Goal: Task Accomplishment & Management: Manage account settings

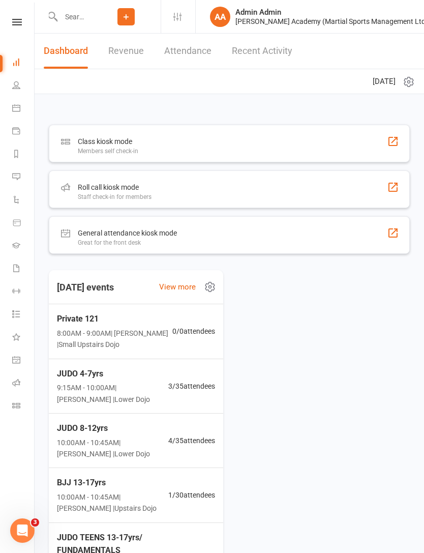
click at [306, 182] on div "Roll call kiosk mode Staff check-in for members" at bounding box center [229, 189] width 361 height 38
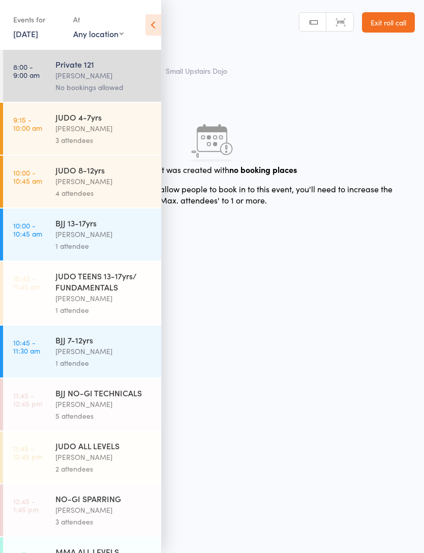
click at [123, 134] on div "[PERSON_NAME]" at bounding box center [103, 129] width 97 height 12
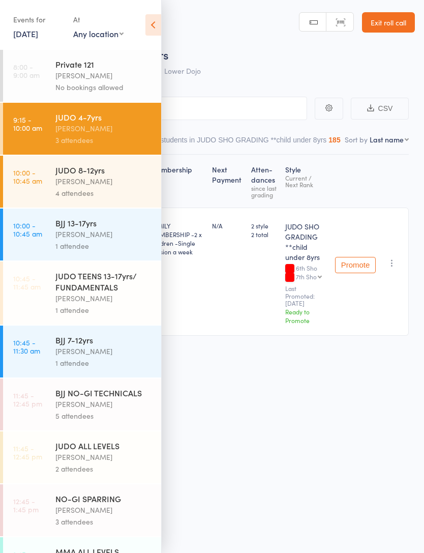
click at [152, 25] on icon at bounding box center [153, 24] width 16 height 21
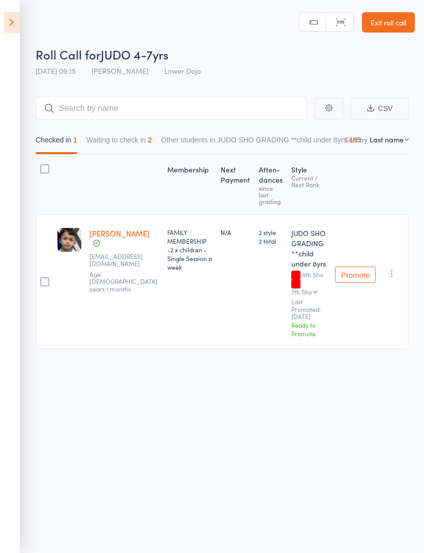
scroll to position [7, 0]
click at [11, 24] on icon at bounding box center [12, 22] width 16 height 21
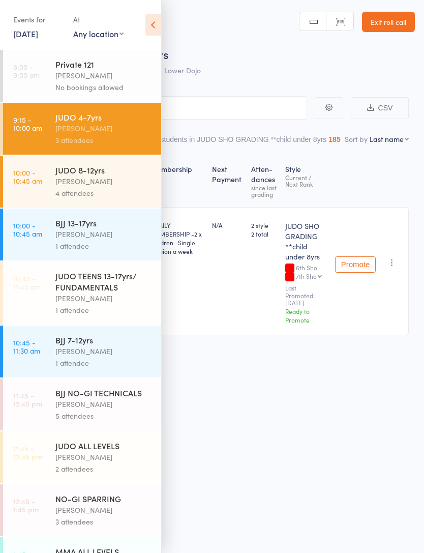
click at [24, 189] on link "10:00 - 10:45 am JUDO 8-12yrs [PERSON_NAME] 4 attendees" at bounding box center [82, 182] width 158 height 52
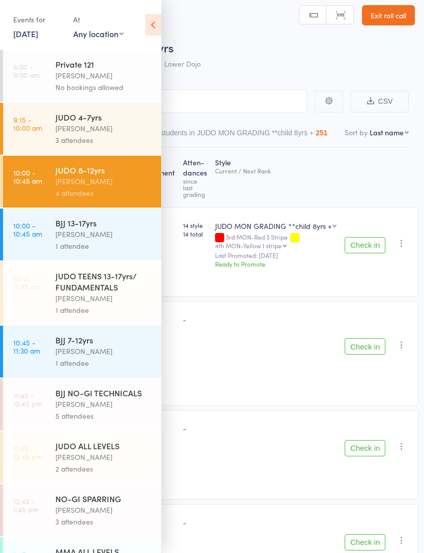
click at [43, 115] on link "9:15 - 10:00 am JUDO 4-7yrs [PERSON_NAME] 3 attendees" at bounding box center [82, 129] width 158 height 52
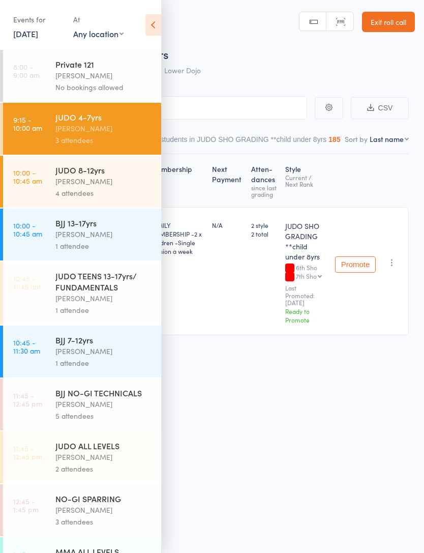
click at [160, 21] on icon at bounding box center [153, 24] width 16 height 21
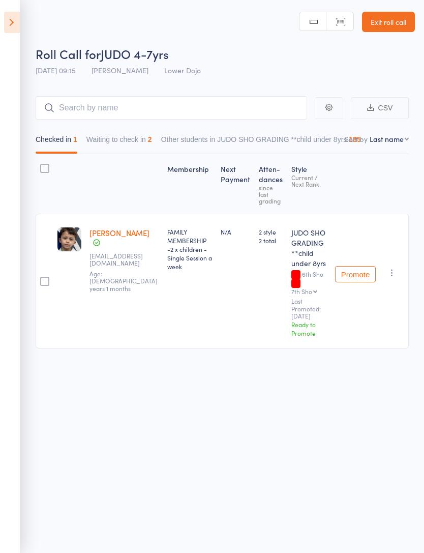
click at [8, 28] on icon at bounding box center [12, 22] width 16 height 21
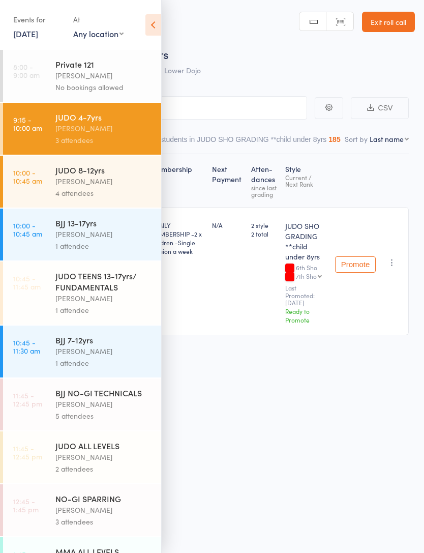
click at [157, 24] on icon at bounding box center [153, 24] width 16 height 21
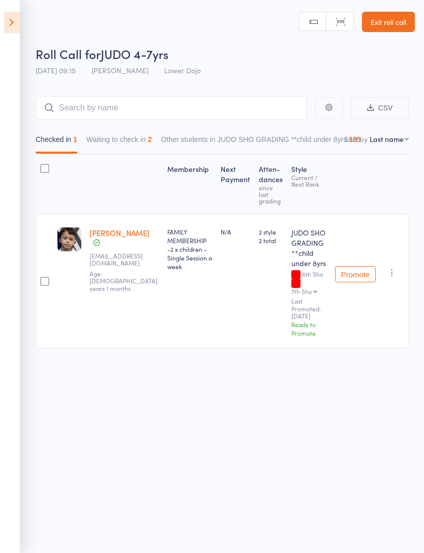
click at [16, 24] on icon at bounding box center [12, 22] width 16 height 21
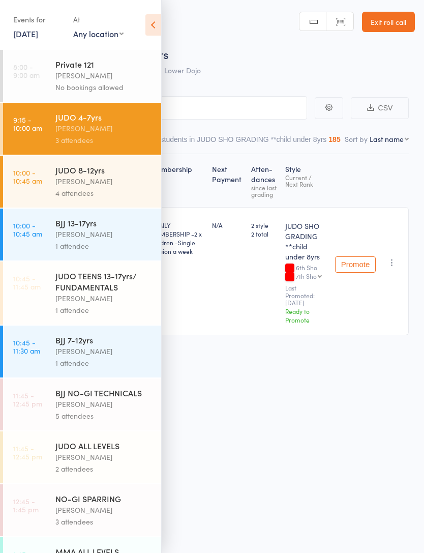
click at [146, 23] on icon at bounding box center [153, 24] width 16 height 21
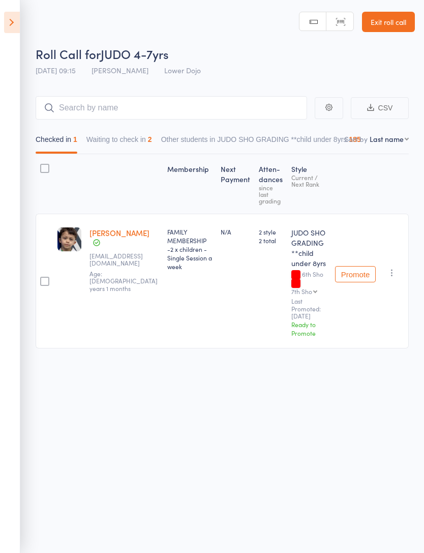
click at [11, 21] on icon at bounding box center [12, 22] width 16 height 21
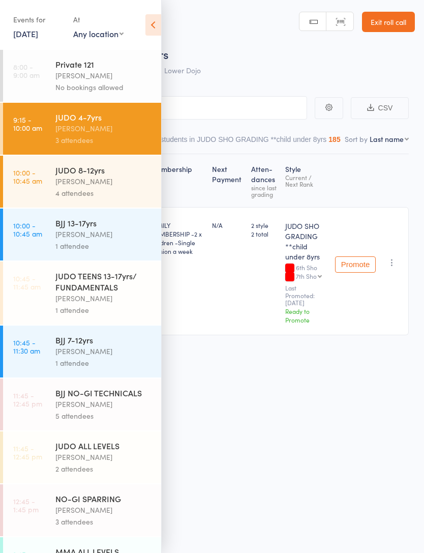
click at [147, 27] on icon at bounding box center [153, 24] width 16 height 21
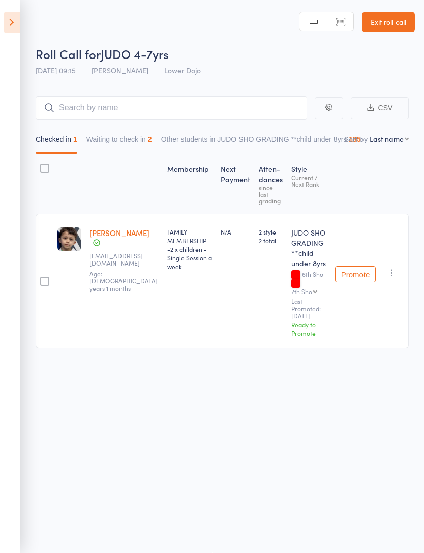
click at [15, 32] on icon at bounding box center [12, 22] width 16 height 21
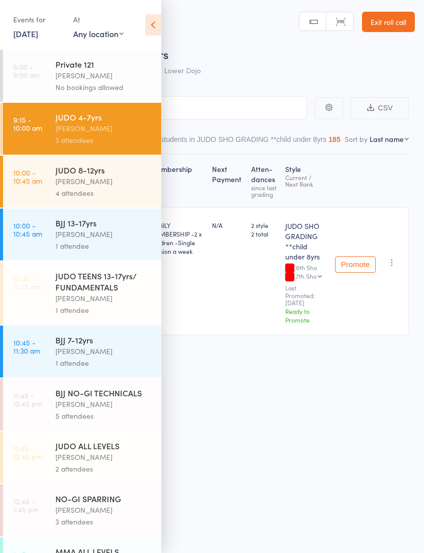
click at [151, 26] on icon at bounding box center [153, 24] width 16 height 21
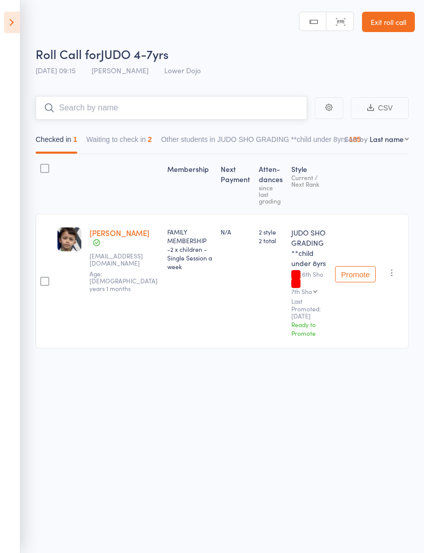
click at [64, 101] on input "search" at bounding box center [172, 107] width 272 height 23
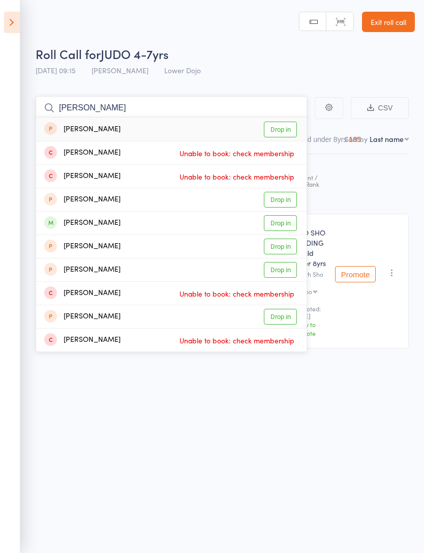
type input "[PERSON_NAME]"
click at [286, 217] on link "Drop in" at bounding box center [280, 223] width 33 height 16
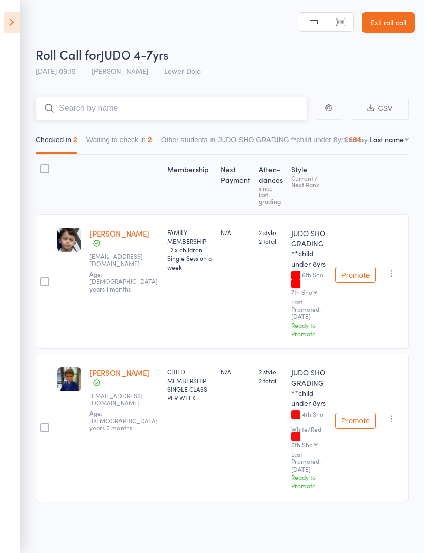
click at [87, 109] on input "search" at bounding box center [172, 108] width 272 height 23
click at [99, 104] on input "search" at bounding box center [172, 108] width 272 height 23
click at [81, 110] on input "search" at bounding box center [172, 108] width 272 height 23
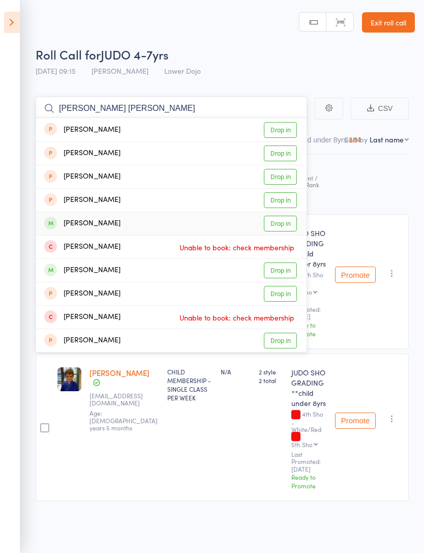
type input "Isabel ja"
click at [284, 226] on link "Drop in" at bounding box center [280, 224] width 33 height 16
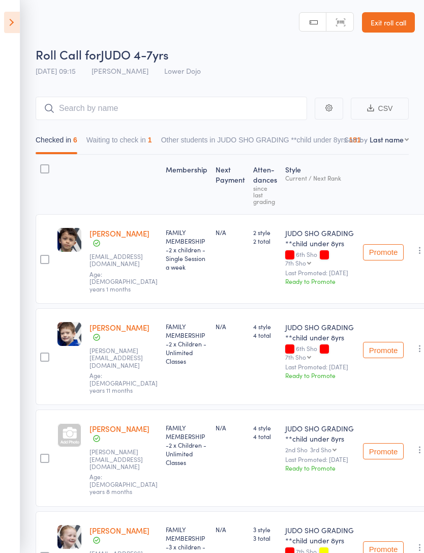
click at [19, 18] on icon at bounding box center [12, 22] width 16 height 21
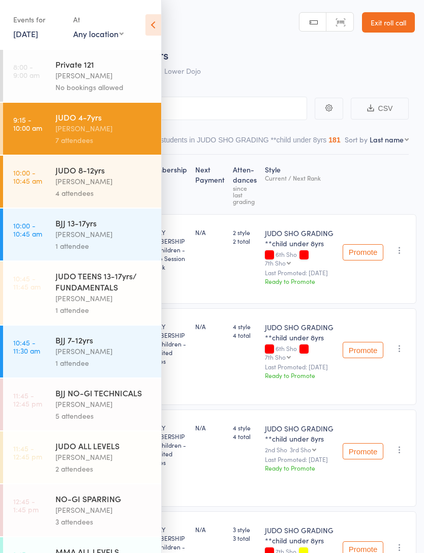
click at [152, 25] on icon at bounding box center [153, 24] width 16 height 21
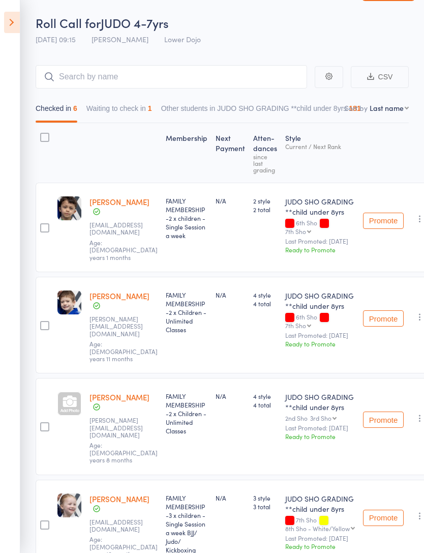
scroll to position [31, 0]
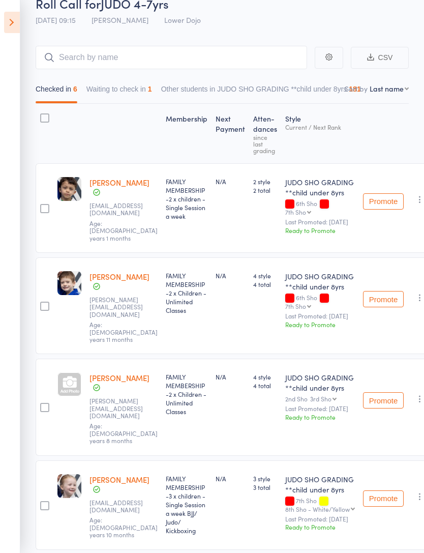
click at [152, 95] on button "Waiting to check in 1" at bounding box center [119, 91] width 66 height 23
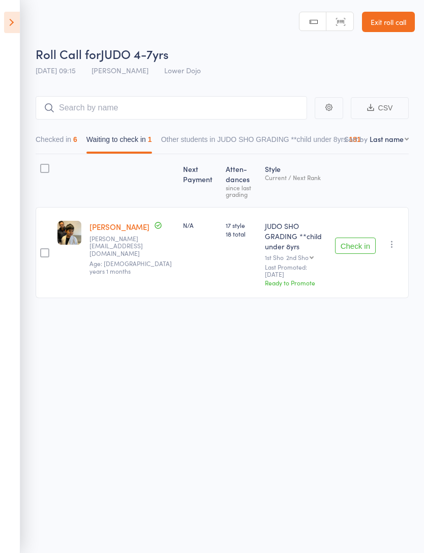
scroll to position [7, 0]
click at [75, 130] on button "Checked in 6" at bounding box center [57, 141] width 42 height 23
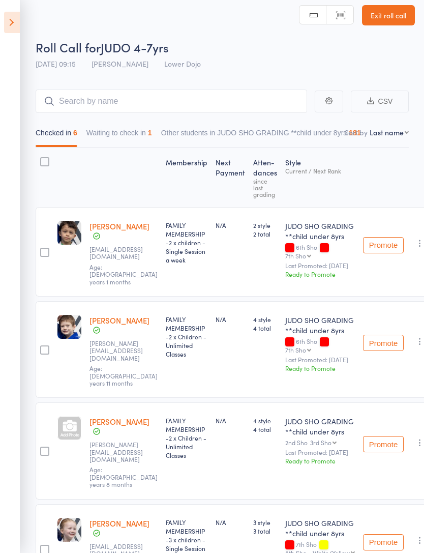
click at [18, 24] on icon at bounding box center [12, 22] width 16 height 21
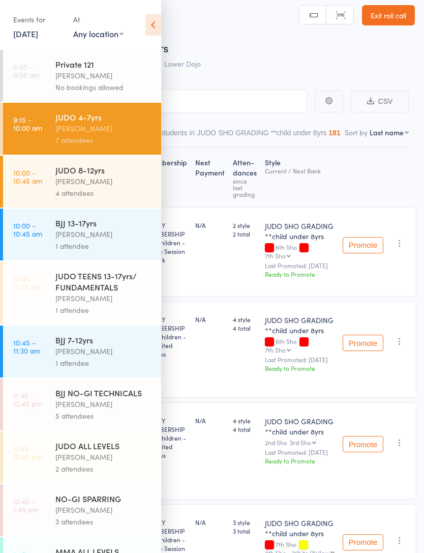
click at [122, 182] on div "[PERSON_NAME]" at bounding box center [103, 181] width 97 height 12
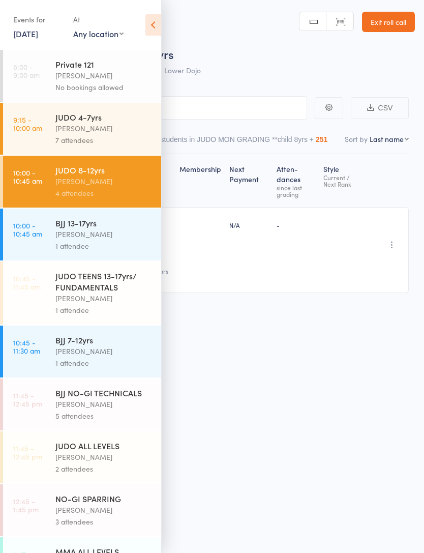
click at [156, 24] on icon at bounding box center [153, 24] width 16 height 21
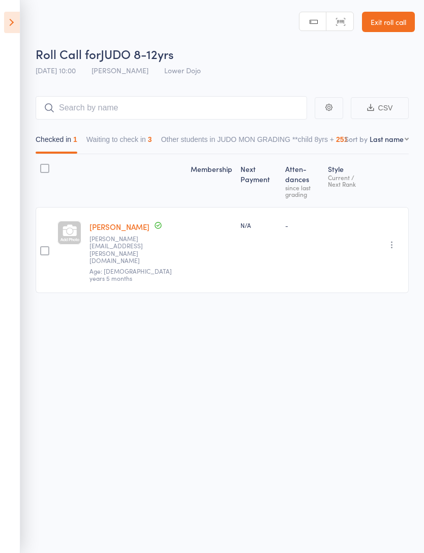
click at [102, 140] on button "Waiting to check in 3" at bounding box center [119, 141] width 66 height 23
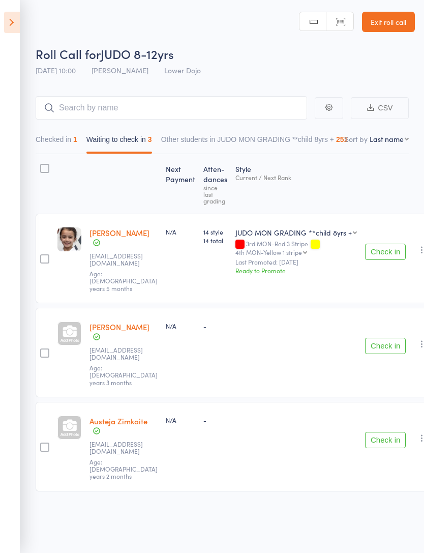
click at [56, 146] on button "Checked in 1" at bounding box center [57, 141] width 42 height 23
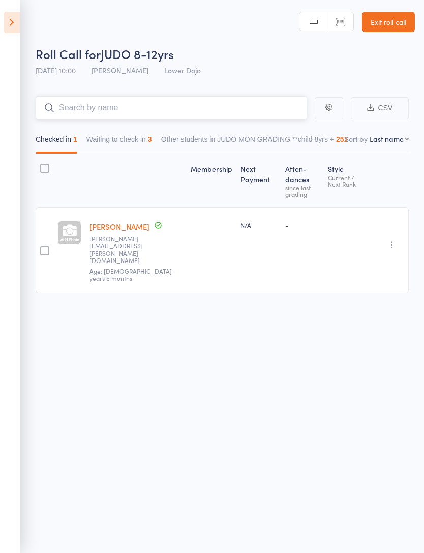
click at [88, 99] on input "search" at bounding box center [172, 107] width 272 height 23
click at [13, 30] on icon at bounding box center [12, 22] width 16 height 21
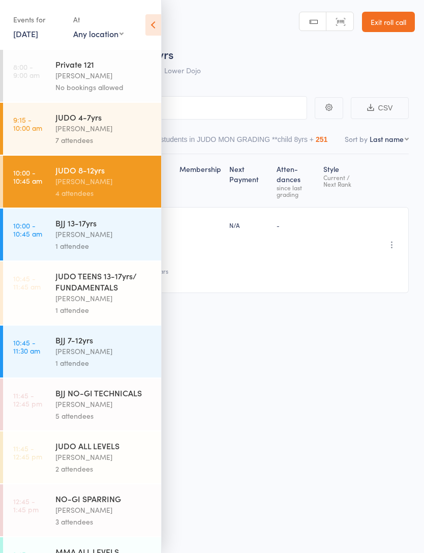
click at [39, 119] on time "9:15 - 10:00 am" at bounding box center [27, 123] width 29 height 16
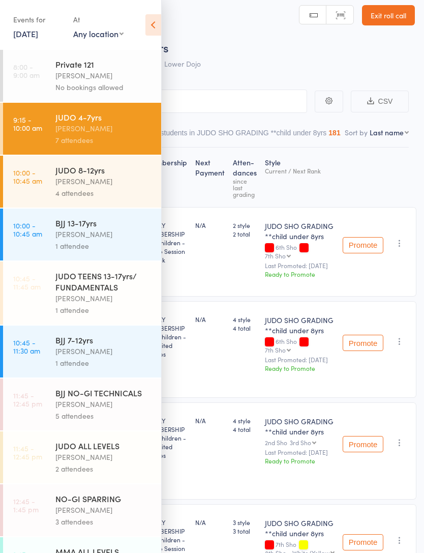
click at [152, 25] on icon at bounding box center [153, 24] width 16 height 21
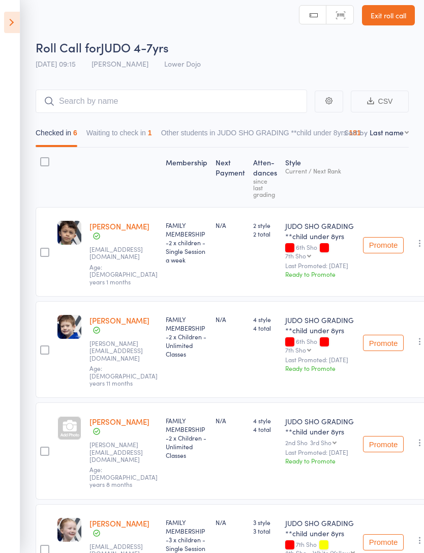
click at [102, 131] on button "Waiting to check in 1" at bounding box center [119, 135] width 66 height 23
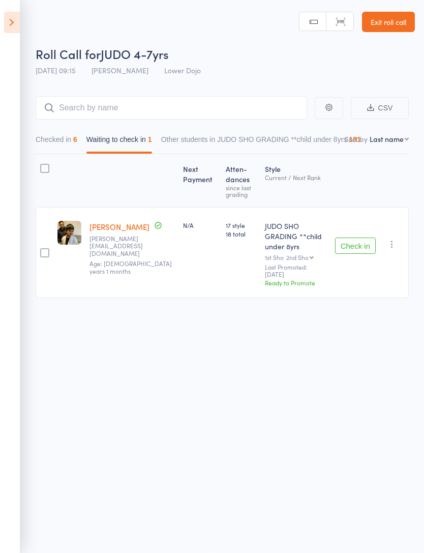
click at [60, 140] on button "Checked in 6" at bounding box center [57, 141] width 42 height 23
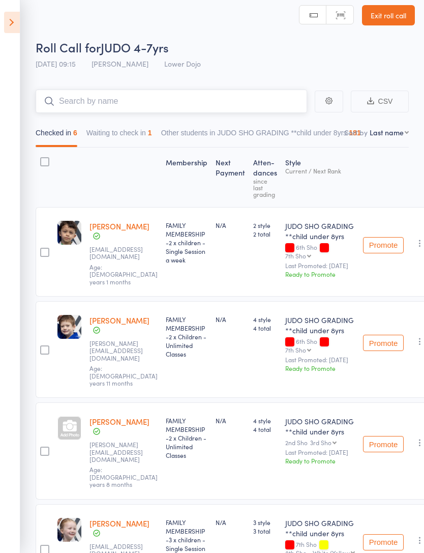
click at [72, 101] on input "search" at bounding box center [172, 101] width 272 height 23
type input "A"
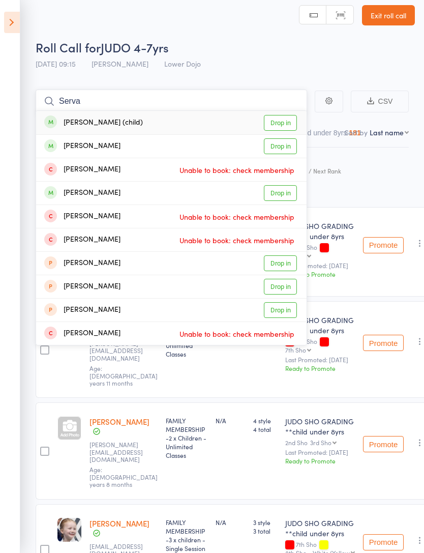
type input "Serva"
click at [287, 123] on link "Drop in" at bounding box center [280, 123] width 33 height 16
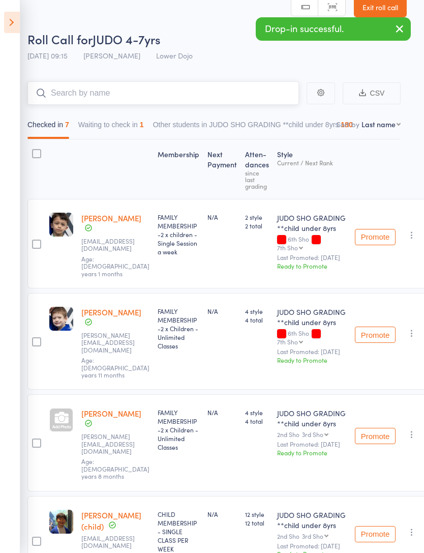
scroll to position [0, 8]
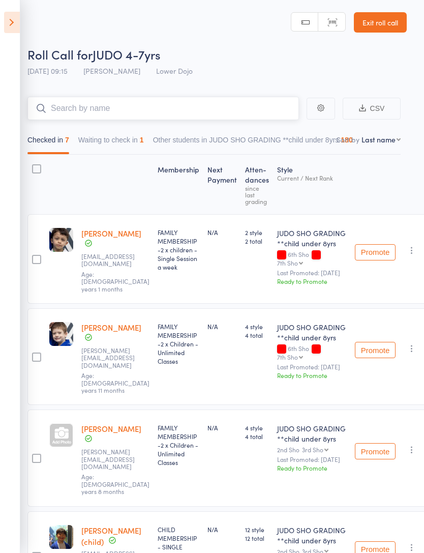
click at [108, 134] on button "Waiting to check in 1" at bounding box center [111, 142] width 66 height 23
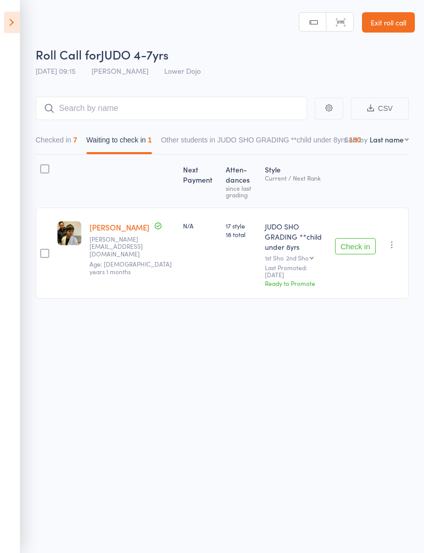
click at [353, 238] on button "Check in" at bounding box center [355, 246] width 41 height 16
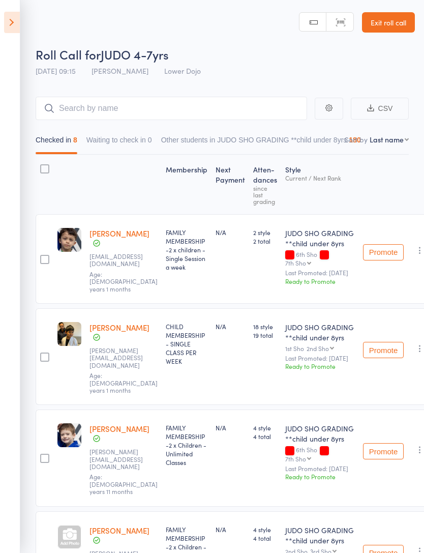
click at [19, 23] on icon at bounding box center [12, 22] width 16 height 21
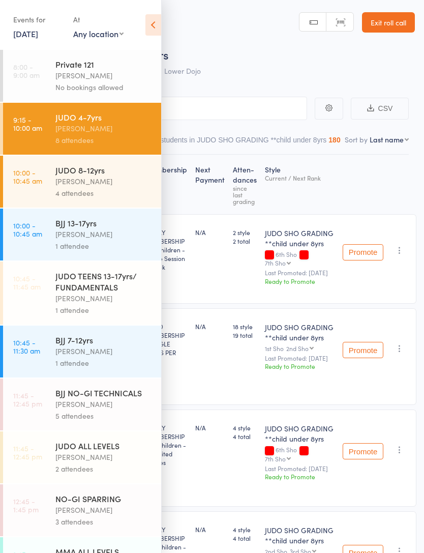
click at [158, 21] on icon at bounding box center [153, 24] width 16 height 21
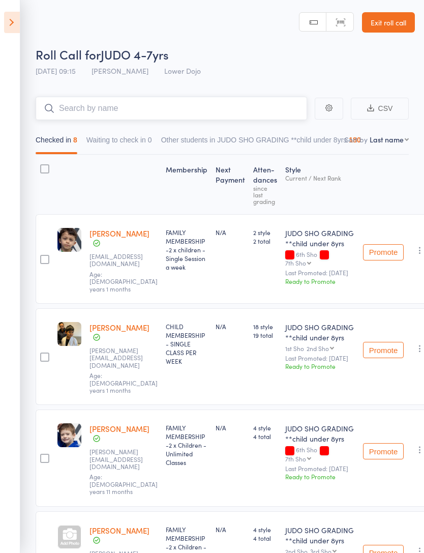
click at [81, 112] on input "search" at bounding box center [172, 108] width 272 height 23
click at [11, 21] on icon at bounding box center [12, 22] width 16 height 21
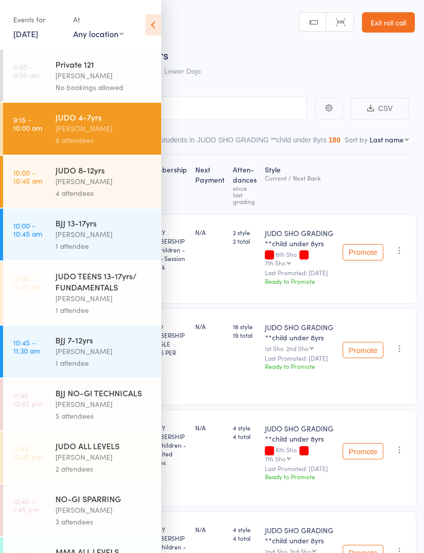
scroll to position [34, 0]
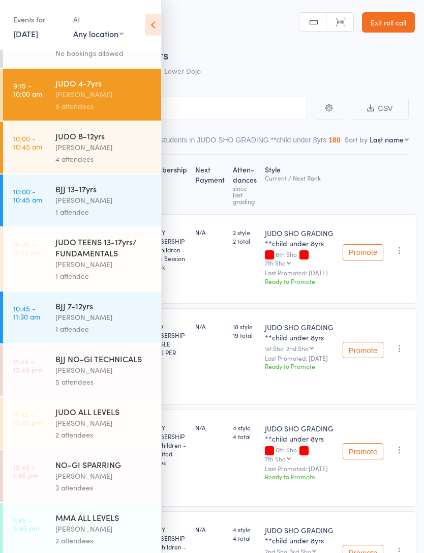
click at [131, 153] on div "[PERSON_NAME]" at bounding box center [103, 147] width 97 height 12
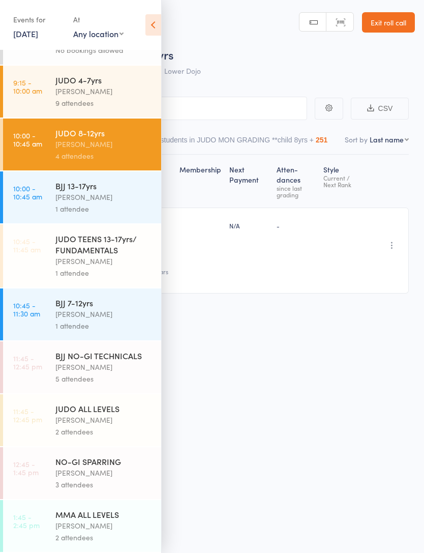
scroll to position [48, 0]
click at [158, 21] on icon at bounding box center [153, 24] width 16 height 21
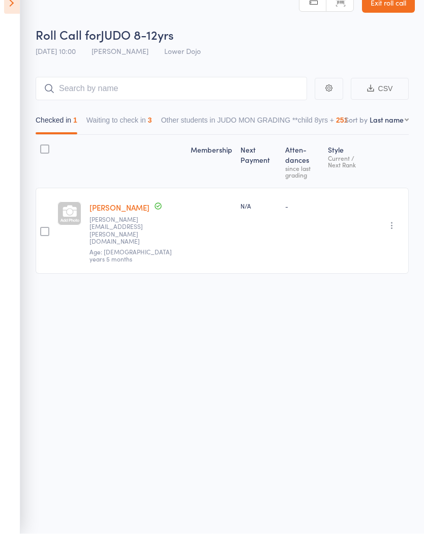
scroll to position [0, 0]
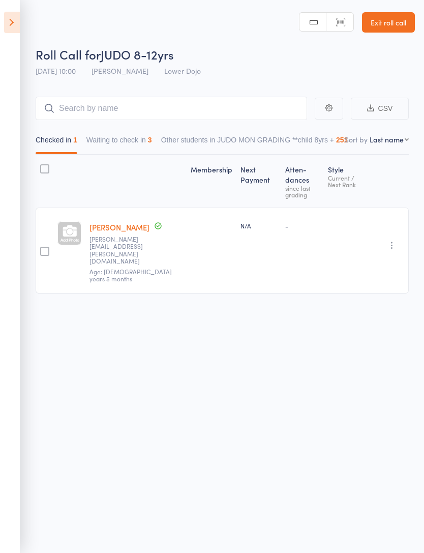
click at [17, 19] on icon at bounding box center [12, 22] width 16 height 21
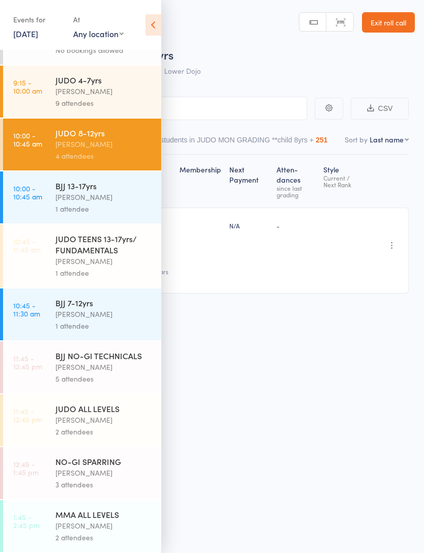
click at [154, 24] on icon at bounding box center [153, 24] width 16 height 21
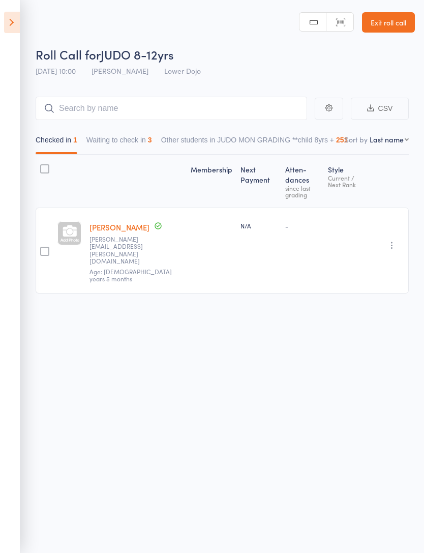
click at [15, 26] on icon at bounding box center [12, 22] width 16 height 21
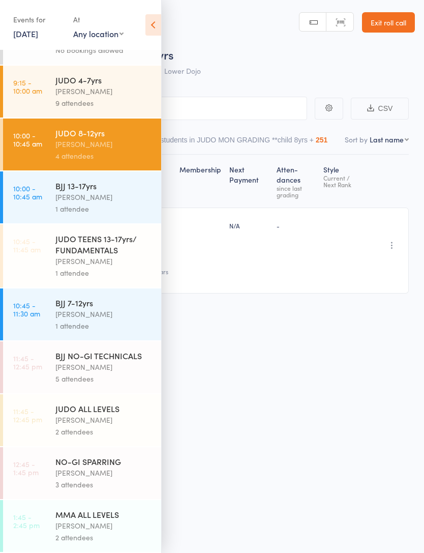
click at [100, 85] on div "[PERSON_NAME]" at bounding box center [103, 91] width 97 height 12
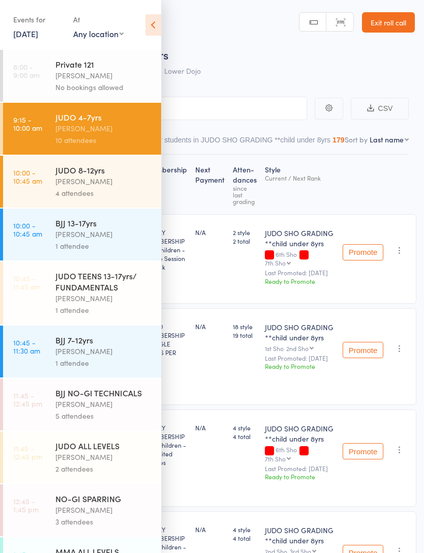
click at [159, 16] on icon at bounding box center [153, 24] width 16 height 21
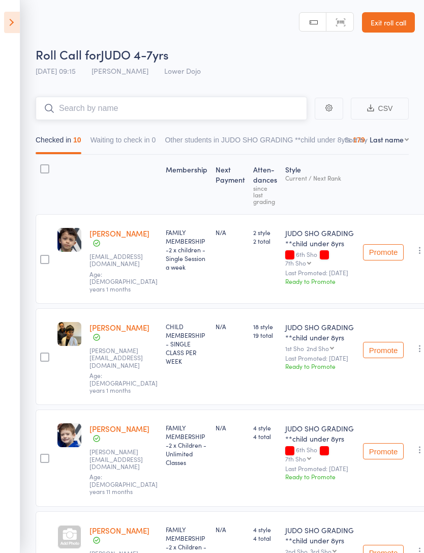
click at [231, 109] on input "search" at bounding box center [172, 108] width 272 height 23
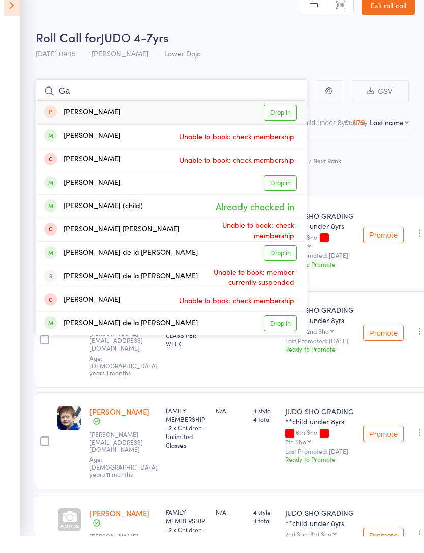
type input "G"
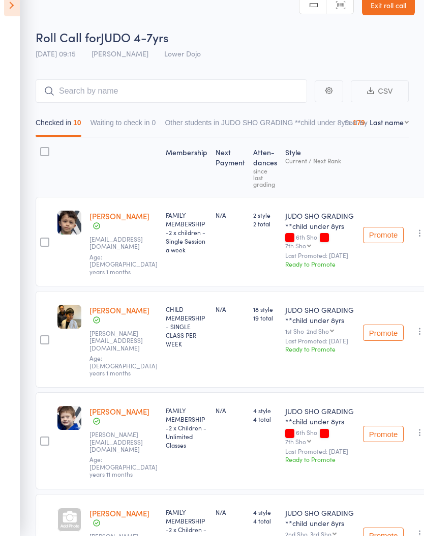
click at [8, 12] on icon at bounding box center [12, 22] width 16 height 21
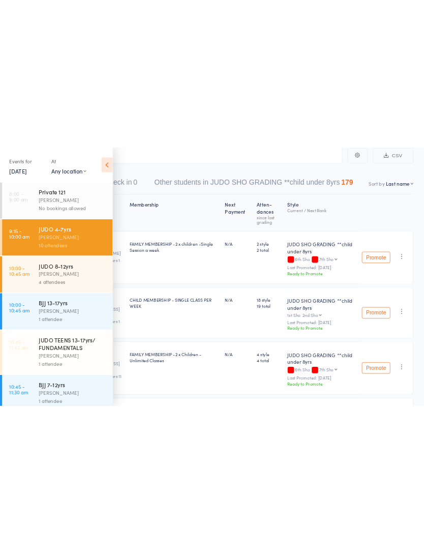
scroll to position [17, 0]
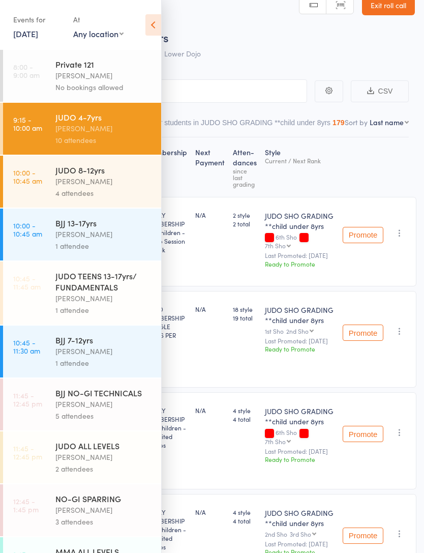
click at [155, 27] on icon at bounding box center [153, 24] width 16 height 21
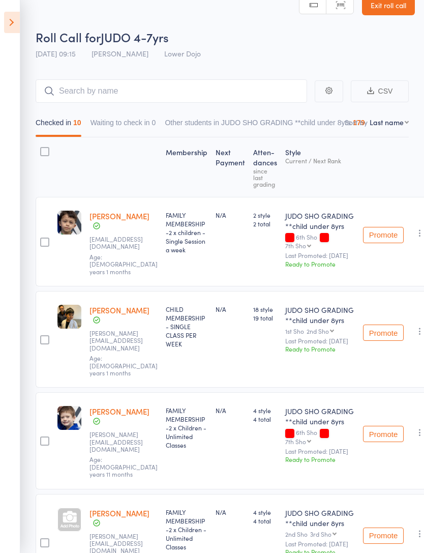
click at [117, 129] on button "Waiting to check in 0" at bounding box center [124, 124] width 66 height 23
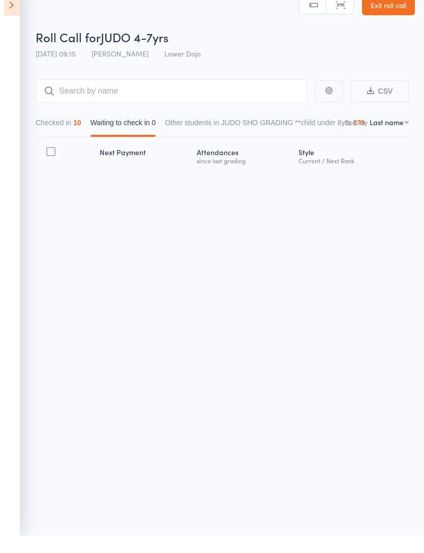
scroll to position [7, 0]
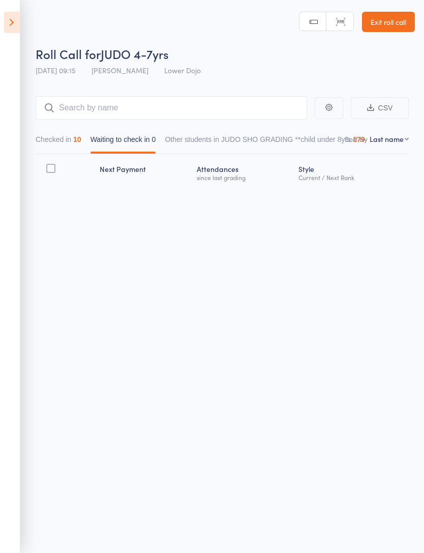
click at [57, 137] on button "Checked in 10" at bounding box center [59, 141] width 46 height 23
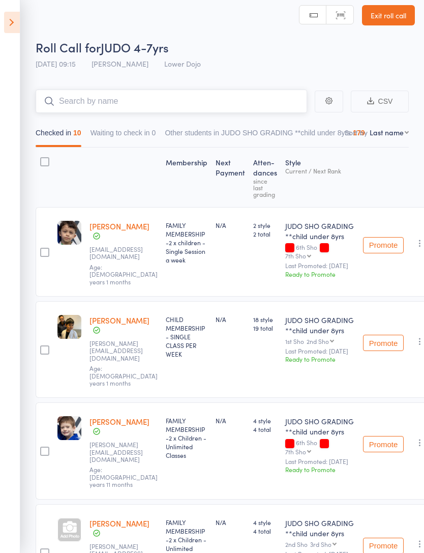
click at [71, 95] on input "search" at bounding box center [172, 101] width 272 height 23
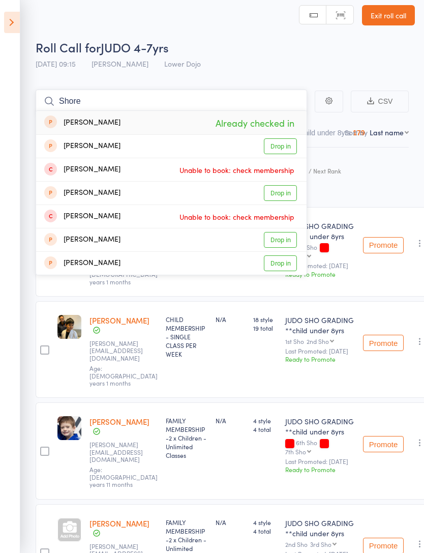
type input "Shore"
click at [13, 29] on icon at bounding box center [12, 22] width 16 height 21
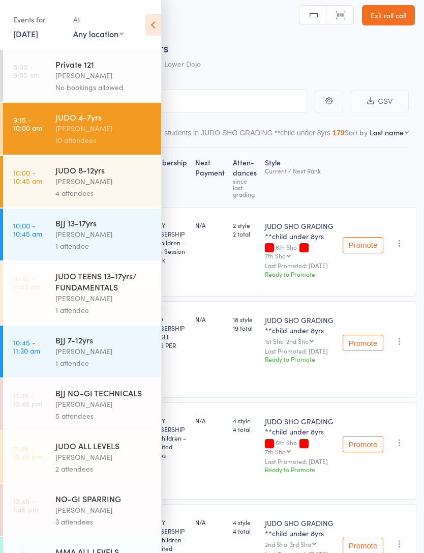
click at [50, 187] on link "10:00 - 10:45 am JUDO 8-12yrs Edward Semple 4 attendees" at bounding box center [82, 182] width 158 height 52
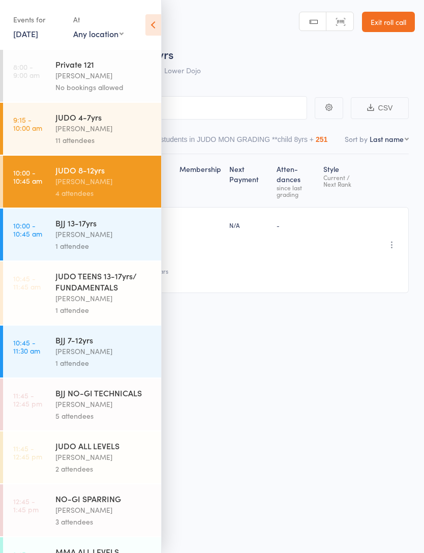
click at [56, 181] on div "[PERSON_NAME]" at bounding box center [103, 181] width 97 height 12
click at [145, 36] on div "Events for 13 Sep, 2025 13 Sep, 2025 September 2025 Sun Mon Tue Wed Thu Fri Sat…" at bounding box center [80, 25] width 161 height 51
click at [154, 26] on icon at bounding box center [153, 24] width 16 height 21
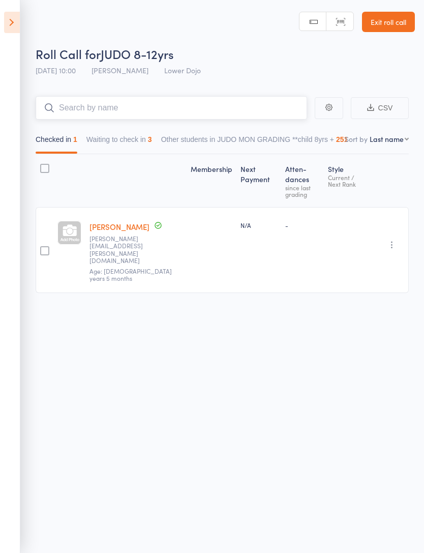
click at [84, 111] on input "search" at bounding box center [172, 107] width 272 height 23
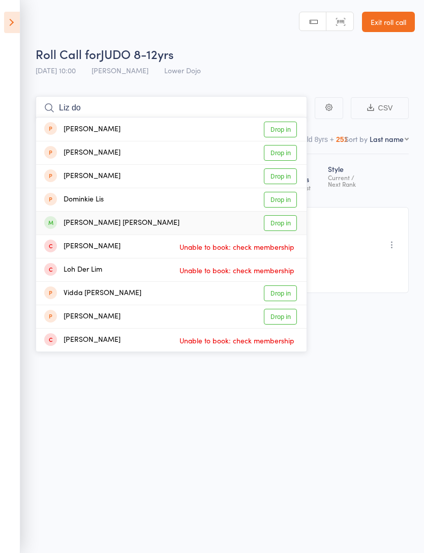
type input "Liz do"
click at [291, 220] on link "Drop in" at bounding box center [280, 223] width 33 height 16
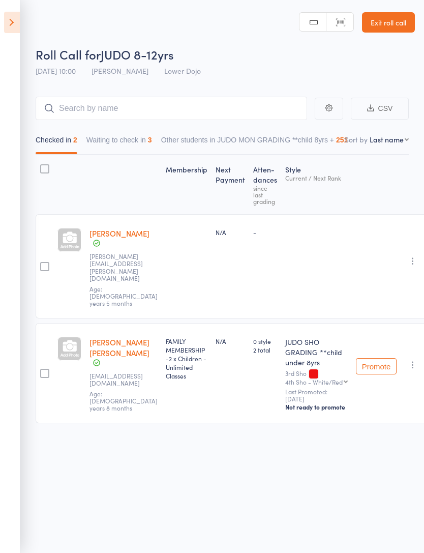
click at [13, 22] on icon at bounding box center [12, 22] width 16 height 21
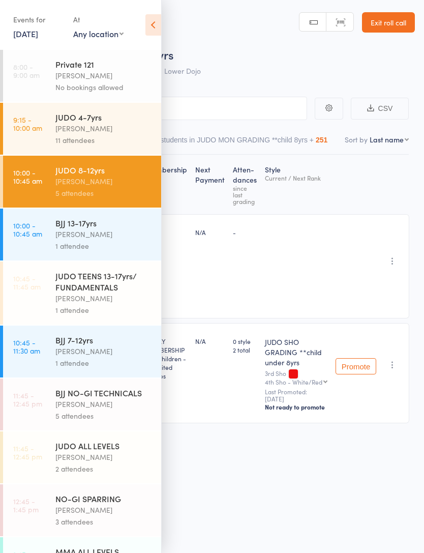
click at [158, 24] on icon at bounding box center [153, 24] width 16 height 21
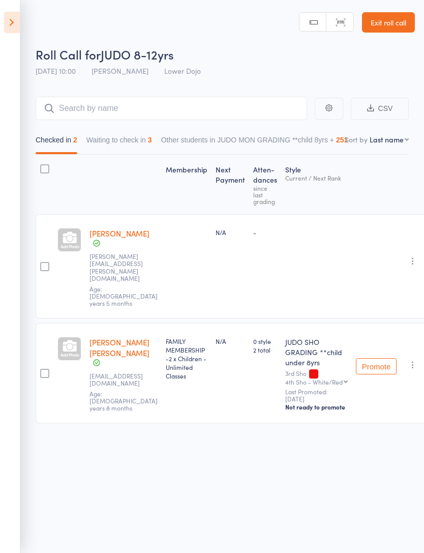
click at [17, 17] on icon at bounding box center [12, 22] width 16 height 21
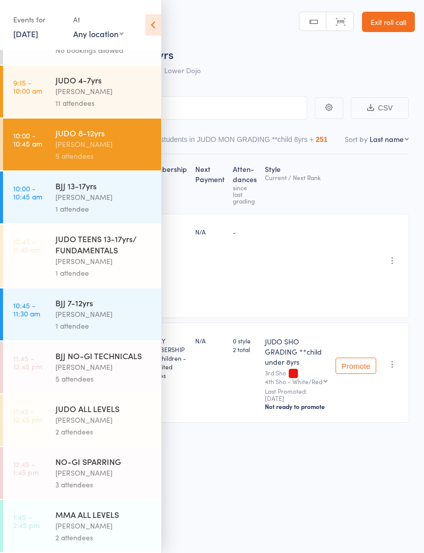
scroll to position [7, 0]
click at [160, 31] on icon at bounding box center [153, 24] width 16 height 21
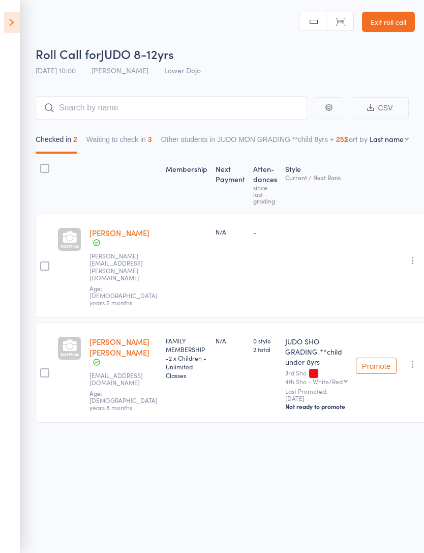
click at [19, 13] on icon at bounding box center [12, 22] width 16 height 21
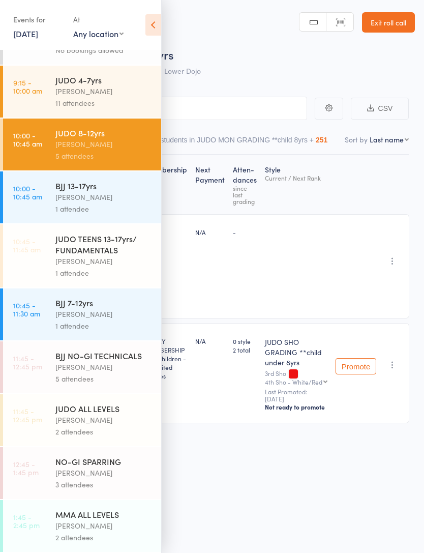
scroll to position [48, 0]
click at [158, 30] on icon at bounding box center [153, 24] width 16 height 21
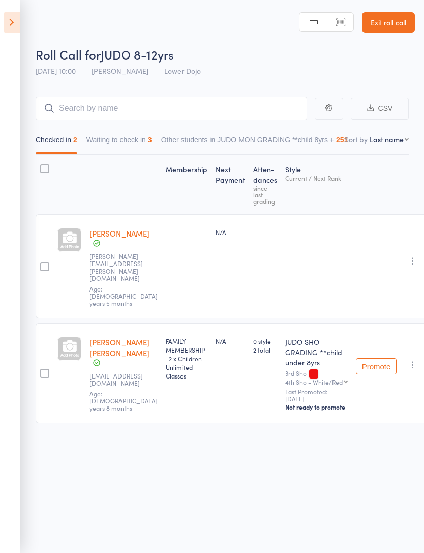
click at [19, 16] on icon at bounding box center [12, 22] width 16 height 21
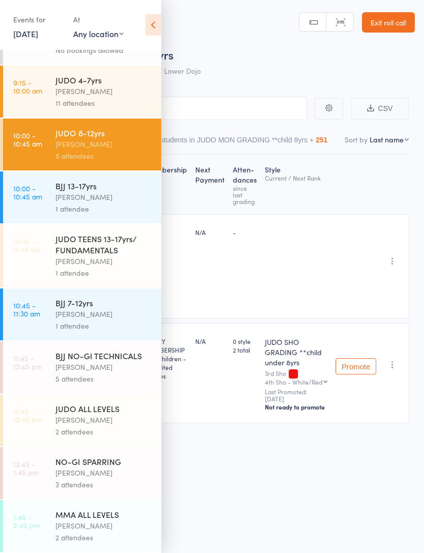
click at [154, 23] on icon at bounding box center [153, 24] width 16 height 21
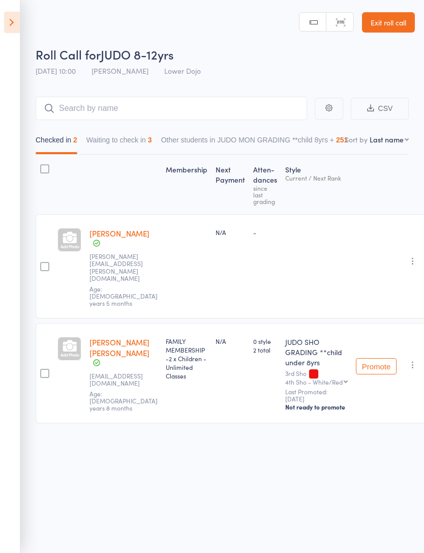
click at [15, 19] on icon at bounding box center [12, 22] width 16 height 21
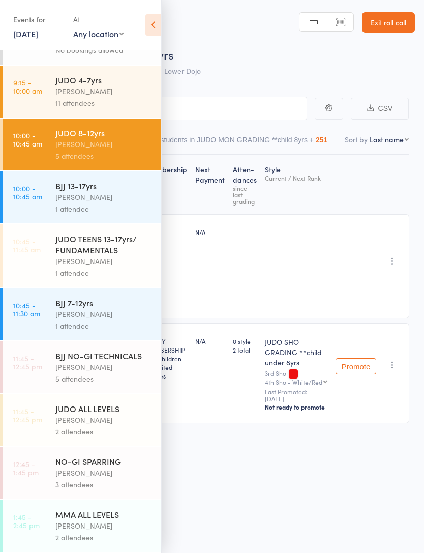
click at [154, 22] on icon at bounding box center [153, 24] width 16 height 21
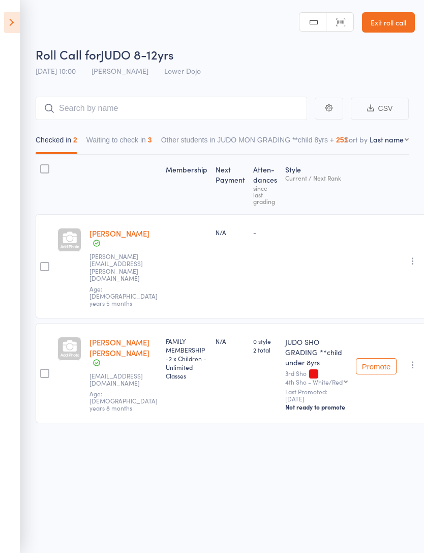
click at [25, 22] on header "Roll Call for JUDO 8-12yrs 13 Sep 10:00 Edward Semple Lower Dojo Manual search …" at bounding box center [212, 40] width 424 height 81
click at [17, 27] on icon at bounding box center [12, 22] width 16 height 21
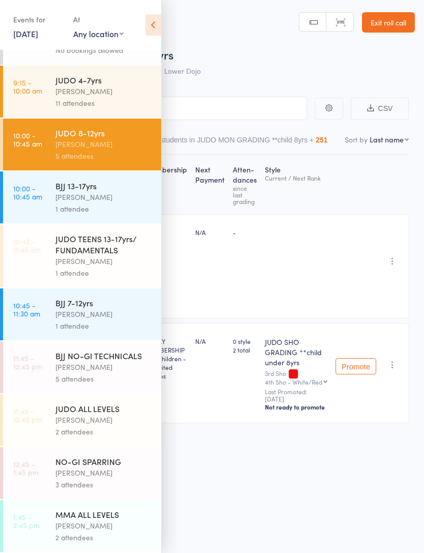
scroll to position [7, 0]
click at [157, 29] on icon at bounding box center [153, 24] width 16 height 21
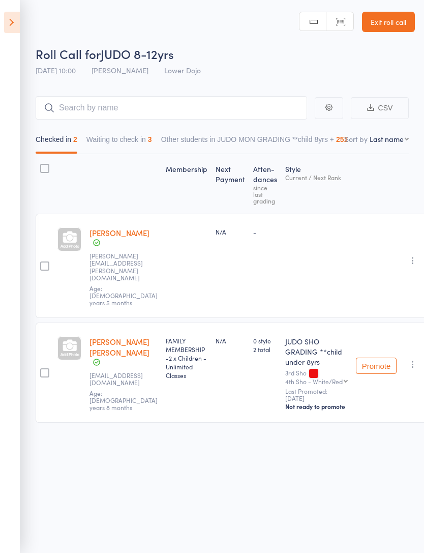
click at [19, 31] on icon at bounding box center [12, 22] width 16 height 21
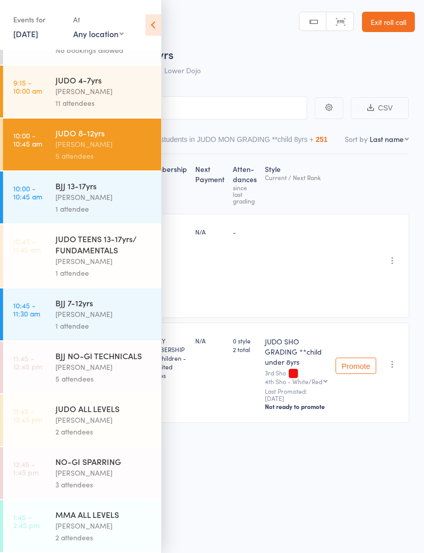
click at [152, 24] on icon at bounding box center [153, 24] width 16 height 21
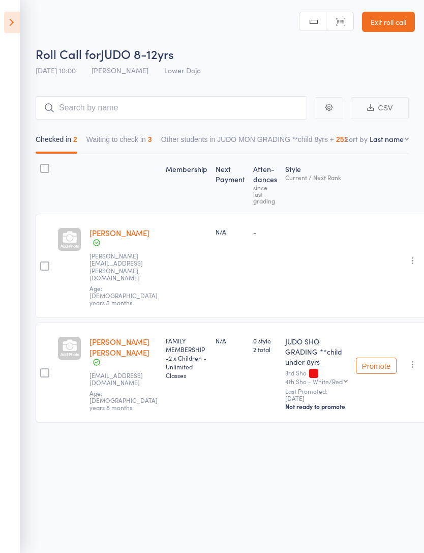
click at [14, 19] on icon at bounding box center [12, 22] width 16 height 21
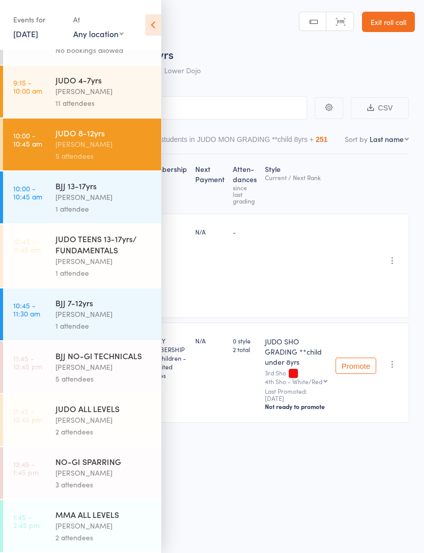
scroll to position [0, 0]
click at [150, 16] on icon at bounding box center [153, 24] width 16 height 21
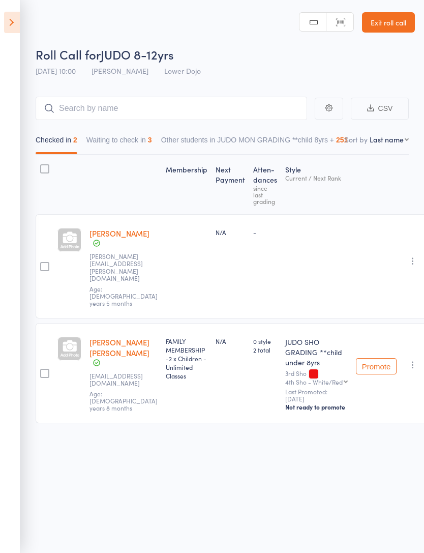
click at [11, 21] on icon at bounding box center [12, 22] width 16 height 21
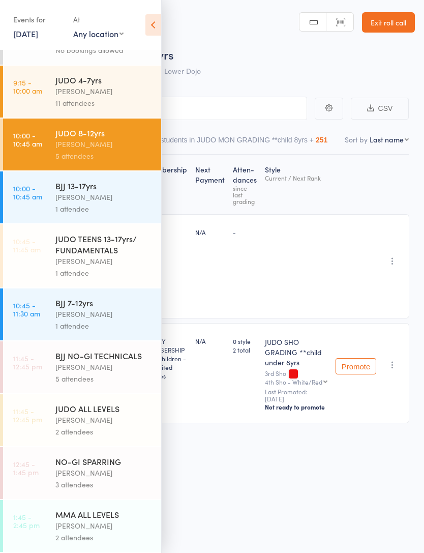
click at [150, 19] on icon at bounding box center [153, 24] width 16 height 21
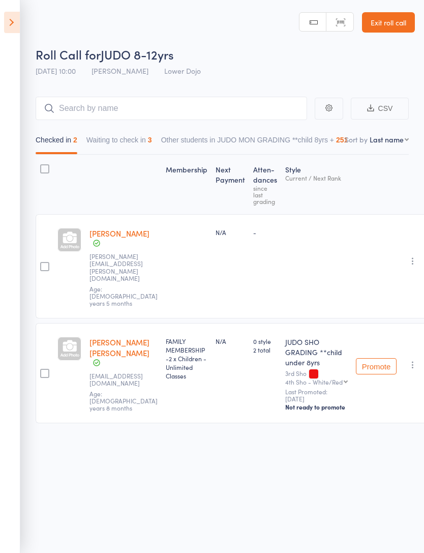
click at [5, 20] on icon at bounding box center [12, 22] width 16 height 21
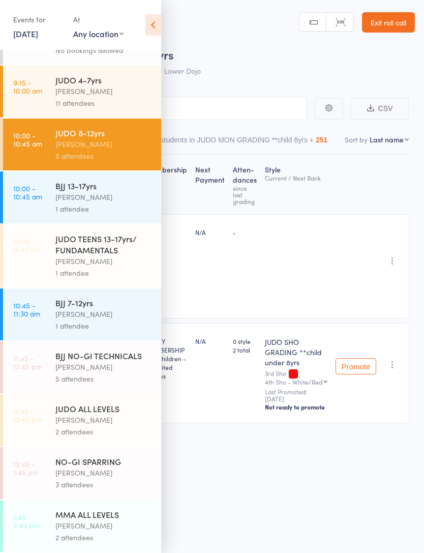
click at [151, 22] on icon at bounding box center [153, 24] width 16 height 21
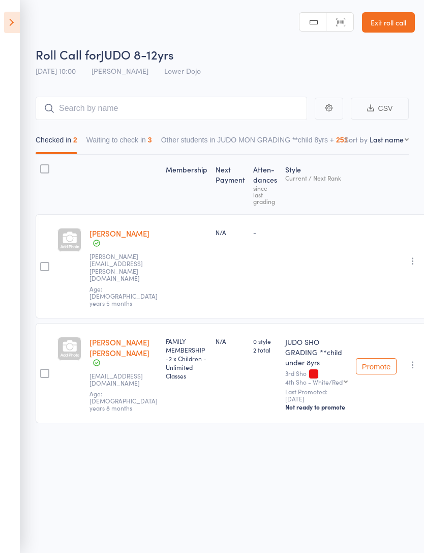
click at [15, 13] on icon at bounding box center [12, 22] width 16 height 21
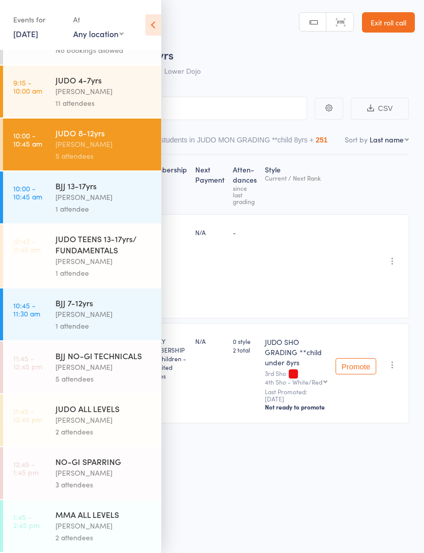
click at [132, 180] on div "BJJ 13-17yrs" at bounding box center [103, 185] width 97 height 11
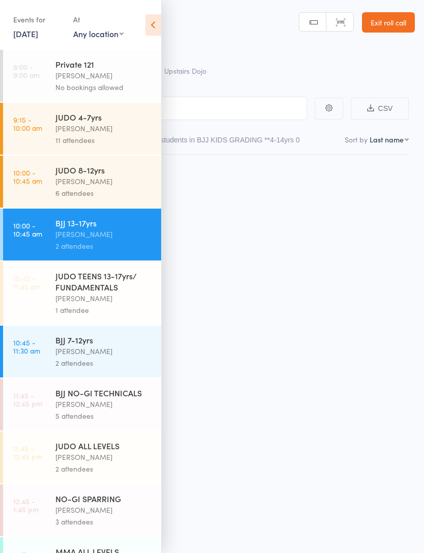
click at [158, 26] on icon at bounding box center [153, 24] width 16 height 21
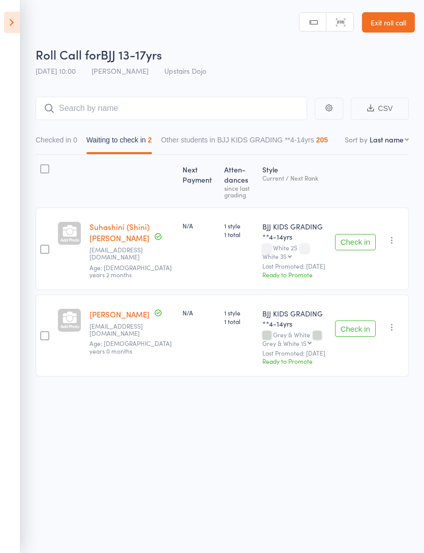
click at [13, 22] on icon at bounding box center [12, 22] width 16 height 21
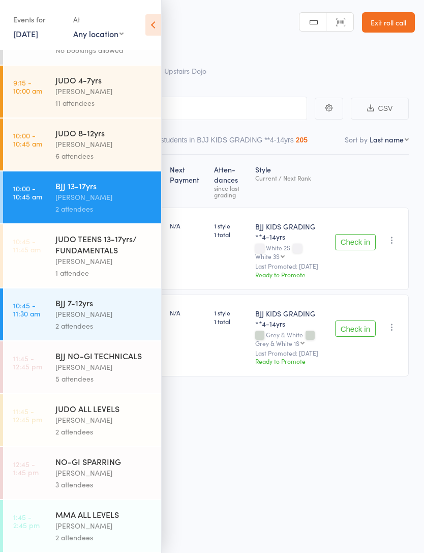
click at [156, 110] on div "JUDO 4-7yrs Edward Semple 11 attendees" at bounding box center [108, 92] width 106 height 52
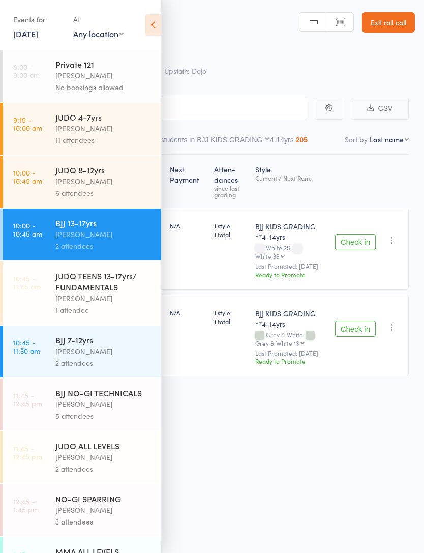
scroll to position [-2, 0]
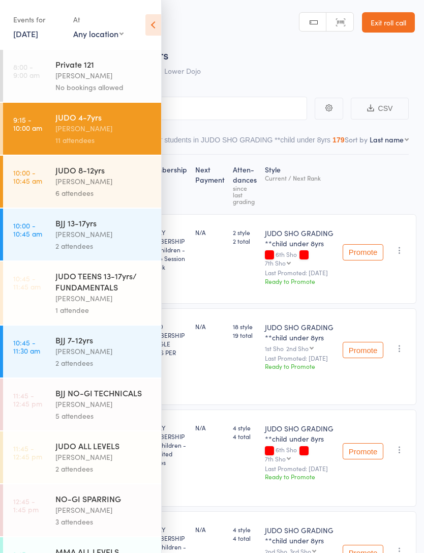
click at [157, 29] on icon at bounding box center [153, 24] width 16 height 21
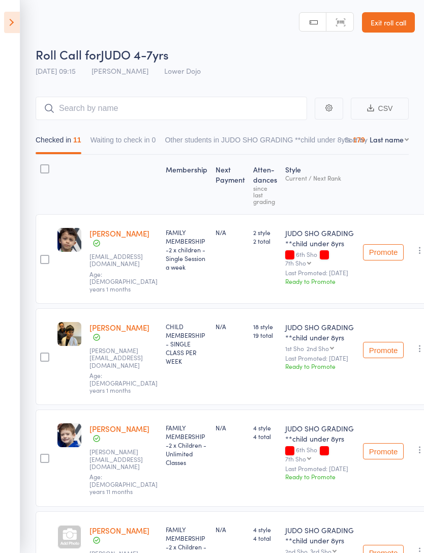
click at [19, 18] on icon at bounding box center [12, 22] width 16 height 21
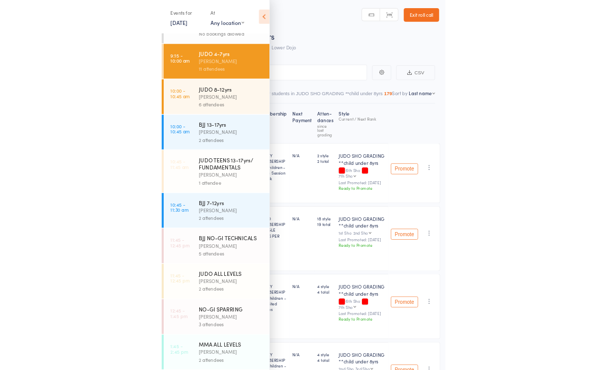
scroll to position [48, 0]
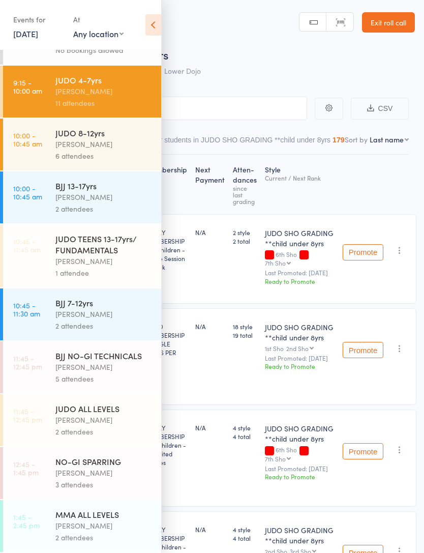
click at [160, 31] on icon at bounding box center [153, 24] width 16 height 21
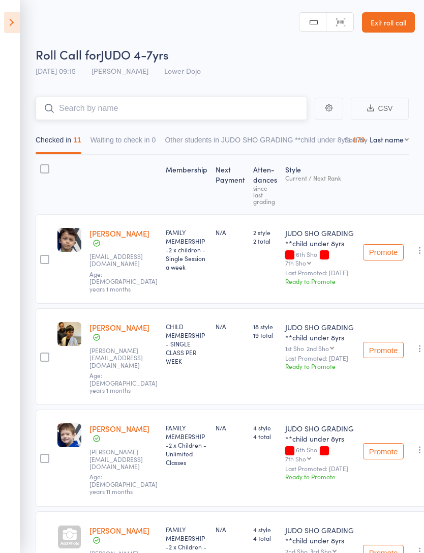
click at [64, 108] on input "search" at bounding box center [172, 108] width 272 height 23
click at [12, 32] on icon at bounding box center [12, 22] width 16 height 21
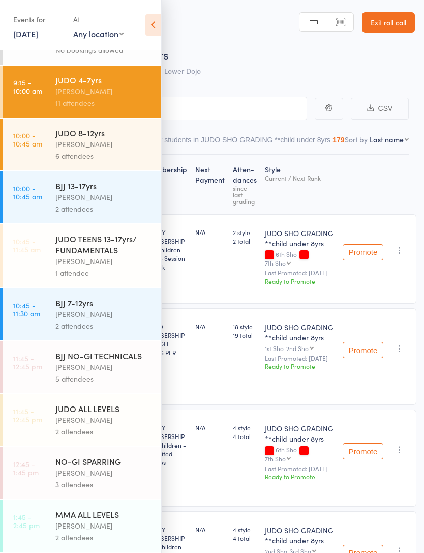
click at [33, 131] on time "10:00 - 10:45 am" at bounding box center [27, 139] width 29 height 16
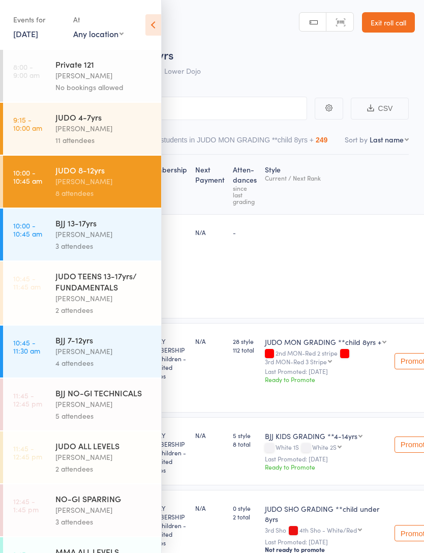
click at [157, 23] on icon at bounding box center [153, 24] width 16 height 21
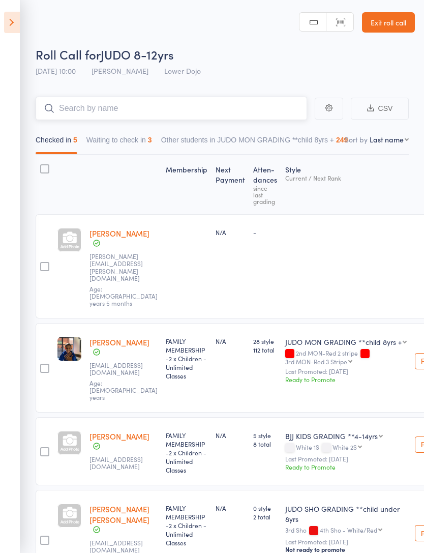
click at [80, 107] on input "search" at bounding box center [172, 108] width 272 height 23
type input "O"
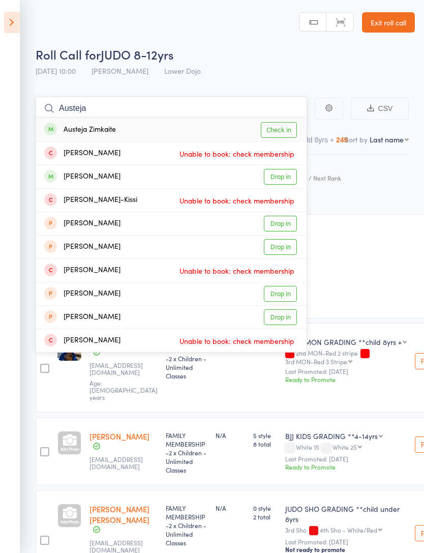
type input "Austeja"
click at [291, 131] on link "Check in" at bounding box center [279, 130] width 36 height 16
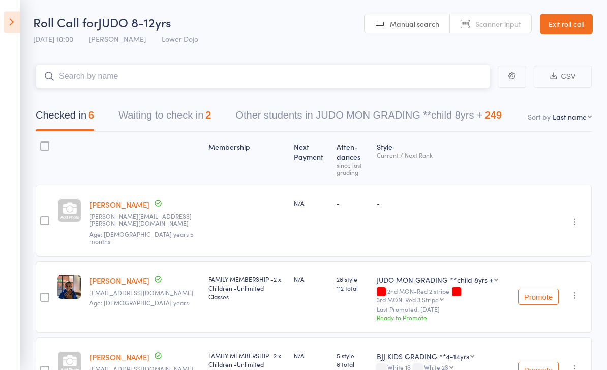
scroll to position [1, 0]
click at [55, 355] on div at bounding box center [69, 370] width 32 height 66
click at [58, 351] on div at bounding box center [69, 363] width 24 height 24
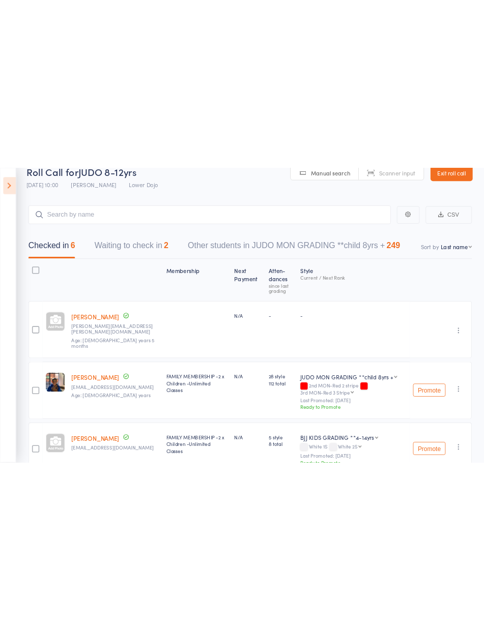
scroll to position [0, 0]
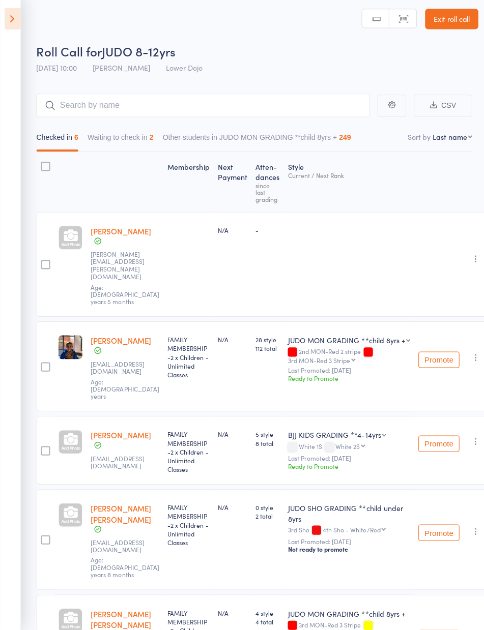
click at [10, 20] on icon at bounding box center [12, 22] width 16 height 21
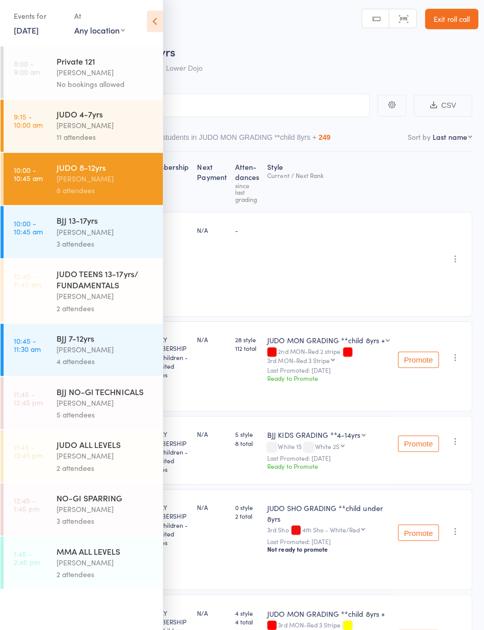
click at [38, 232] on time "10:00 - 10:45 am" at bounding box center [27, 229] width 29 height 16
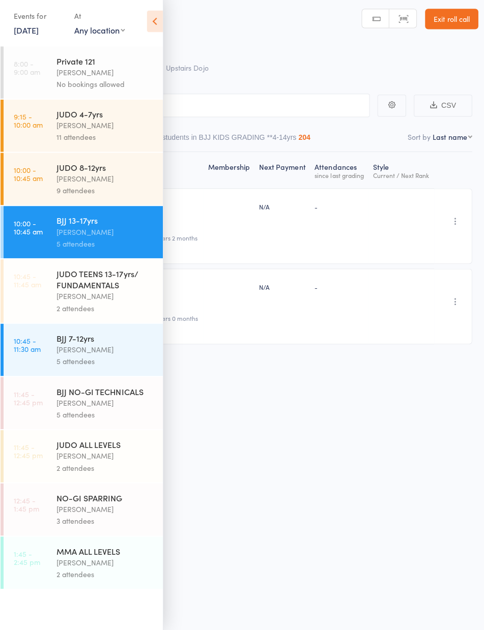
click at [150, 18] on icon at bounding box center [153, 24] width 16 height 21
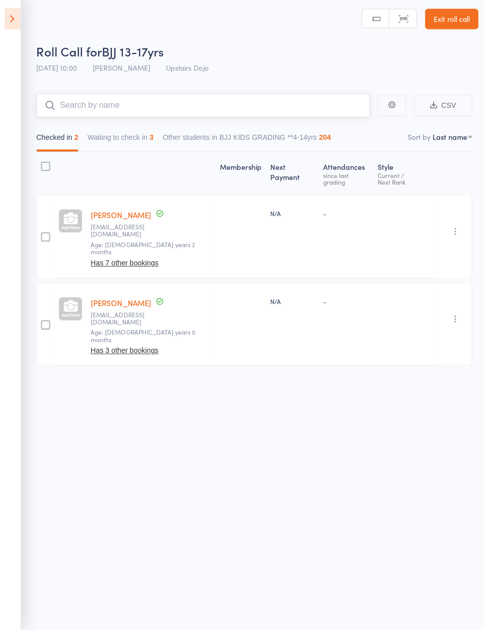
click at [63, 99] on input "search" at bounding box center [201, 108] width 331 height 23
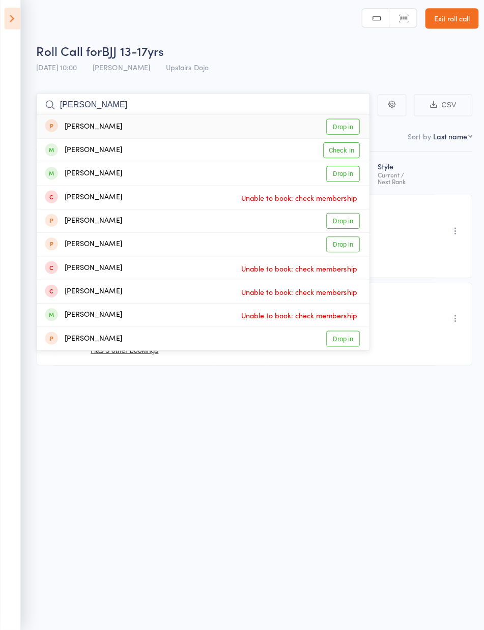
type input "Charlie don"
click at [350, 152] on link "Check in" at bounding box center [338, 153] width 36 height 16
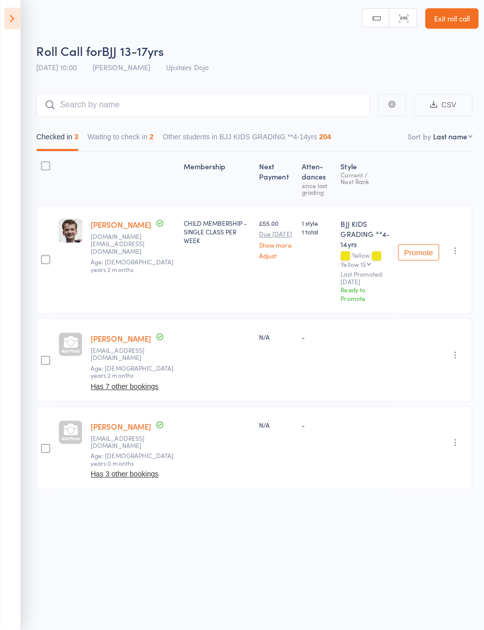
click at [14, 15] on icon at bounding box center [12, 22] width 16 height 21
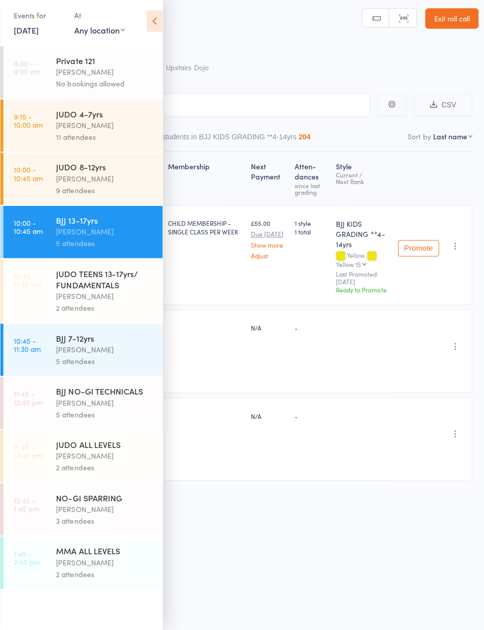
click at [29, 180] on time "10:00 - 10:45 am" at bounding box center [27, 176] width 29 height 16
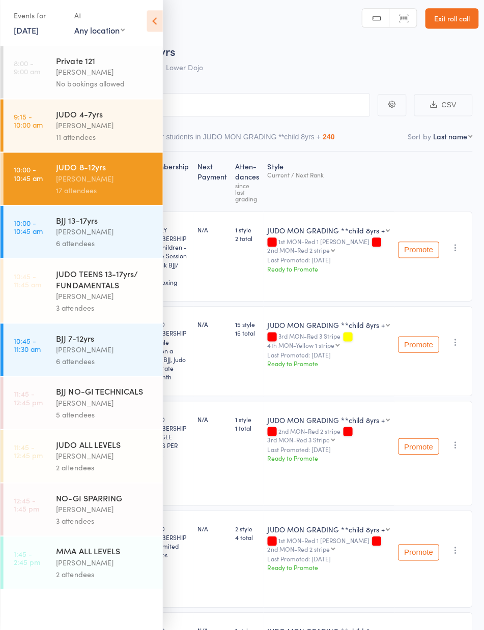
click at [152, 26] on icon at bounding box center [153, 24] width 16 height 21
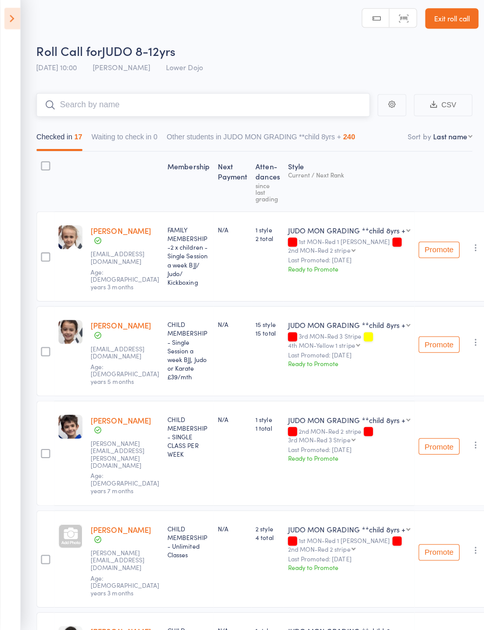
click at [78, 107] on input "search" at bounding box center [201, 108] width 331 height 23
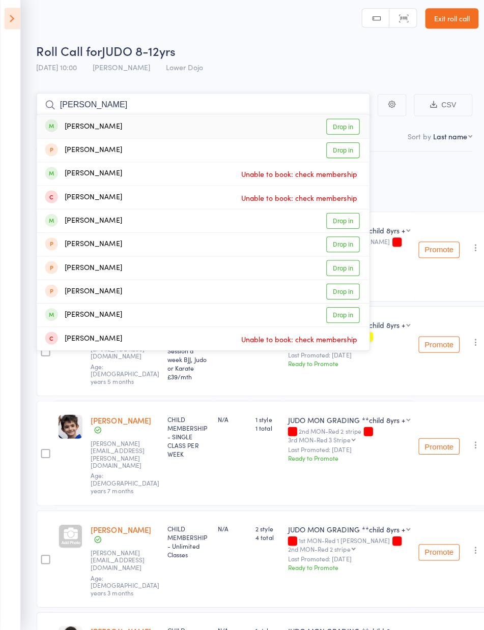
type input "Noah mina"
click at [347, 128] on link "Drop in" at bounding box center [339, 130] width 33 height 16
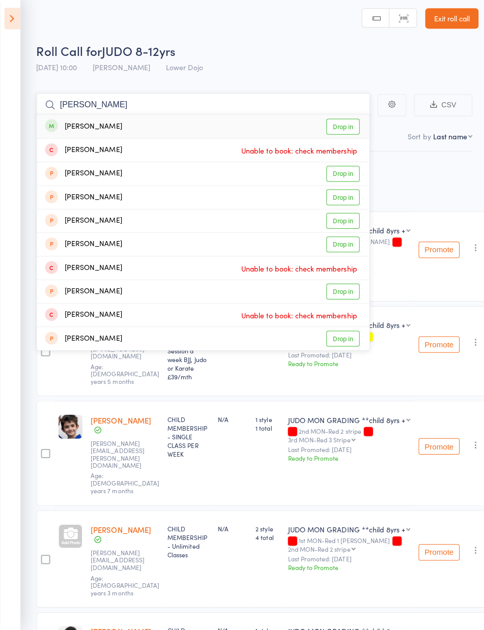
type input "Adam hakim"
click at [352, 126] on link "Drop in" at bounding box center [339, 130] width 33 height 16
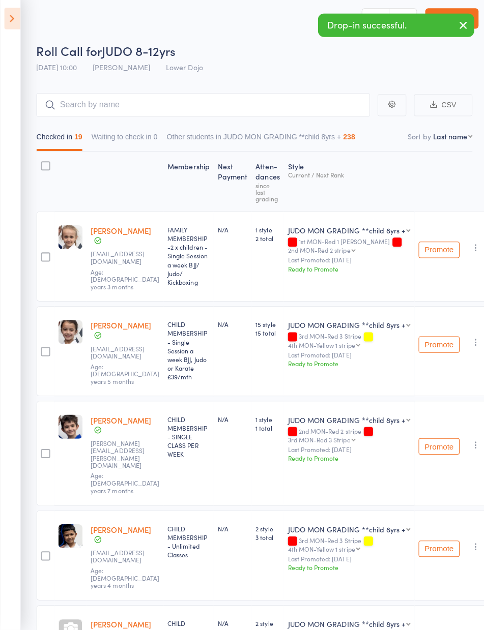
click at [11, 23] on icon at bounding box center [12, 22] width 16 height 21
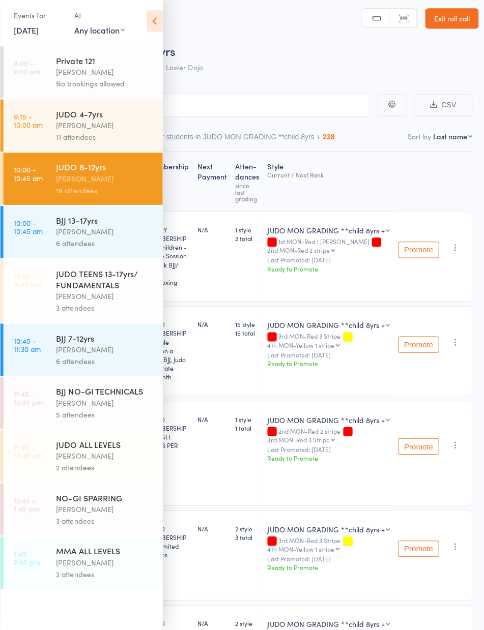
click at [47, 231] on link "10:00 - 10:45 am BJJ 13-17yrs Mikey Pharoah 6 attendees" at bounding box center [82, 234] width 158 height 52
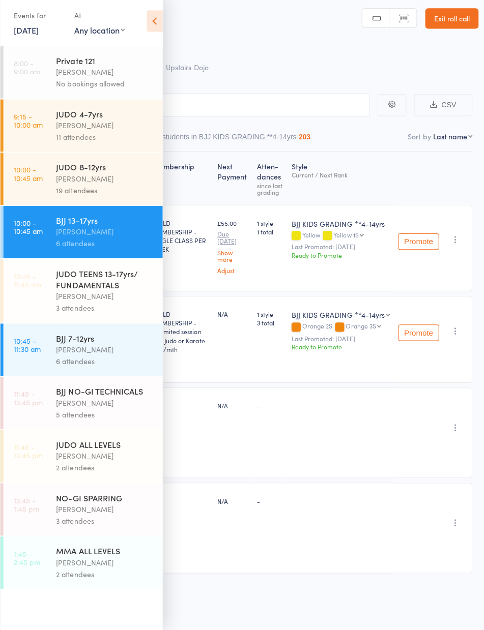
click at [147, 23] on icon at bounding box center [153, 24] width 16 height 21
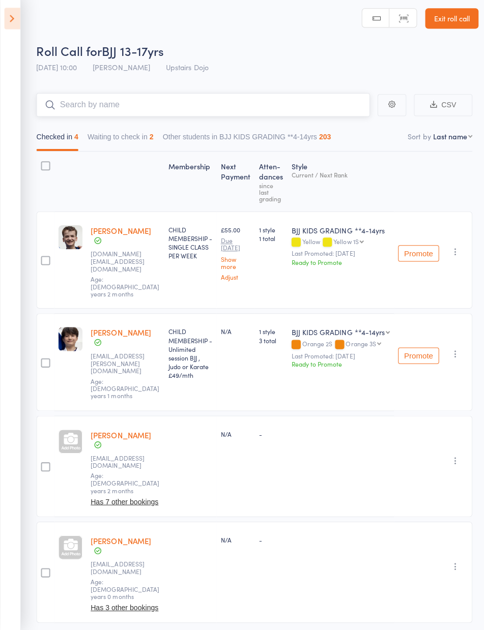
click at [64, 107] on input "search" at bounding box center [201, 108] width 331 height 23
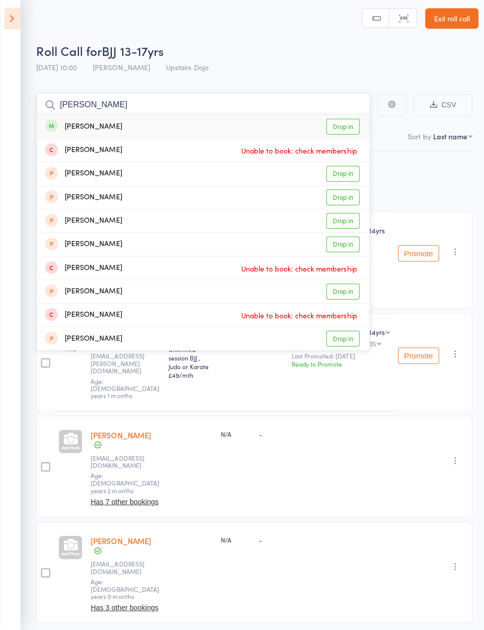
type input "Adam hakim"
click at [345, 127] on link "Drop in" at bounding box center [339, 130] width 33 height 16
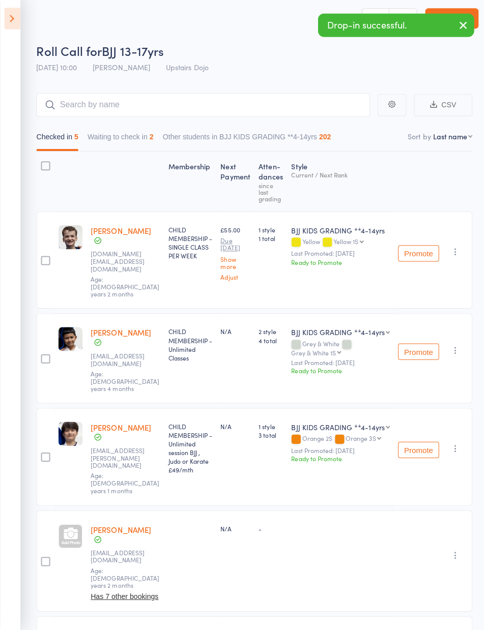
click at [8, 23] on icon at bounding box center [12, 22] width 16 height 21
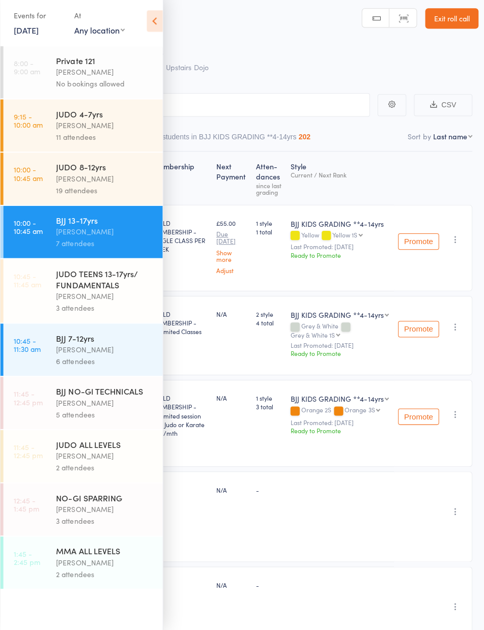
click at [154, 31] on icon at bounding box center [153, 24] width 16 height 21
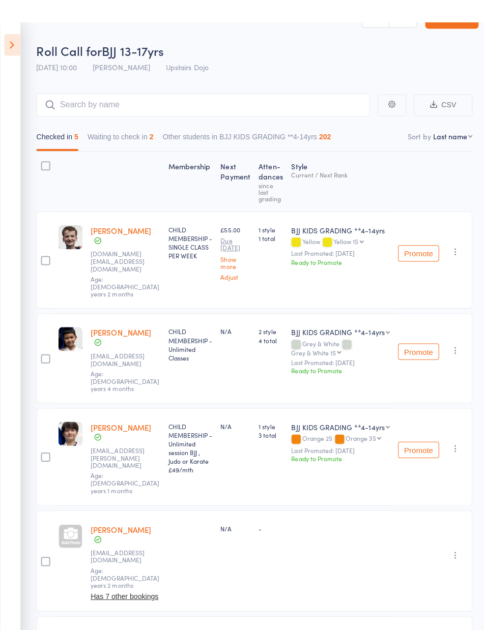
click at [20, 15] on icon at bounding box center [12, 22] width 16 height 21
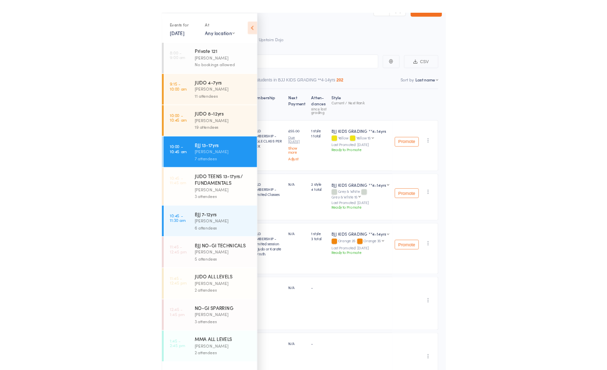
scroll to position [4, 0]
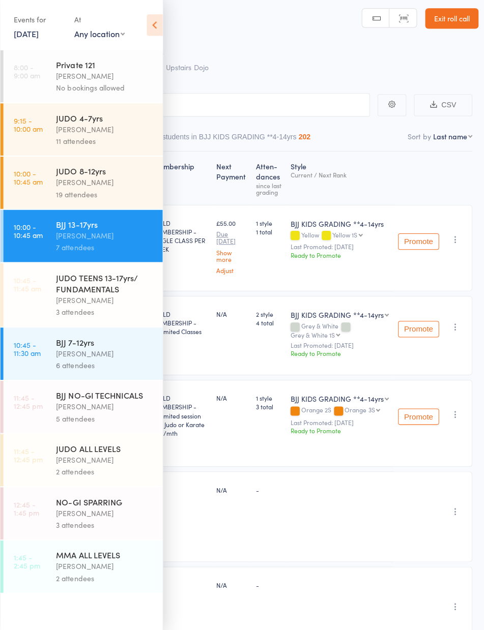
click at [34, 234] on link "10:00 - 10:45 am BJJ 13-17yrs Mikey Pharoah 7 attendees" at bounding box center [82, 234] width 158 height 52
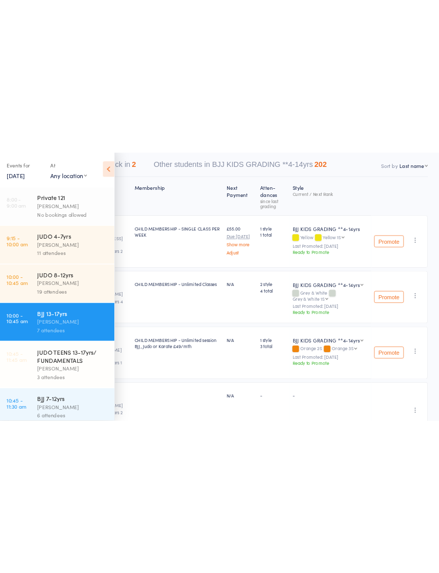
scroll to position [0, 0]
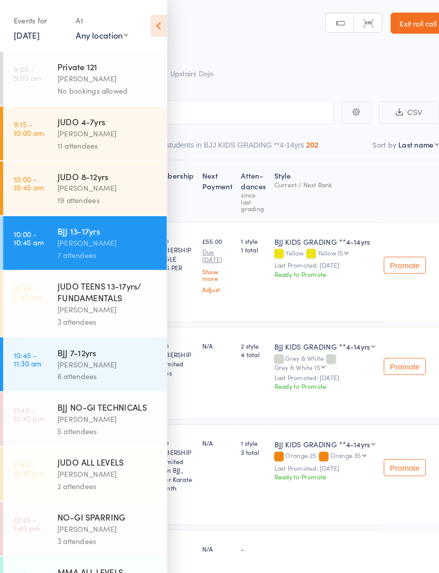
click at [31, 247] on link "10:00 - 10:45 am BJJ 13-17yrs Mikey Pharoah 7 attendees" at bounding box center [82, 234] width 158 height 52
click at [159, 25] on icon at bounding box center [153, 24] width 16 height 21
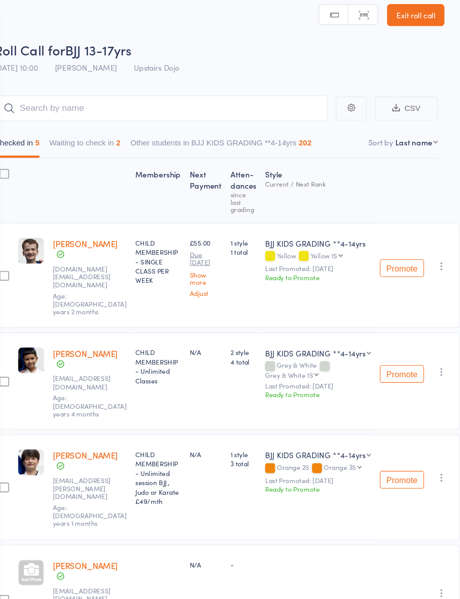
scroll to position [9, 13]
click at [424, 338] on icon "button" at bounding box center [443, 343] width 10 height 10
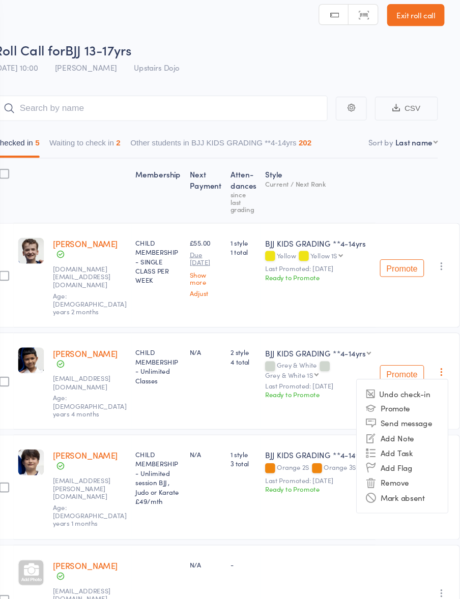
click at [381, 438] on li "Remove" at bounding box center [407, 445] width 84 height 14
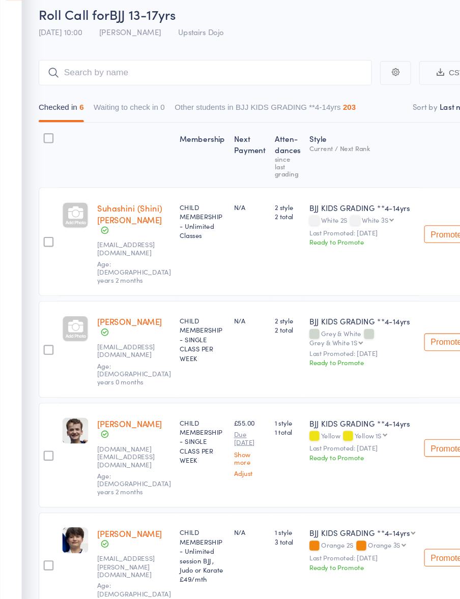
scroll to position [0, 0]
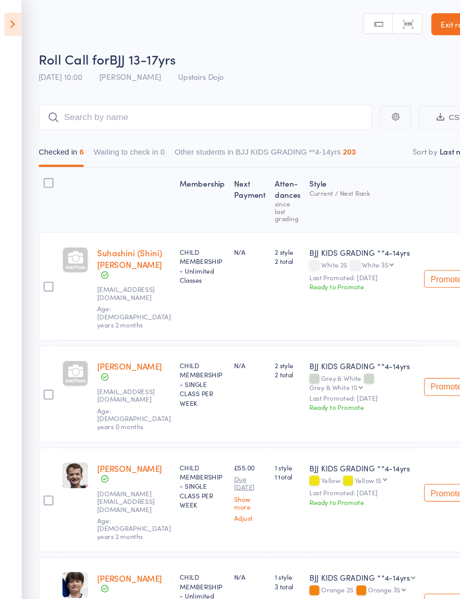
click at [14, 25] on icon at bounding box center [12, 22] width 16 height 21
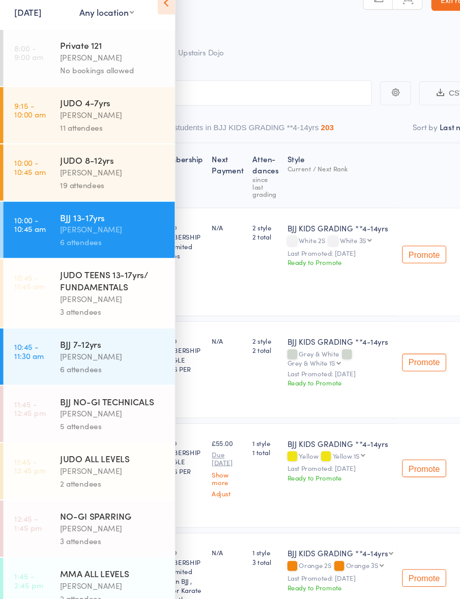
click at [29, 168] on time "10:00 - 10:45 am" at bounding box center [27, 176] width 29 height 16
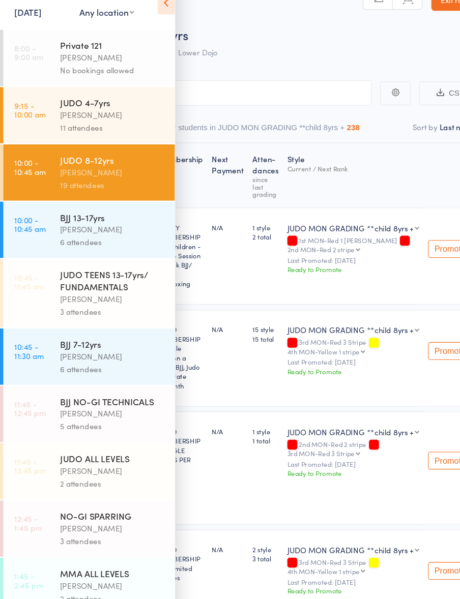
click at [148, 14] on icon at bounding box center [153, 24] width 16 height 21
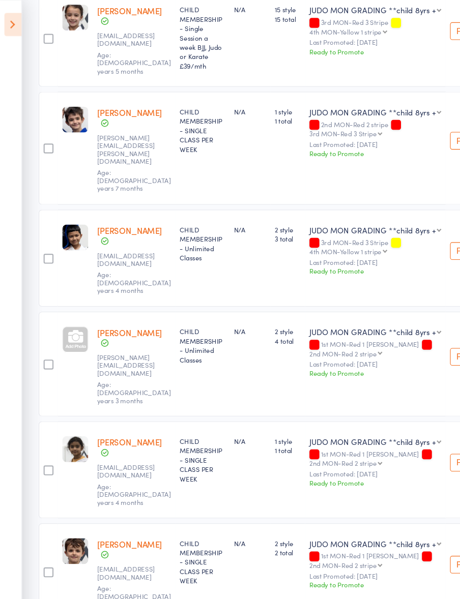
scroll to position [315, 0]
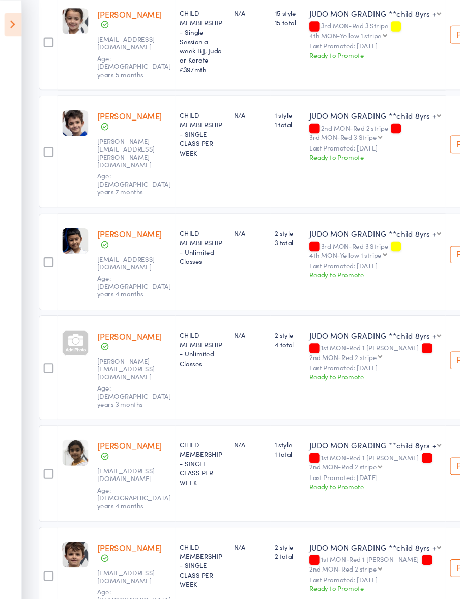
click at [12, 28] on icon at bounding box center [12, 22] width 16 height 21
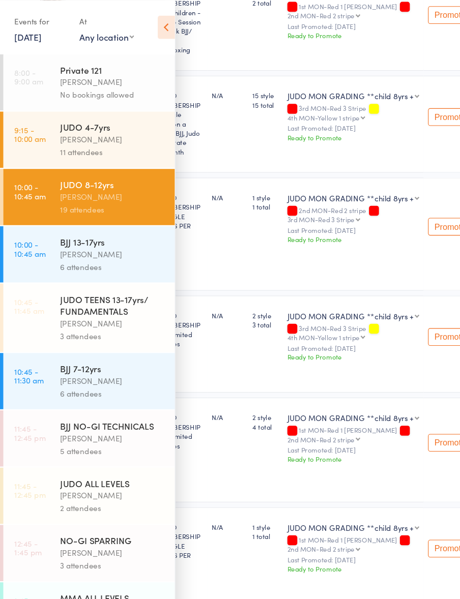
scroll to position [225, 0]
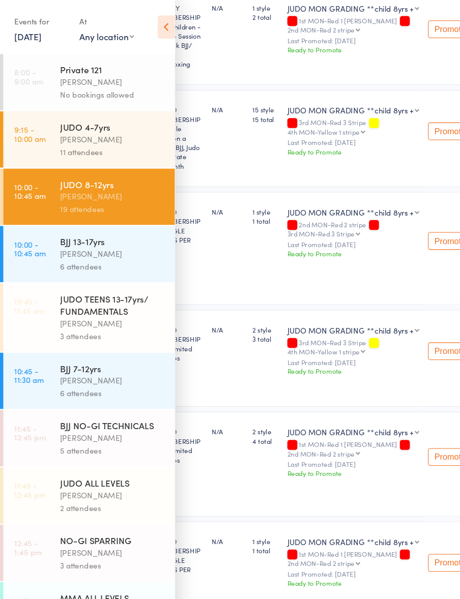
click at [135, 345] on div "BJJ 7-12yrs" at bounding box center [103, 339] width 97 height 11
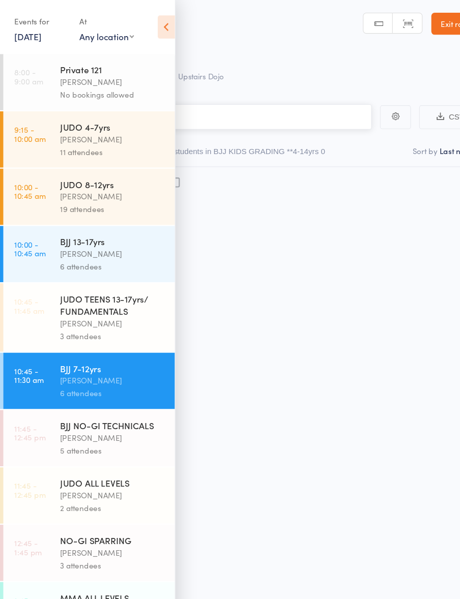
scroll to position [7, 0]
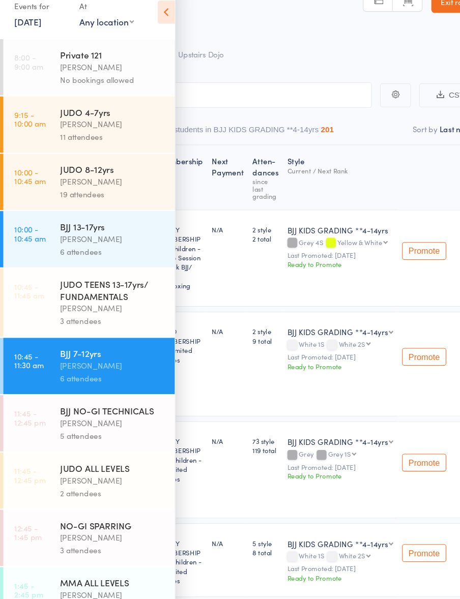
click at [154, 15] on icon at bounding box center [153, 24] width 16 height 21
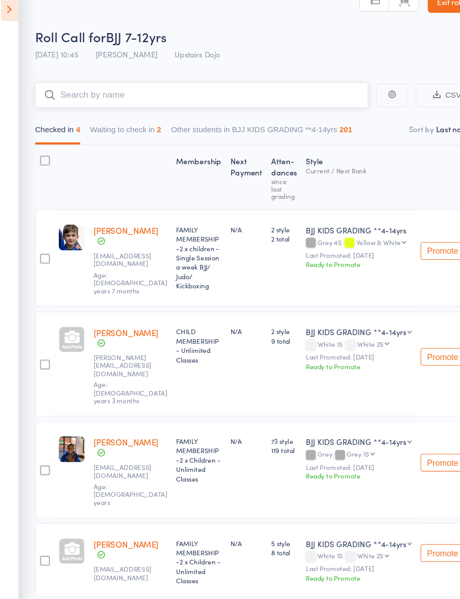
click at [286, 91] on input "search" at bounding box center [189, 101] width 307 height 23
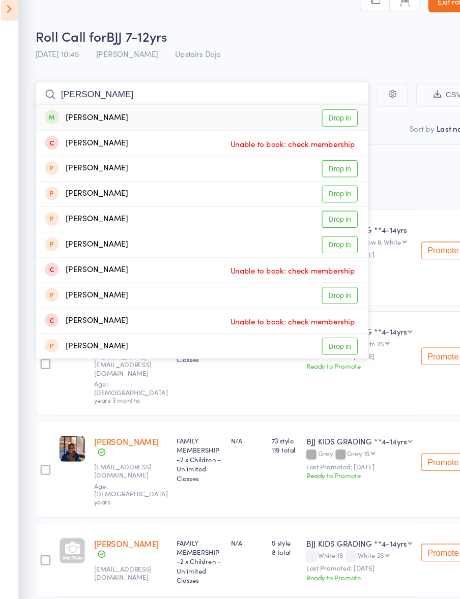
type input "Adam hakim"
click at [315, 115] on link "Drop in" at bounding box center [316, 123] width 33 height 16
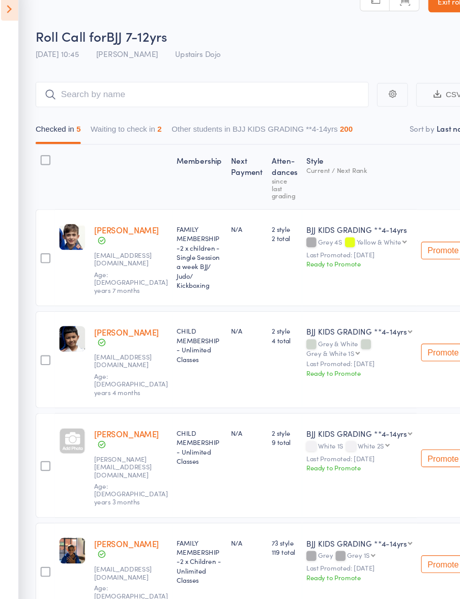
click at [16, 12] on icon at bounding box center [12, 22] width 16 height 21
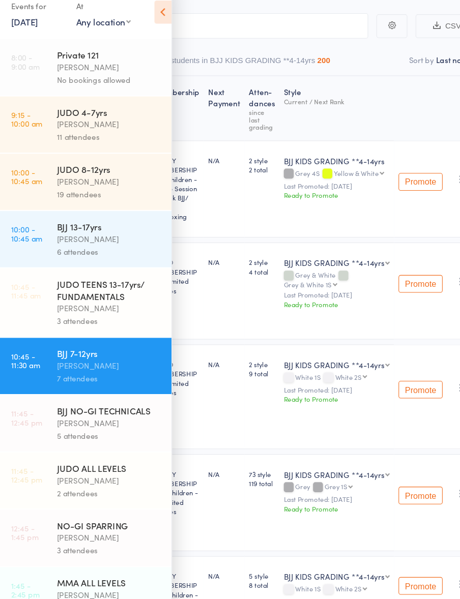
scroll to position [83, 0]
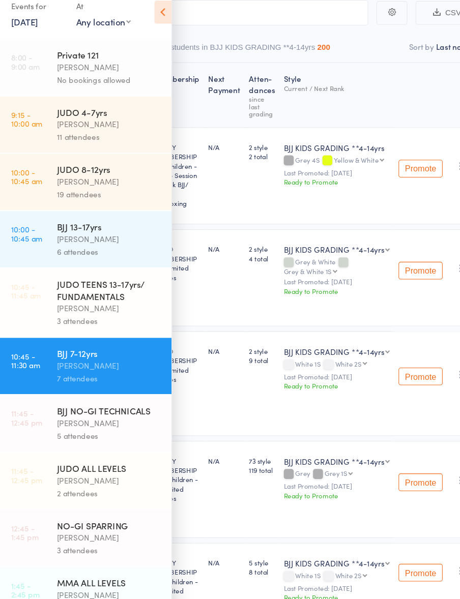
click at [147, 14] on icon at bounding box center [153, 24] width 16 height 21
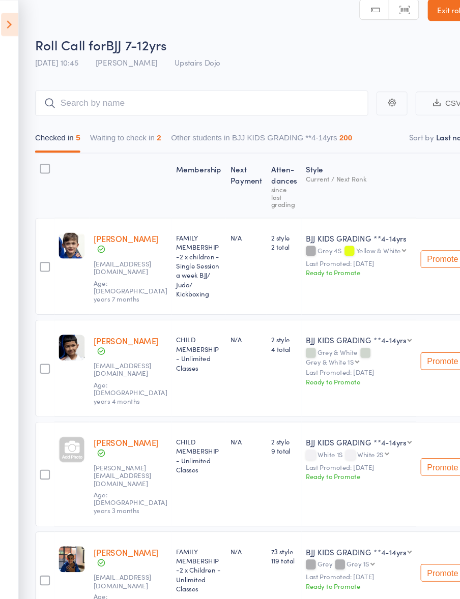
scroll to position [0, 0]
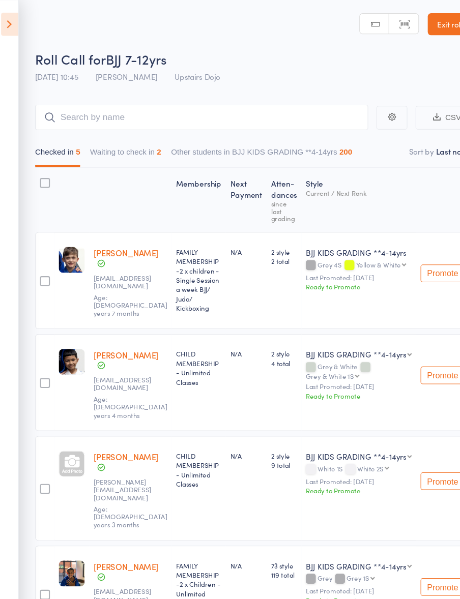
click at [12, 16] on icon at bounding box center [12, 22] width 16 height 21
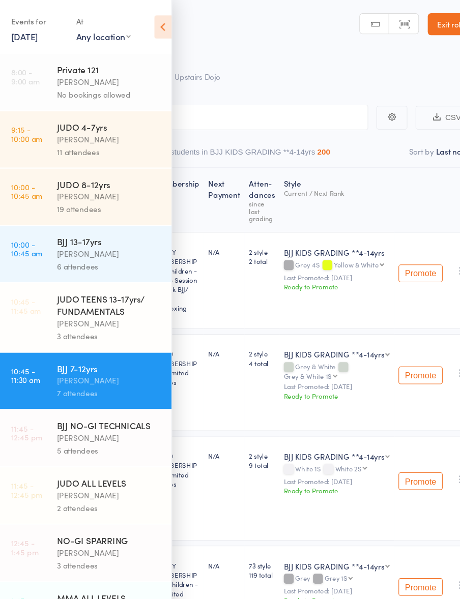
click at [145, 20] on icon at bounding box center [153, 24] width 16 height 21
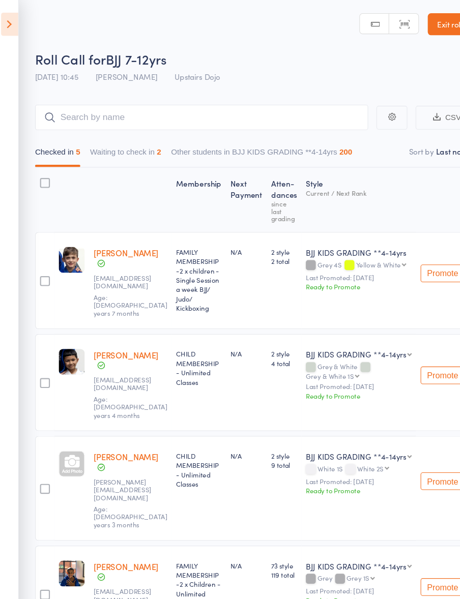
click at [12, 23] on icon at bounding box center [12, 22] width 16 height 21
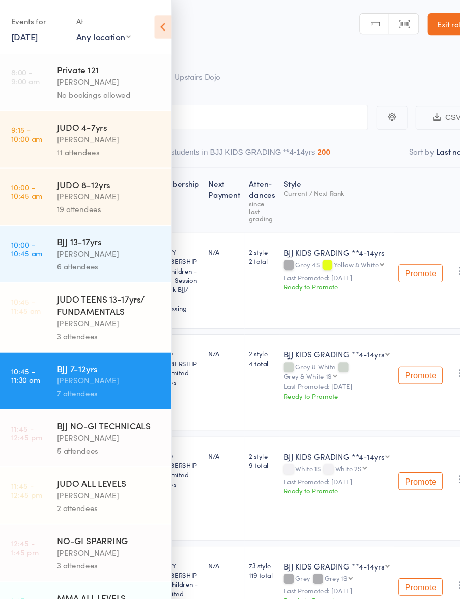
click at [145, 24] on icon at bounding box center [153, 24] width 16 height 21
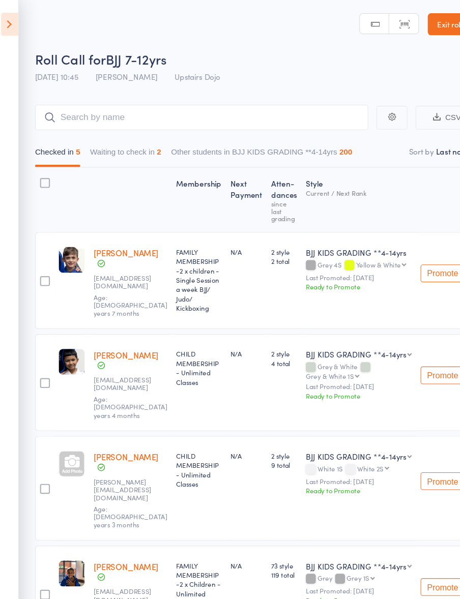
click at [12, 22] on icon at bounding box center [12, 22] width 16 height 21
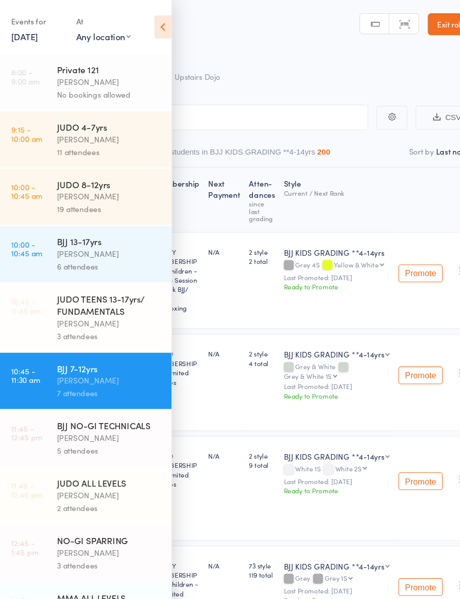
click at [148, 31] on icon at bounding box center [153, 24] width 16 height 21
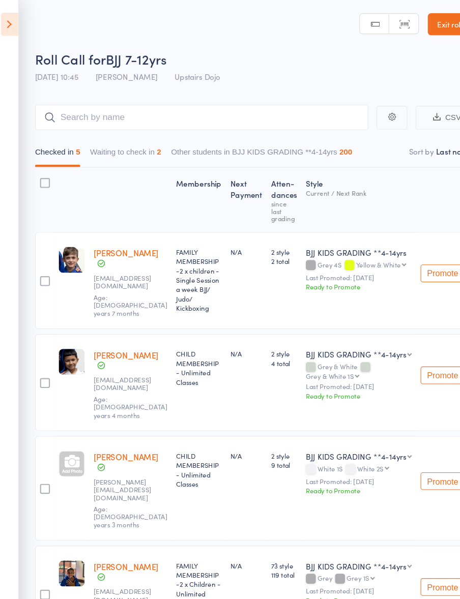
click at [151, 145] on button "Waiting to check in 2" at bounding box center [119, 142] width 66 height 23
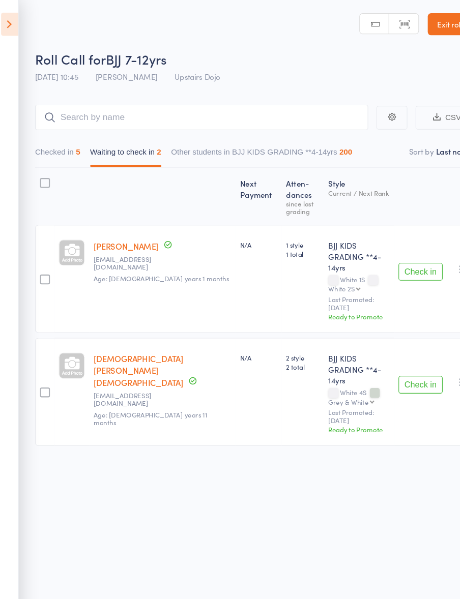
click at [68, 146] on button "Checked in 5" at bounding box center [57, 142] width 42 height 23
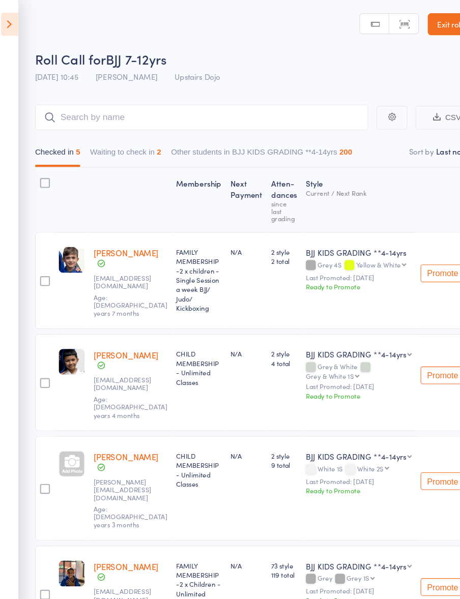
click at [12, 32] on icon at bounding box center [12, 22] width 16 height 21
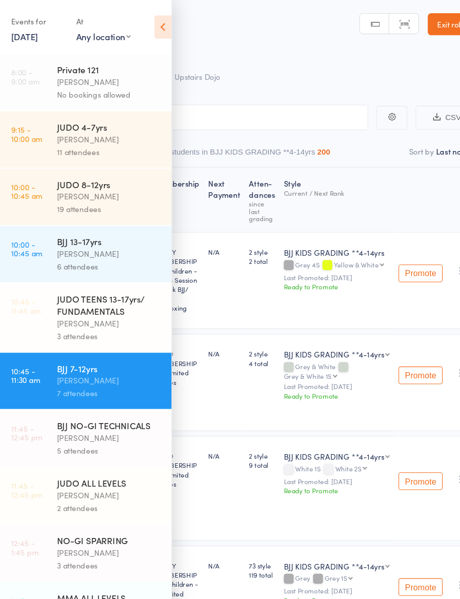
click at [18, 30] on link "13 Sep, 2025" at bounding box center [25, 33] width 25 height 11
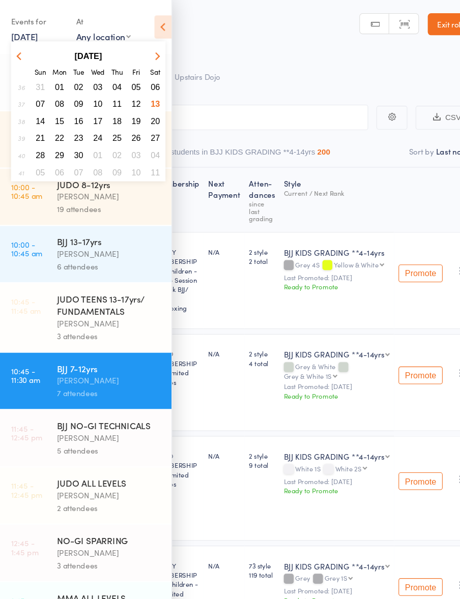
click at [203, 29] on header "Roll Call for BJJ 7-12yrs 13 Sep 10:45 Mikey Pharoah Upstairs Dojo Manual searc…" at bounding box center [230, 40] width 460 height 81
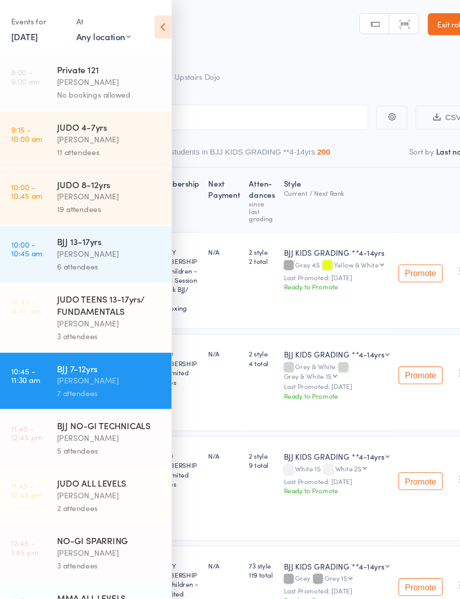
click at [149, 20] on icon at bounding box center [153, 24] width 16 height 21
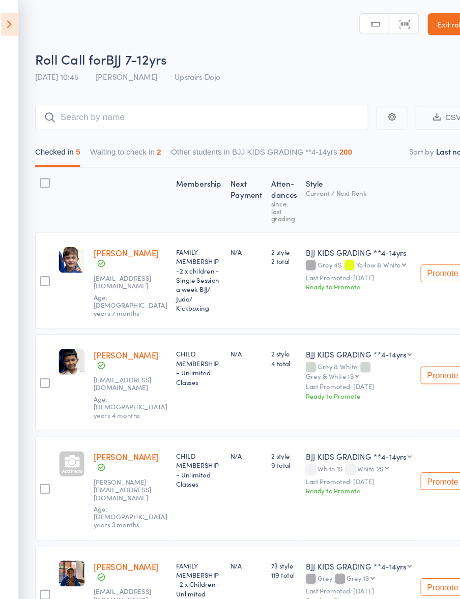
click at [10, 28] on icon at bounding box center [12, 22] width 16 height 21
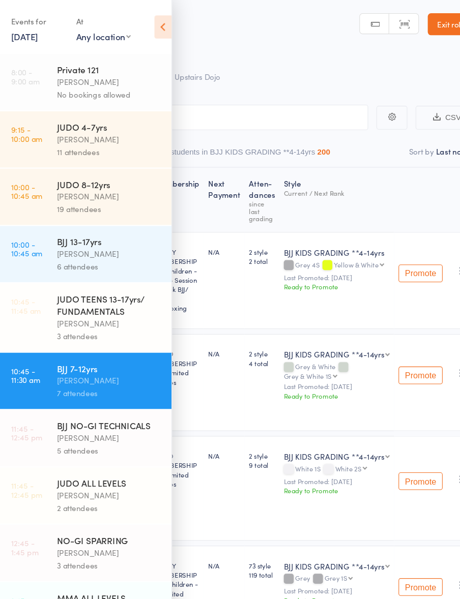
click at [152, 21] on icon at bounding box center [153, 24] width 16 height 21
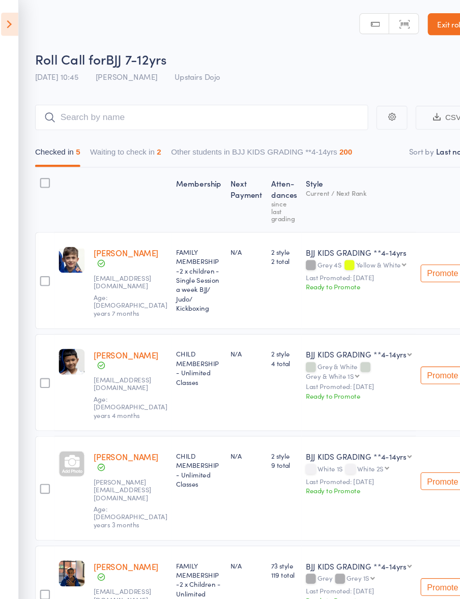
click at [8, 22] on icon at bounding box center [12, 22] width 16 height 21
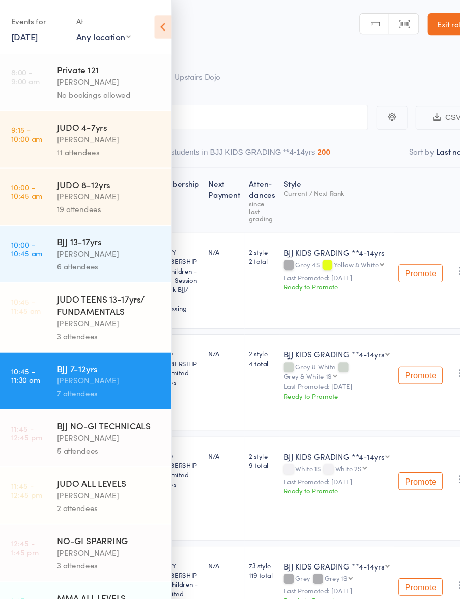
click at [161, 14] on header "Roll Call for BJJ 7-12yrs 13 Sep 10:45 Mikey Pharoah Upstairs Dojo Manual searc…" at bounding box center [230, 40] width 460 height 81
click at [52, 357] on link "10:45 - 11:30 am BJJ 7-12yrs Mikey Pharoah 7 attendees" at bounding box center [82, 351] width 158 height 52
click at [156, 27] on icon at bounding box center [153, 24] width 16 height 21
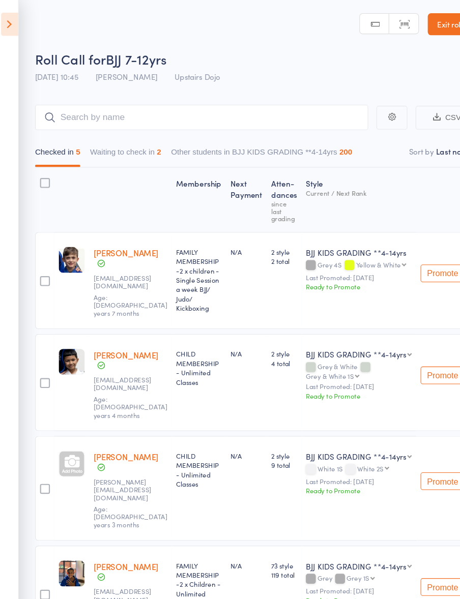
click at [15, 18] on icon at bounding box center [12, 22] width 16 height 21
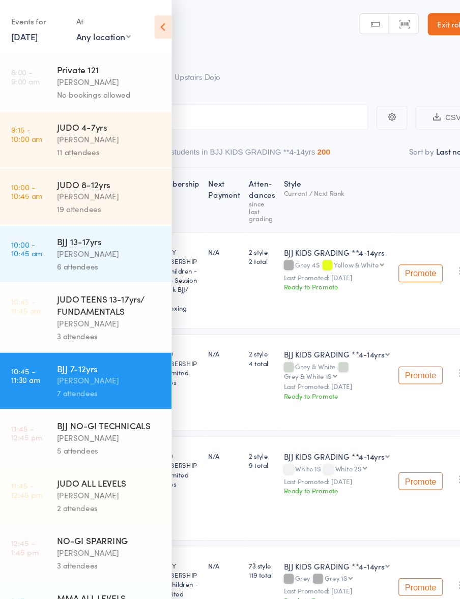
scroll to position [2, 0]
click at [130, 304] on div "[PERSON_NAME]" at bounding box center [103, 298] width 97 height 12
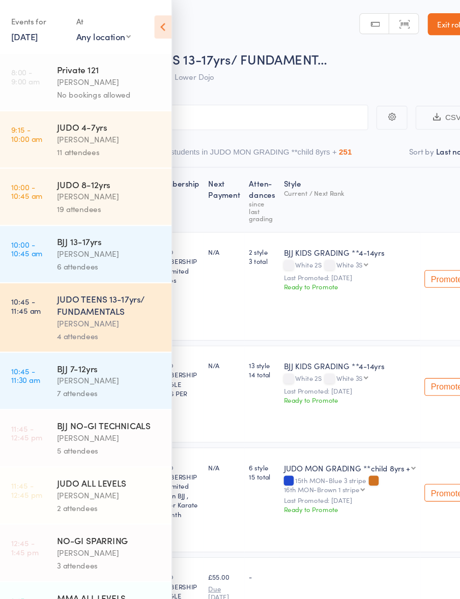
click at [155, 34] on icon at bounding box center [153, 24] width 16 height 21
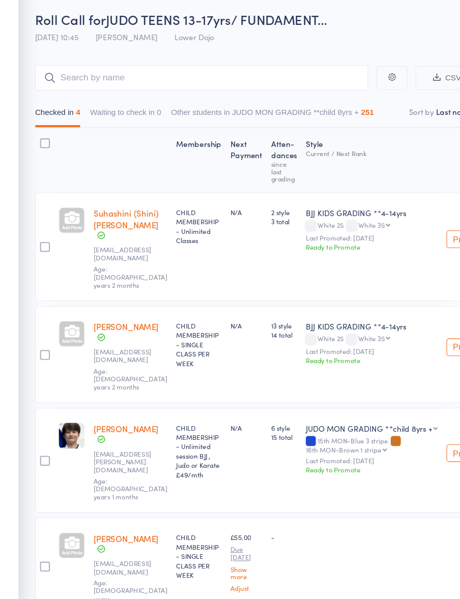
scroll to position [7, 0]
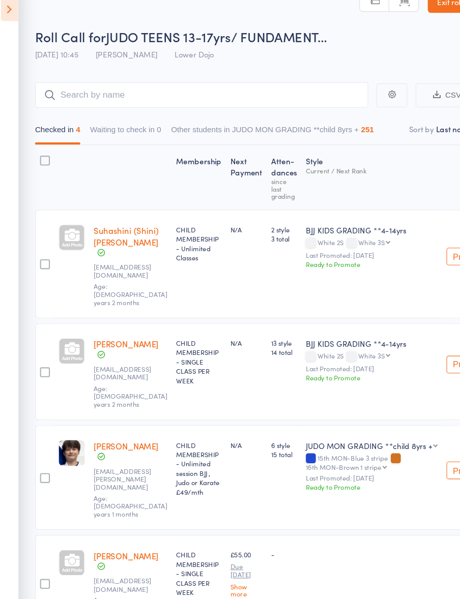
click at [6, 12] on icon at bounding box center [12, 22] width 16 height 21
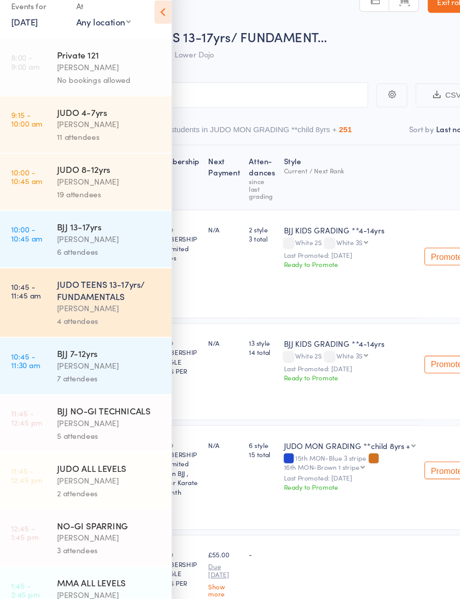
scroll to position [0, 0]
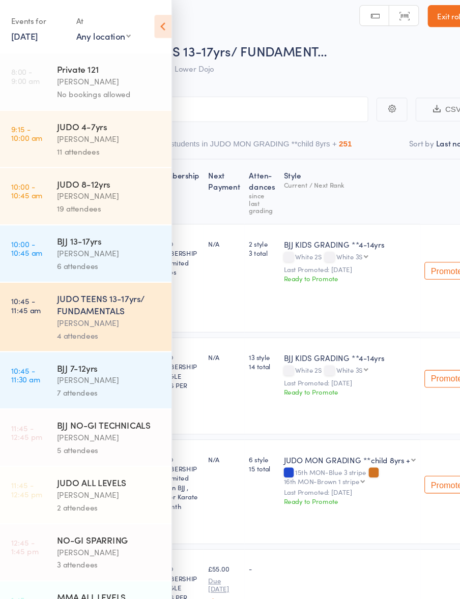
click at [33, 407] on time "11:45 - 12:45 pm" at bounding box center [27, 399] width 29 height 16
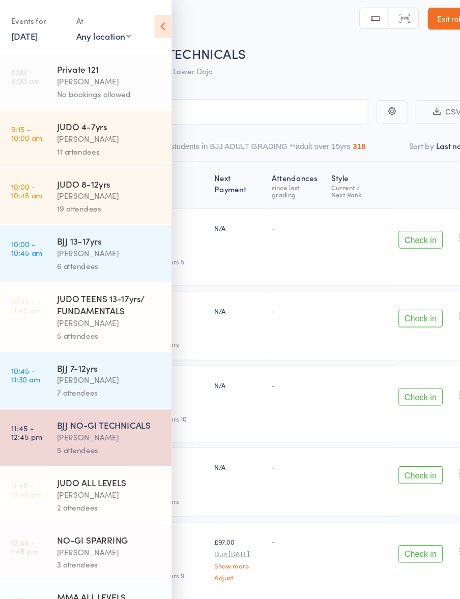
click at [151, 34] on icon at bounding box center [153, 24] width 16 height 21
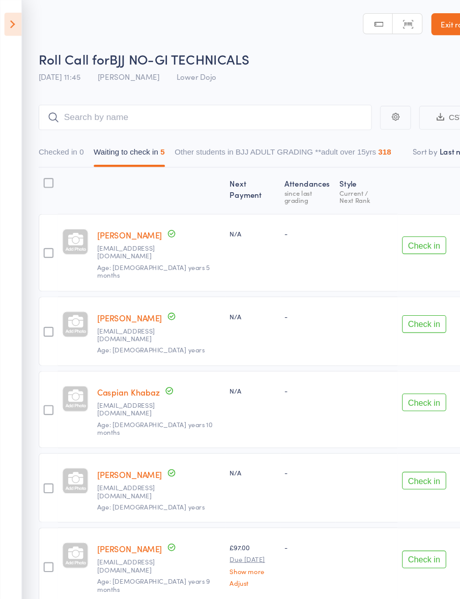
click at [19, 14] on icon at bounding box center [12, 22] width 16 height 21
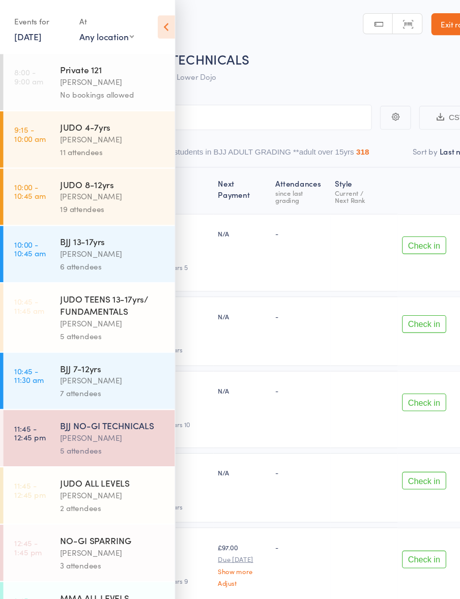
click at [38, 29] on link "13 Sep, 2025" at bounding box center [25, 33] width 25 height 11
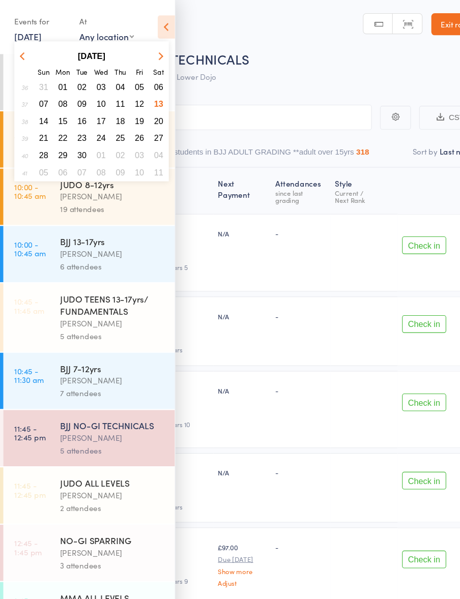
click at [112, 99] on span "11" at bounding box center [111, 96] width 9 height 9
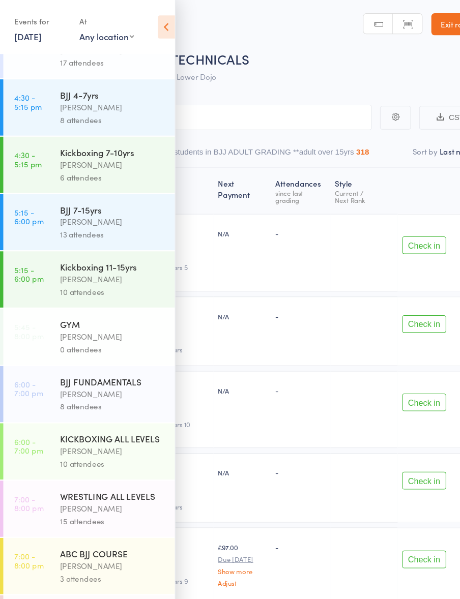
scroll to position [148, 0]
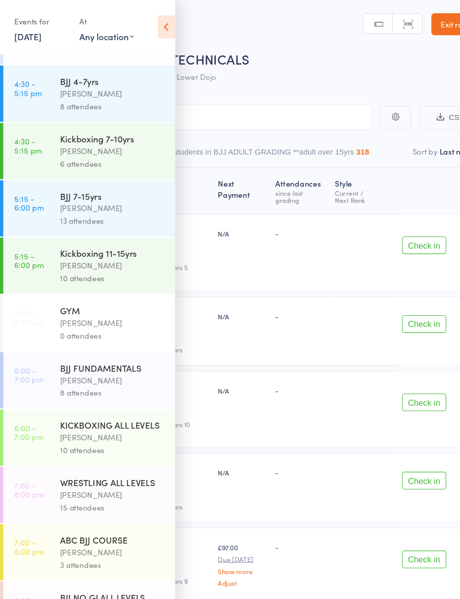
click at [112, 356] on div "Roberto Almeida" at bounding box center [103, 351] width 97 height 12
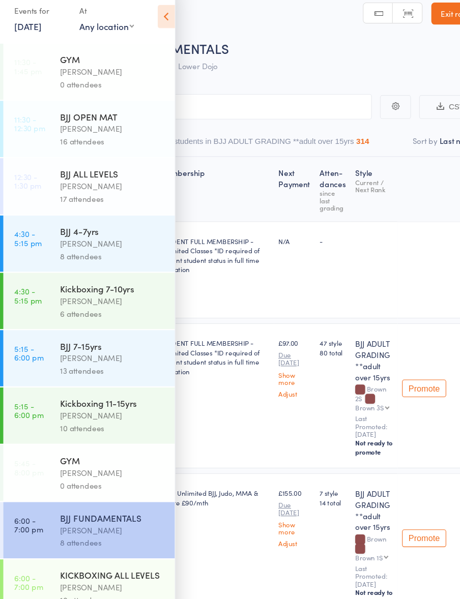
click at [155, 19] on icon at bounding box center [153, 24] width 16 height 21
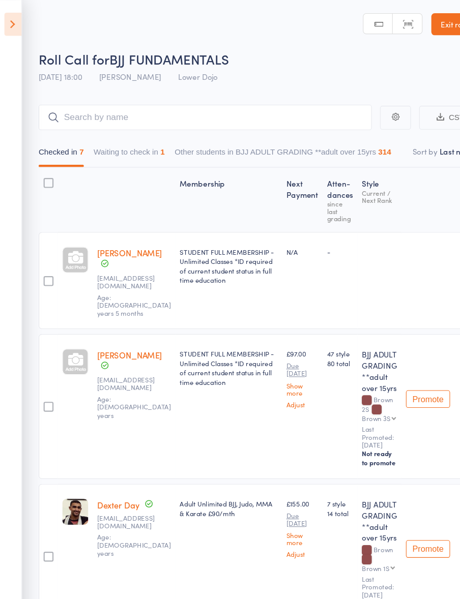
click at [14, 22] on icon at bounding box center [12, 22] width 16 height 21
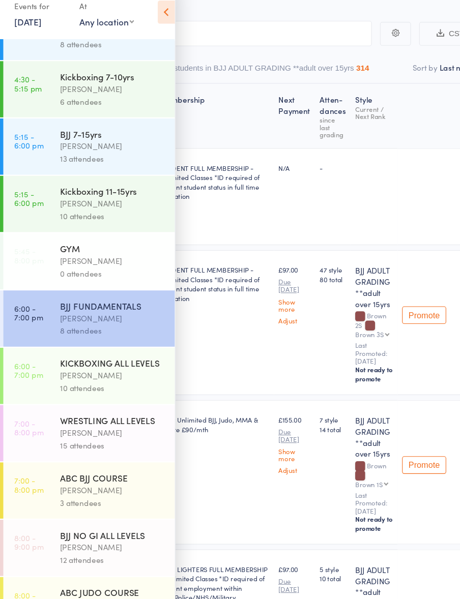
scroll to position [74, 0]
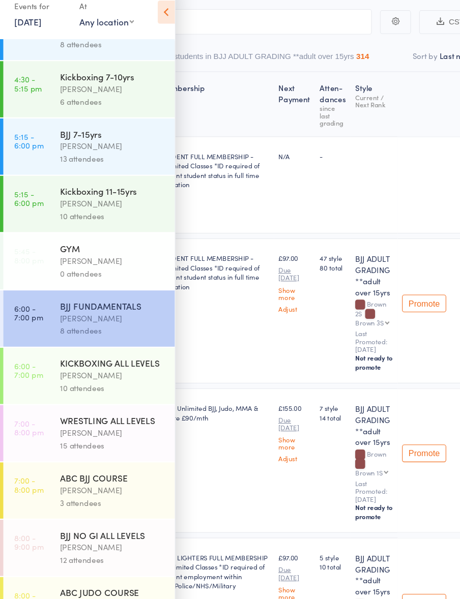
click at [125, 525] on div "12 attendees" at bounding box center [103, 531] width 97 height 12
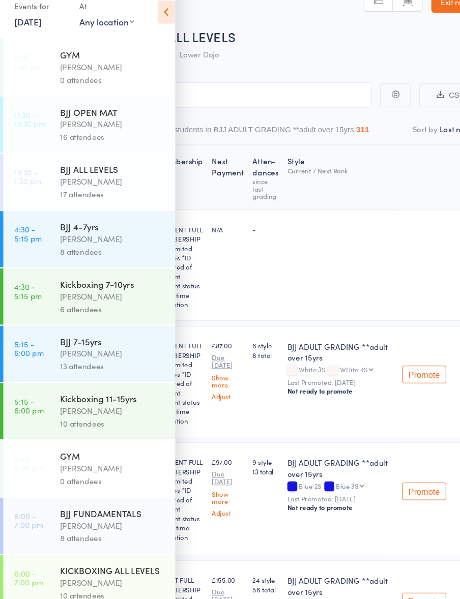
click at [161, 17] on icon at bounding box center [153, 24] width 16 height 21
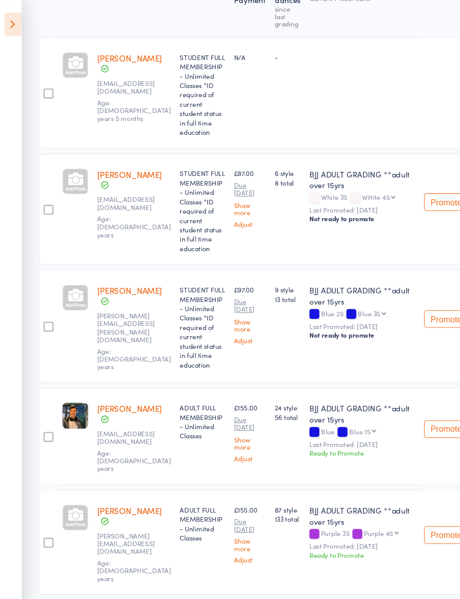
scroll to position [0, 0]
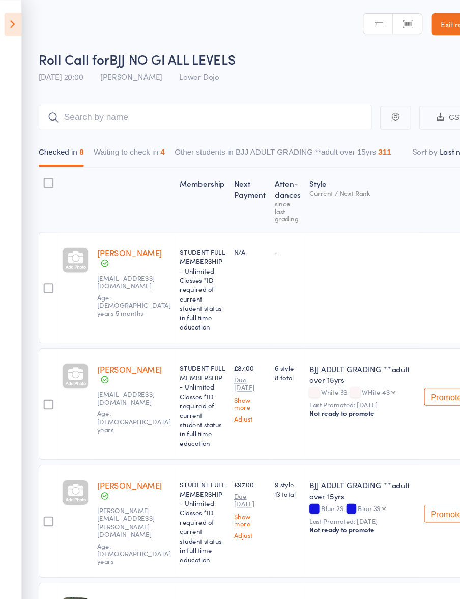
click at [14, 25] on icon at bounding box center [12, 22] width 16 height 21
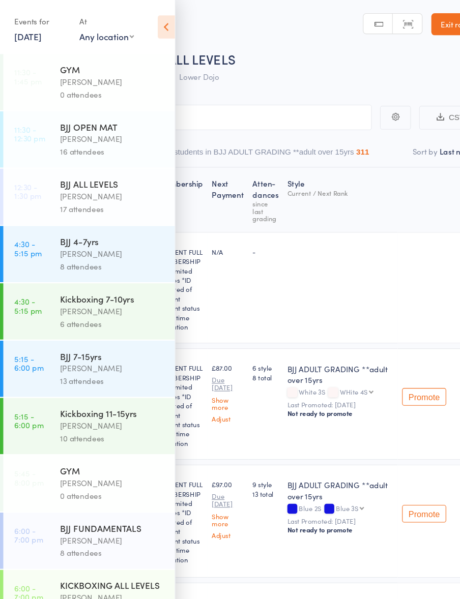
click at [38, 36] on link "11 Sep, 2025" at bounding box center [25, 33] width 25 height 11
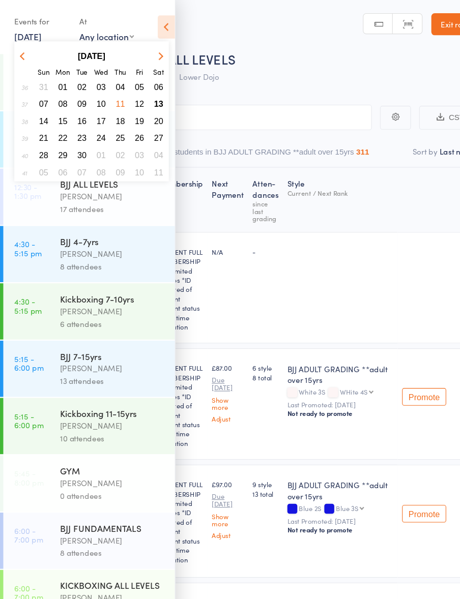
click at [148, 97] on span "13" at bounding box center [146, 96] width 9 height 9
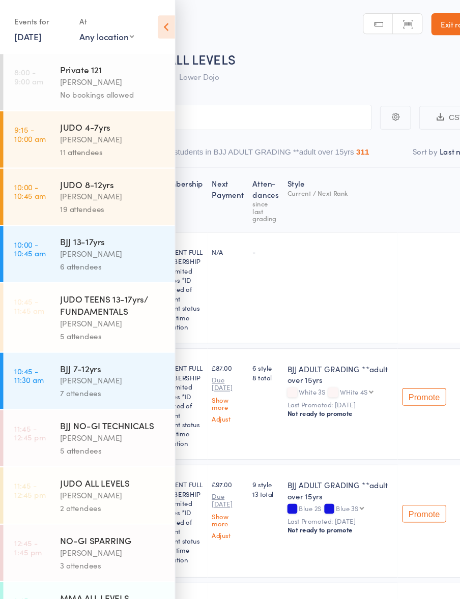
click at [151, 24] on icon at bounding box center [153, 24] width 16 height 21
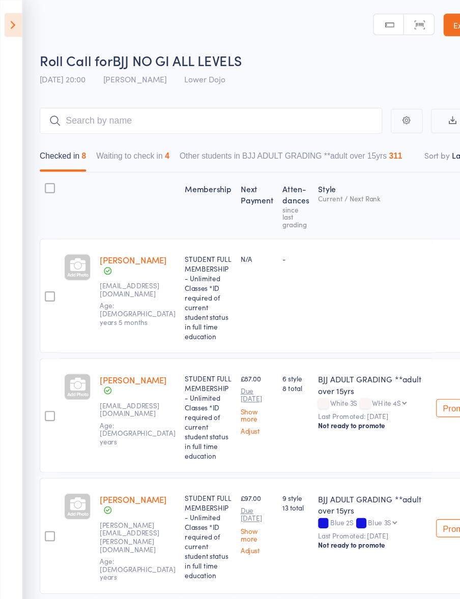
click at [9, 20] on icon at bounding box center [12, 22] width 16 height 21
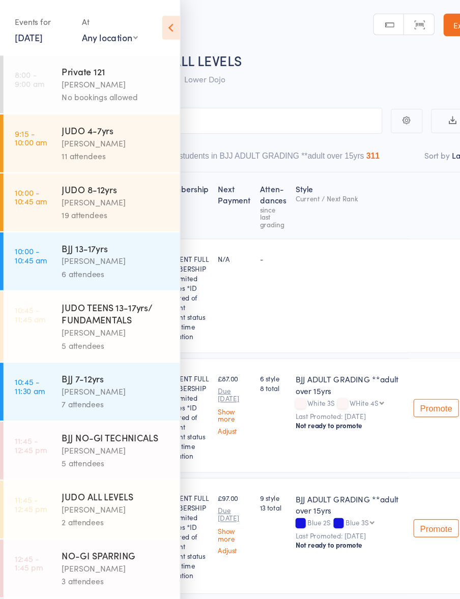
scroll to position [2, 0]
click at [131, 292] on div "JUDO TEENS 13-17yrs/ FUNDAMENTALS" at bounding box center [103, 281] width 97 height 22
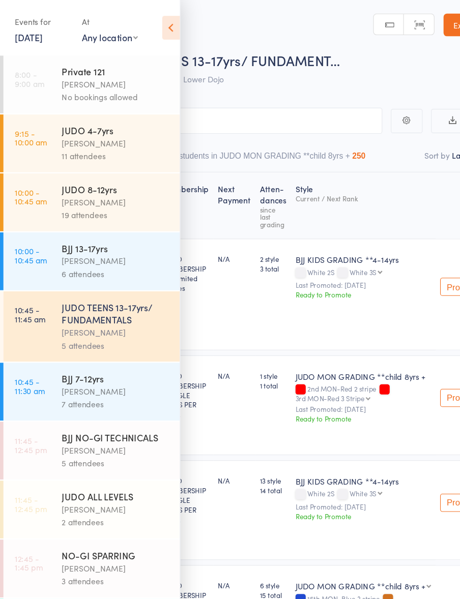
scroll to position [2, 0]
click at [154, 27] on icon at bounding box center [153, 24] width 16 height 21
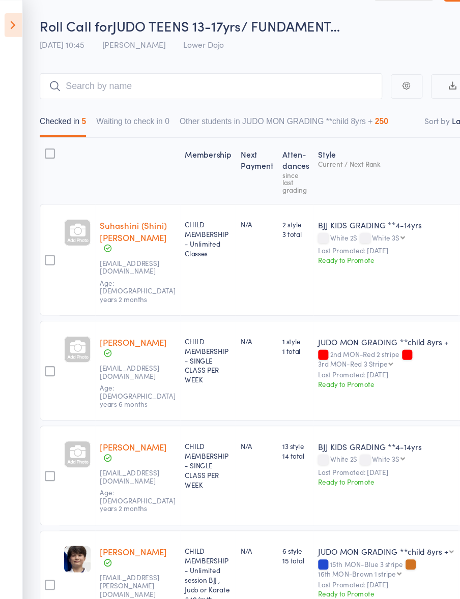
scroll to position [30, 0]
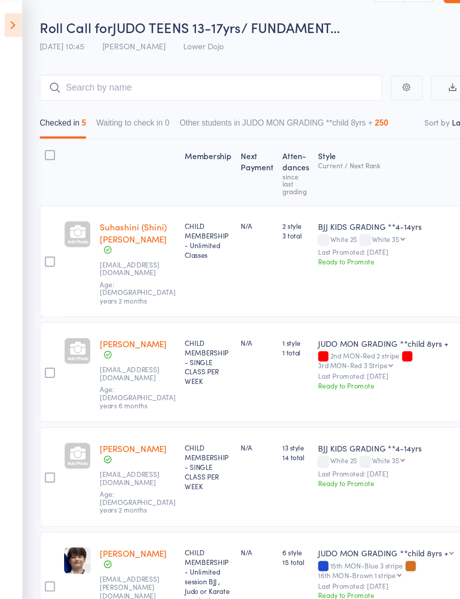
click at [15, 24] on icon at bounding box center [12, 22] width 16 height 21
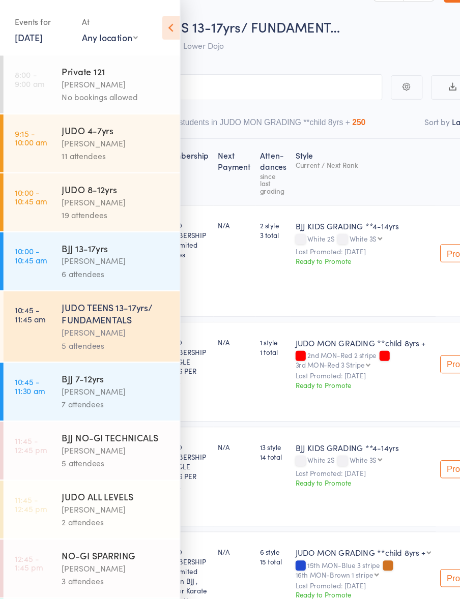
click at [154, 16] on icon at bounding box center [153, 24] width 16 height 21
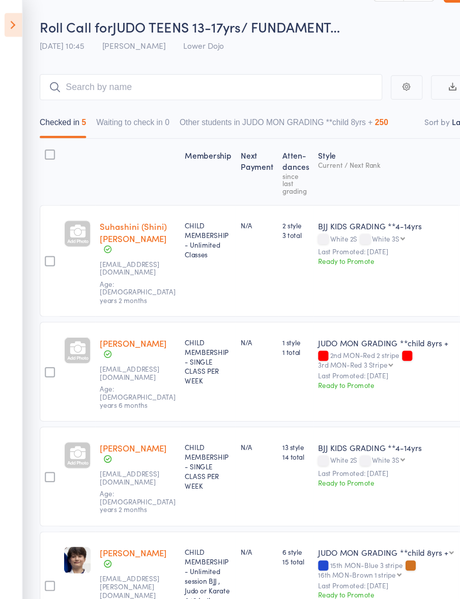
click at [11, 21] on icon at bounding box center [12, 22] width 16 height 21
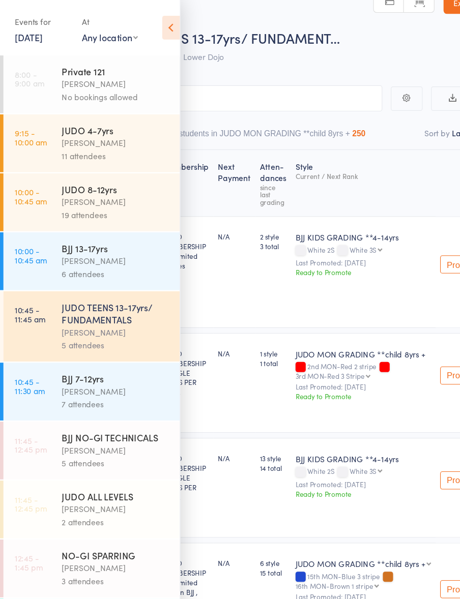
scroll to position [0, 0]
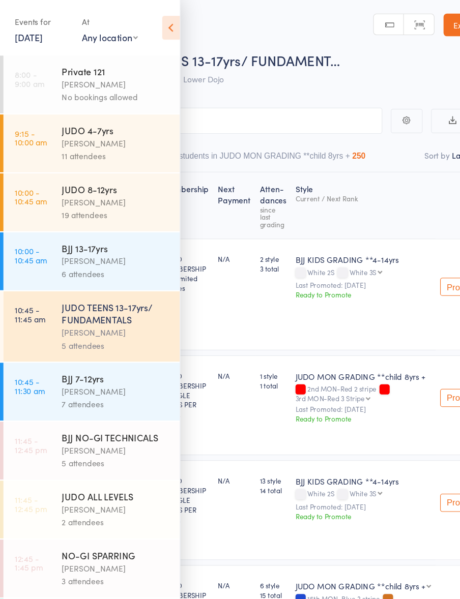
click at [154, 19] on icon at bounding box center [153, 24] width 16 height 21
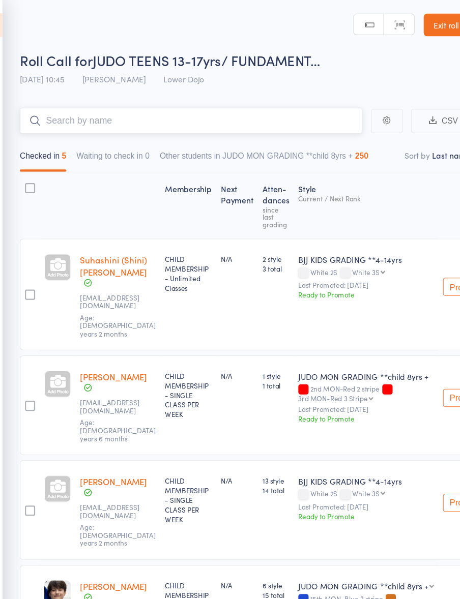
click at [234, 104] on input "search" at bounding box center [189, 108] width 307 height 23
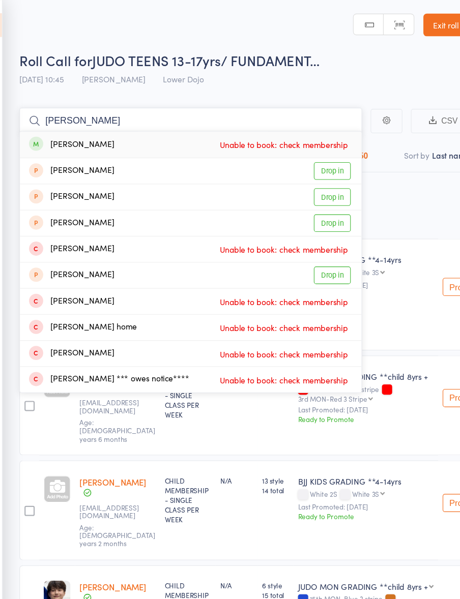
type input "Ian douglas"
click at [287, 132] on span "Unable to book: check membership" at bounding box center [273, 129] width 120 height 15
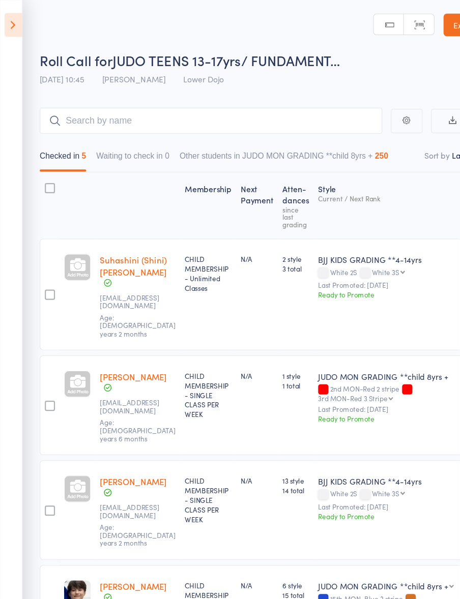
click at [11, 25] on icon at bounding box center [12, 22] width 16 height 21
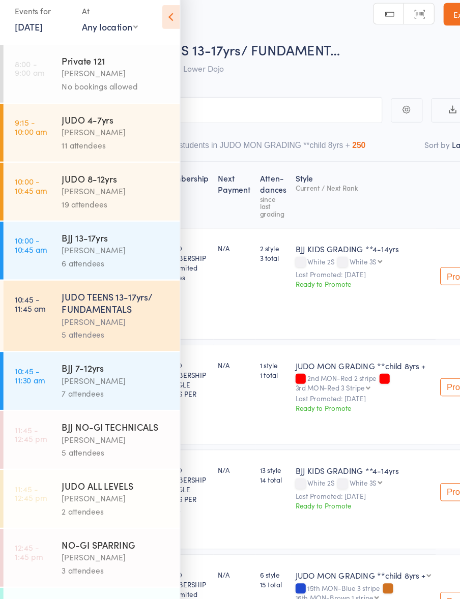
click at [58, 346] on div "[PERSON_NAME]" at bounding box center [103, 351] width 97 height 12
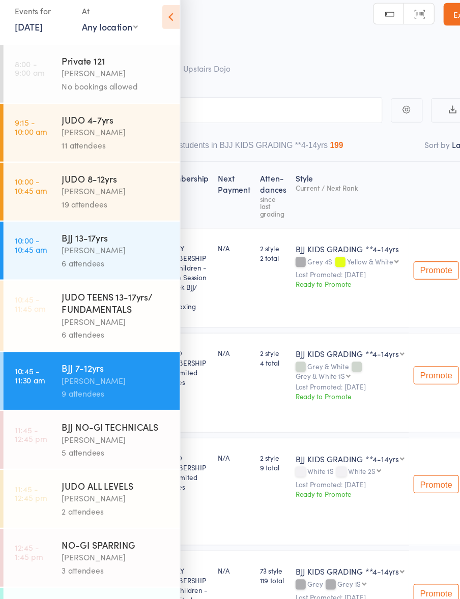
click at [148, 16] on icon at bounding box center [153, 24] width 16 height 21
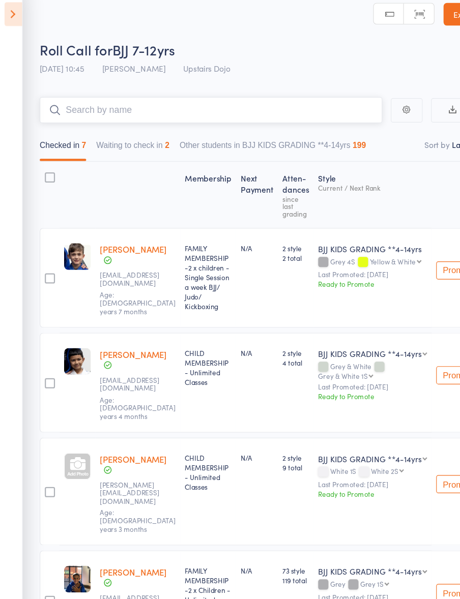
click at [93, 105] on input "search" at bounding box center [189, 108] width 307 height 23
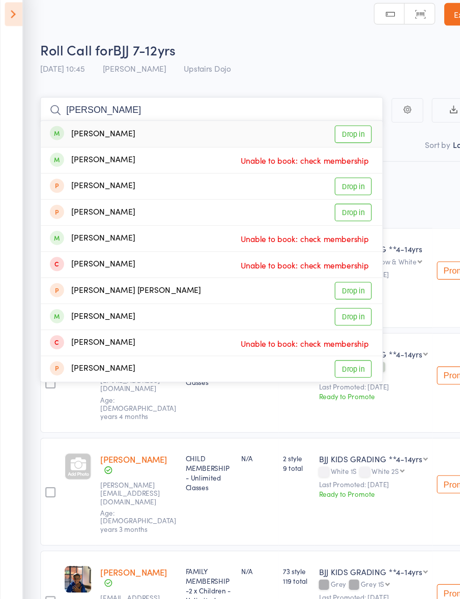
type input "Noah fee"
click at [319, 125] on link "Drop in" at bounding box center [316, 130] width 33 height 16
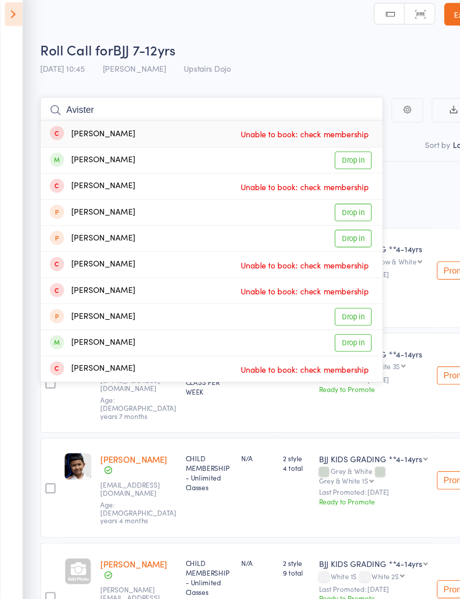
type input "Avister"
click at [13, 15] on icon at bounding box center [12, 22] width 16 height 21
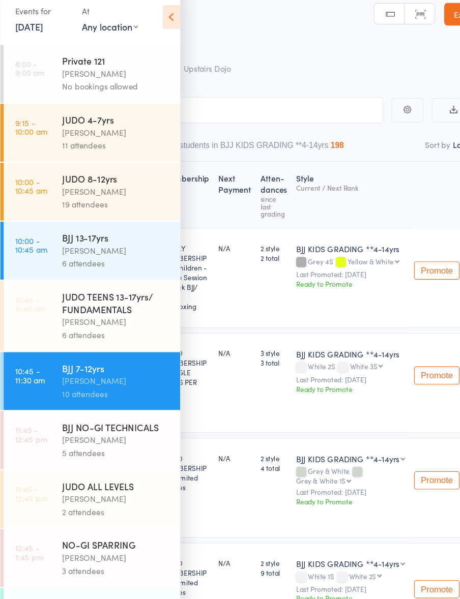
scroll to position [3, 0]
click at [158, 16] on icon at bounding box center [153, 24] width 16 height 21
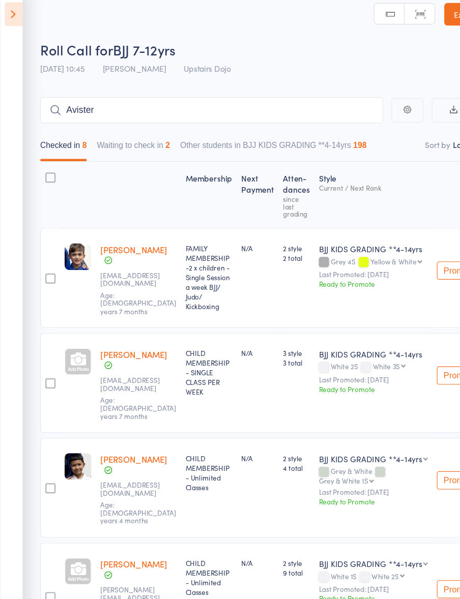
click at [16, 22] on icon at bounding box center [12, 22] width 16 height 21
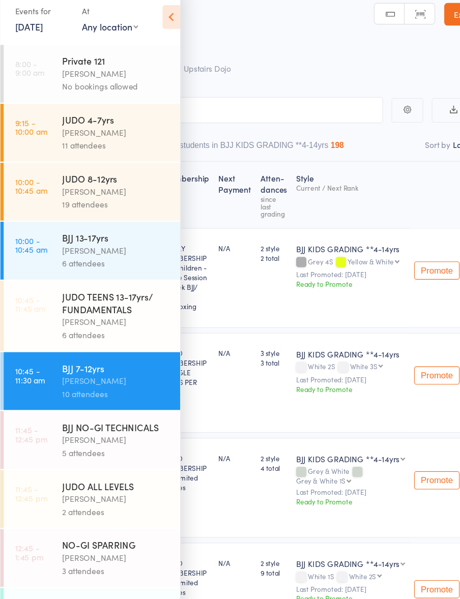
scroll to position [2, 0]
click at [24, 295] on link "10:45 - 11:45 am JUDO TEENS 13-17yrs/ FUNDAMENTALS Edward Semple 6 attendees" at bounding box center [82, 292] width 158 height 63
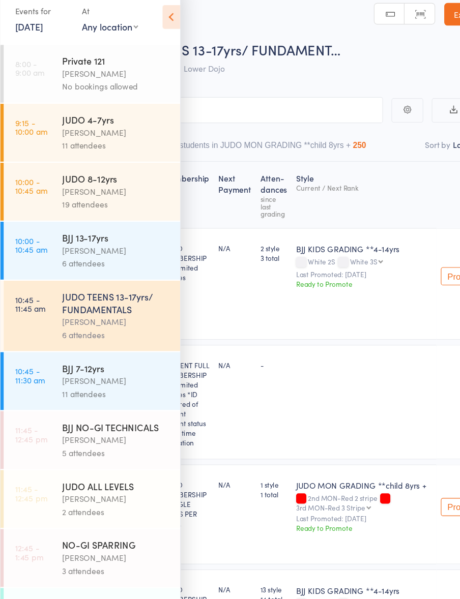
click at [150, 25] on icon at bounding box center [153, 24] width 16 height 21
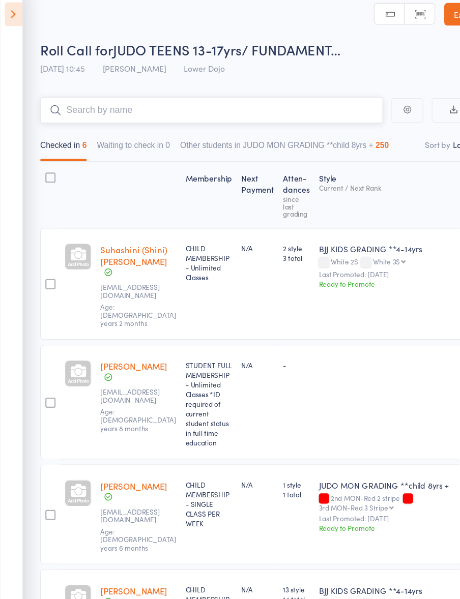
click at [72, 99] on input "search" at bounding box center [189, 108] width 307 height 23
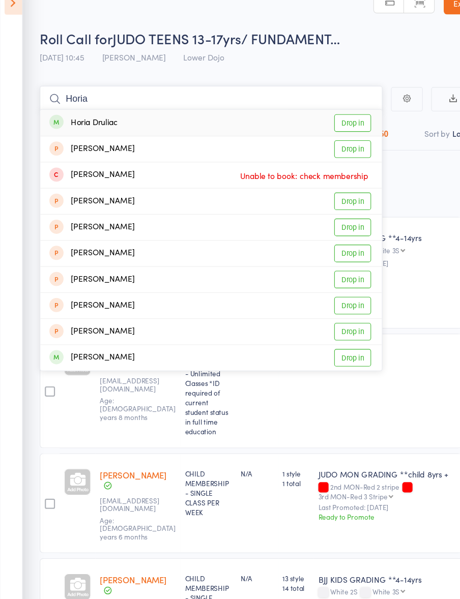
type input "Horia"
click at [315, 122] on link "Drop in" at bounding box center [316, 130] width 33 height 16
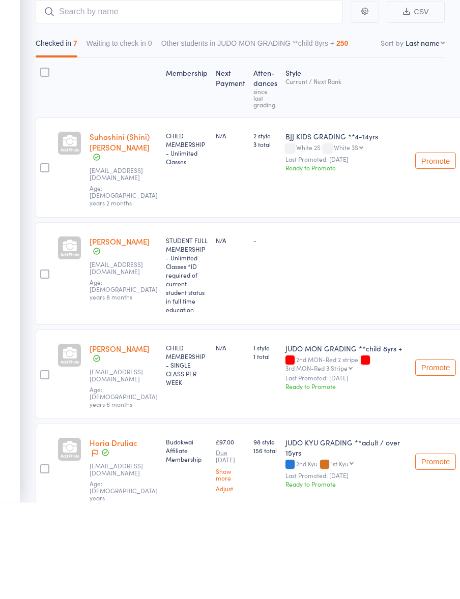
scroll to position [99, 0]
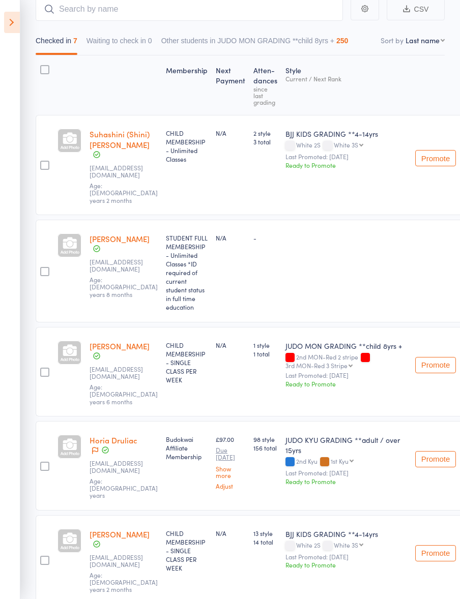
click at [9, 14] on icon at bounding box center [12, 22] width 16 height 21
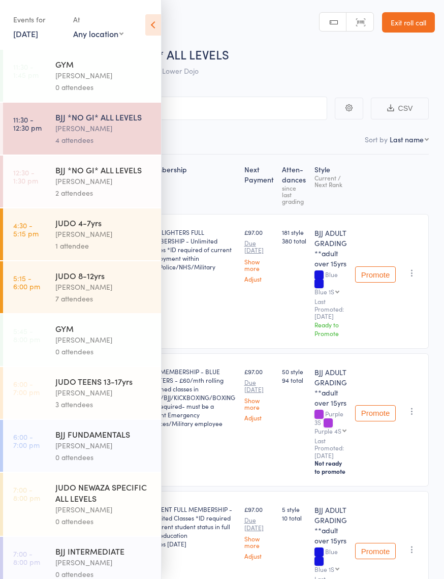
click at [26, 290] on time "5:15 - 6:00 pm" at bounding box center [26, 282] width 27 height 16
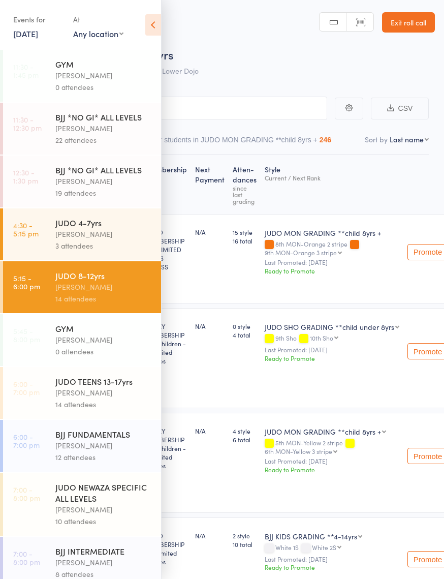
click at [154, 26] on icon at bounding box center [153, 24] width 16 height 21
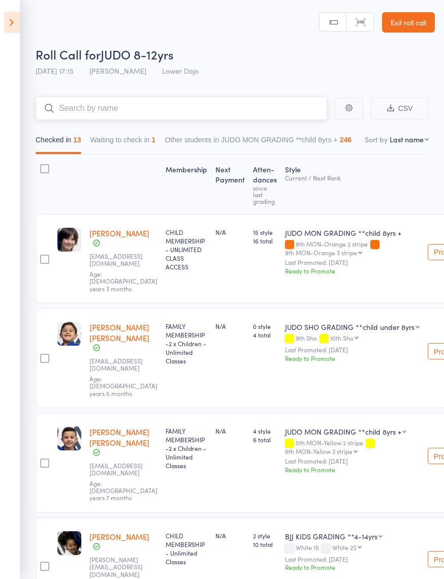
click at [74, 114] on input "search" at bounding box center [182, 108] width 292 height 23
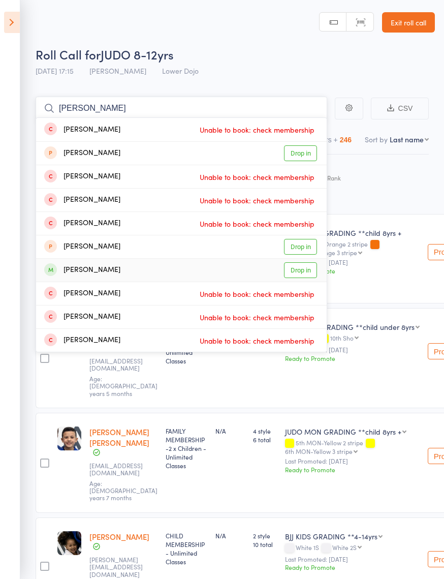
type input "[PERSON_NAME]"
click at [308, 270] on link "Drop in" at bounding box center [300, 270] width 33 height 16
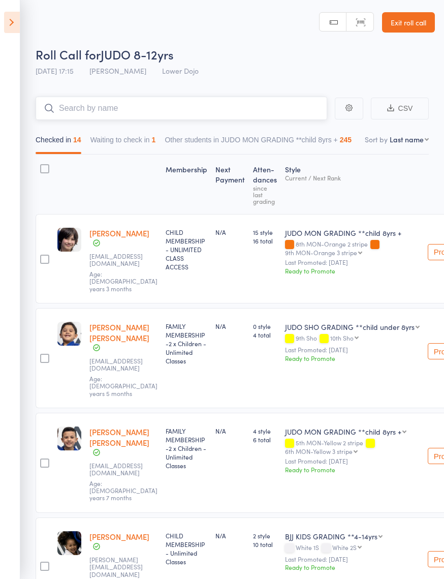
click at [147, 143] on button "Waiting to check in 1" at bounding box center [124, 142] width 66 height 23
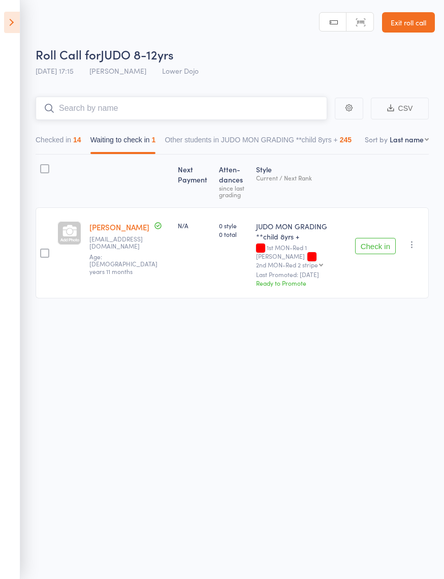
click at [260, 143] on button "Other students in JUDO MON GRADING **child 8yrs + 245" at bounding box center [258, 142] width 187 height 23
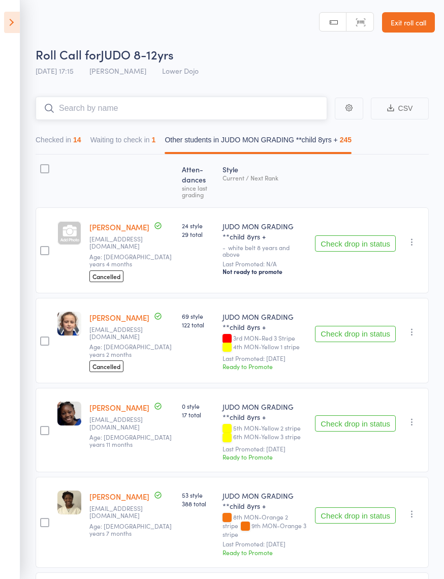
click at [150, 144] on button "Waiting to check in 1" at bounding box center [124, 142] width 66 height 23
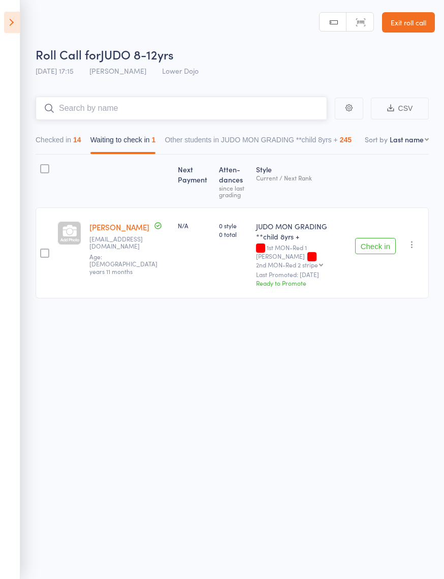
click at [62, 141] on button "Checked in 14" at bounding box center [59, 142] width 46 height 23
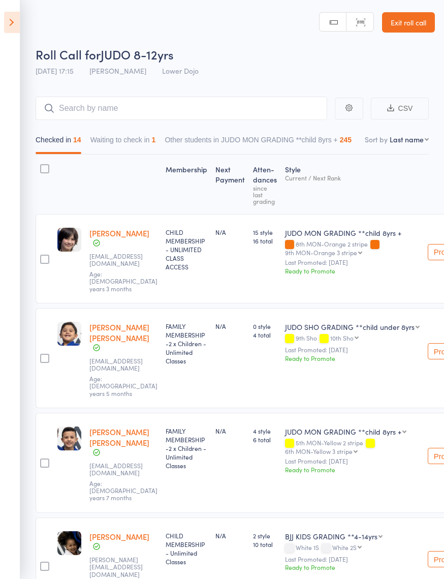
click at [14, 22] on icon at bounding box center [12, 22] width 16 height 21
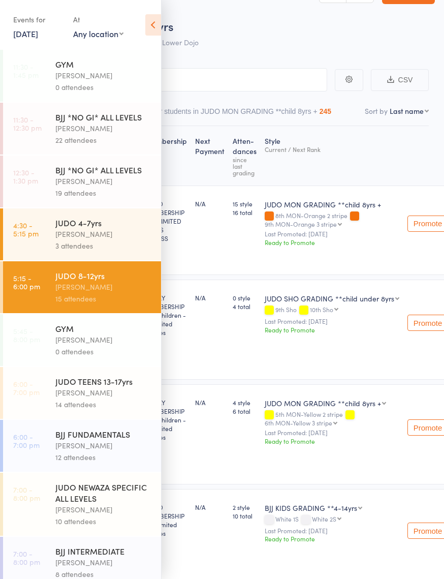
click at [135, 148] on div "BJJ *NO GI* ALL LEVELS [PERSON_NAME] 22 attendees" at bounding box center [108, 129] width 106 height 52
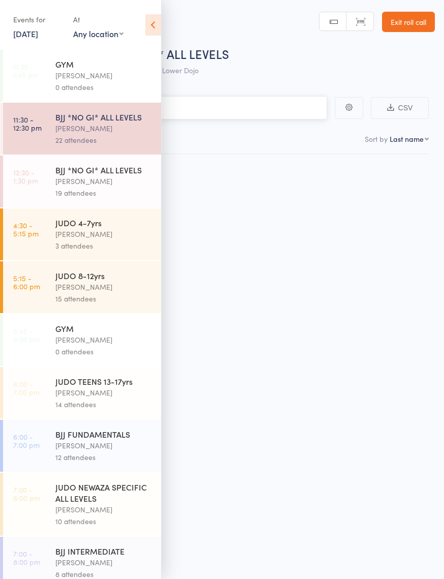
scroll to position [7, 0]
click at [155, 27] on icon at bounding box center [153, 24] width 16 height 21
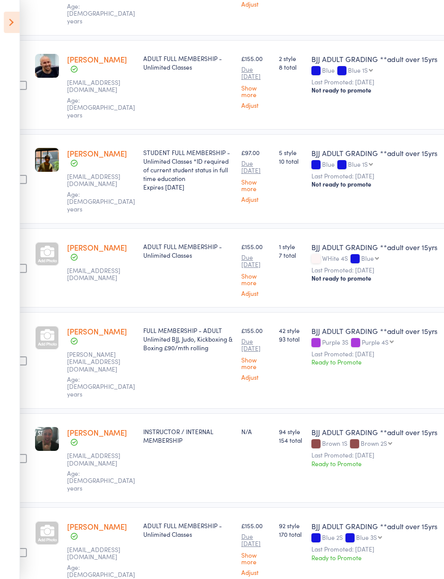
scroll to position [1155, 22]
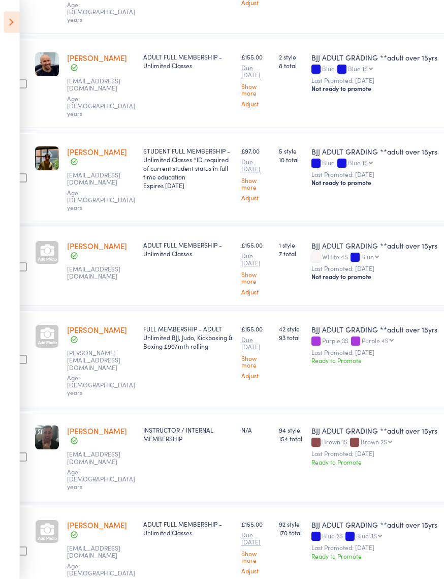
click at [10, 20] on icon at bounding box center [12, 22] width 16 height 21
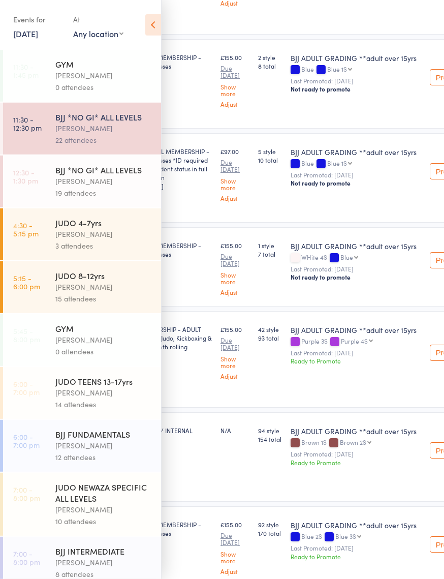
click at [156, 26] on icon at bounding box center [153, 24] width 16 height 21
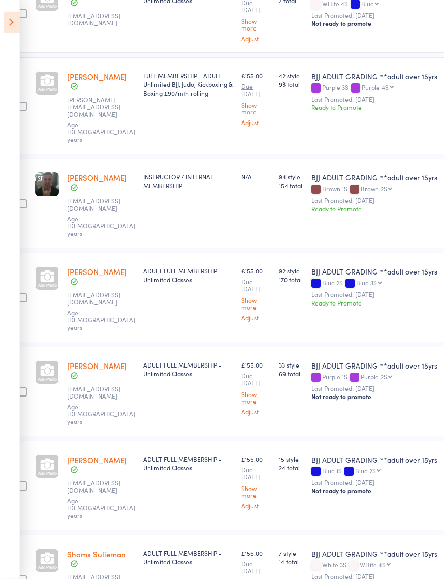
scroll to position [1409, 23]
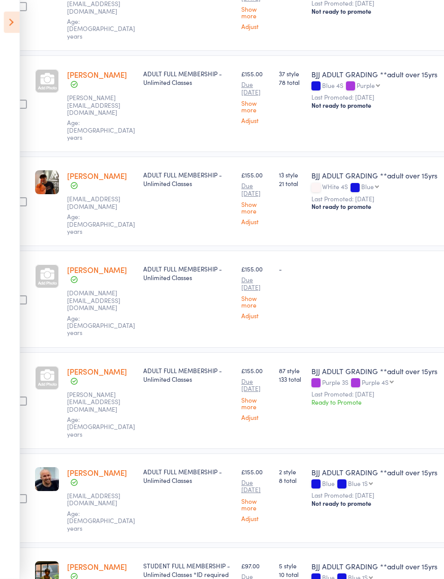
click at [18, 20] on icon at bounding box center [12, 22] width 16 height 21
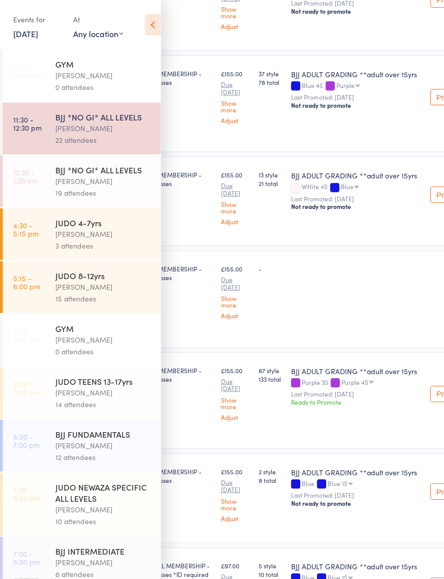
scroll to position [741, 23]
click at [15, 20] on div "Events for" at bounding box center [38, 19] width 50 height 17
click at [152, 27] on icon at bounding box center [153, 24] width 16 height 21
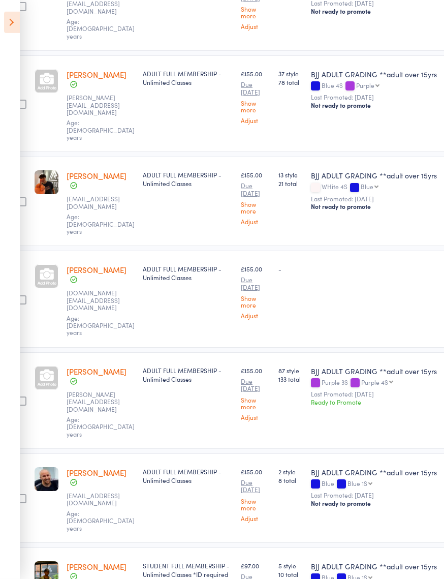
click at [17, 23] on icon at bounding box center [12, 22] width 16 height 21
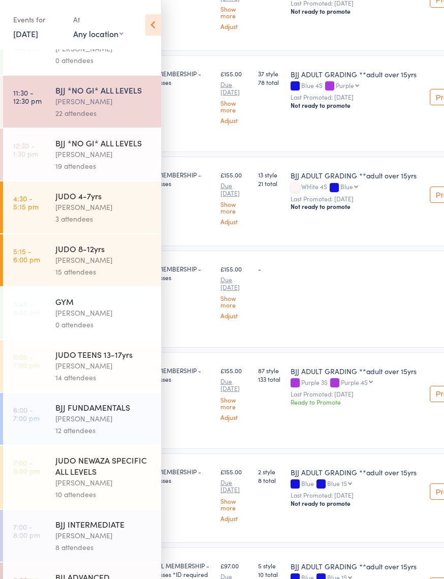
scroll to position [29, 0]
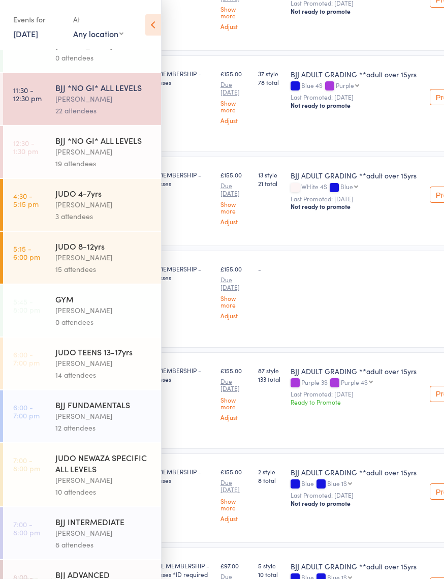
click at [37, 155] on time "12:30 - 1:30 pm" at bounding box center [25, 147] width 25 height 16
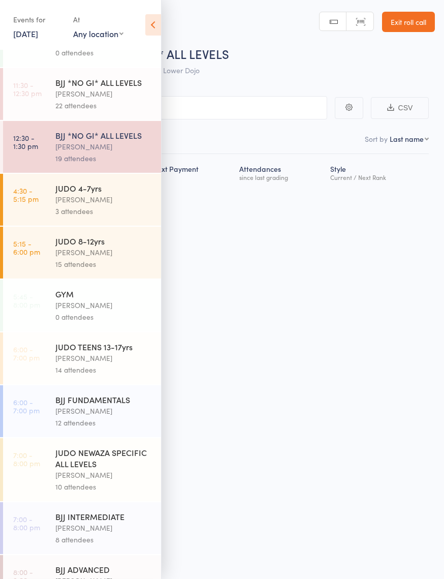
scroll to position [50, 0]
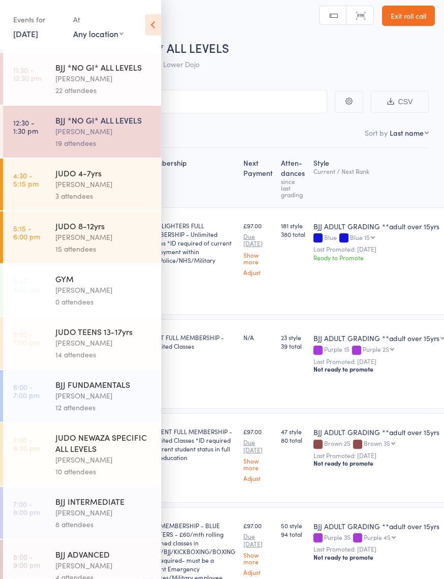
click at [148, 27] on icon at bounding box center [153, 24] width 16 height 21
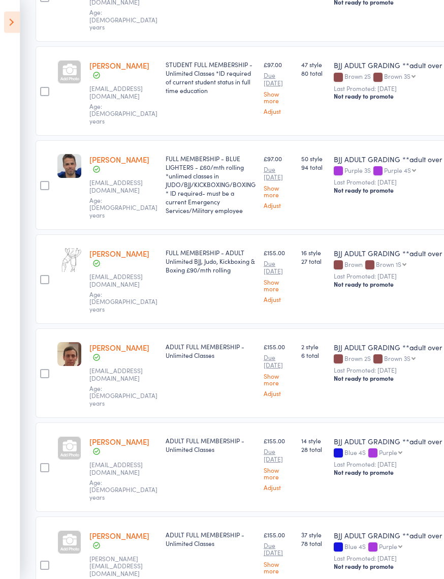
scroll to position [366, 0]
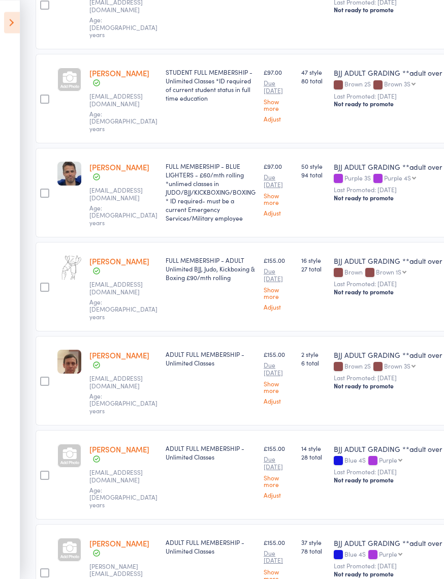
click at [15, 27] on icon at bounding box center [12, 22] width 16 height 21
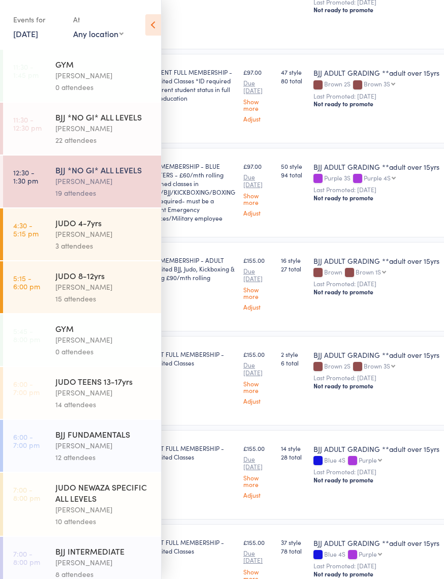
scroll to position [0, 0]
click at [131, 127] on div "[PERSON_NAME]" at bounding box center [103, 129] width 97 height 12
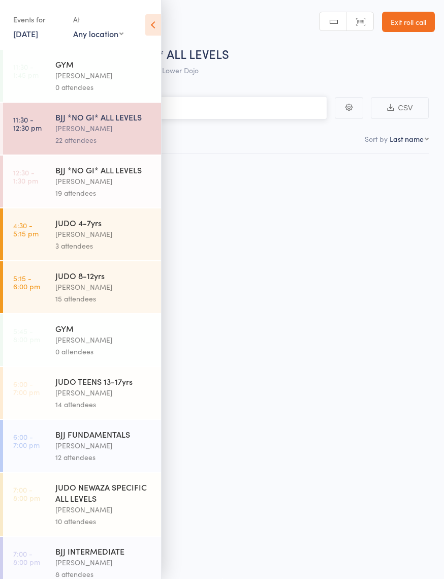
scroll to position [7, 0]
click at [159, 20] on icon at bounding box center [153, 24] width 16 height 21
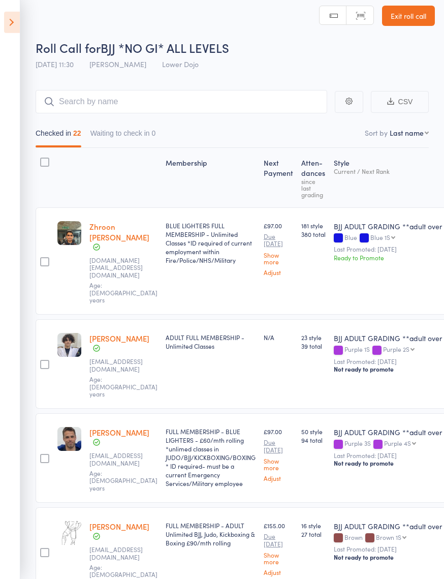
click at [18, 21] on icon at bounding box center [12, 22] width 16 height 21
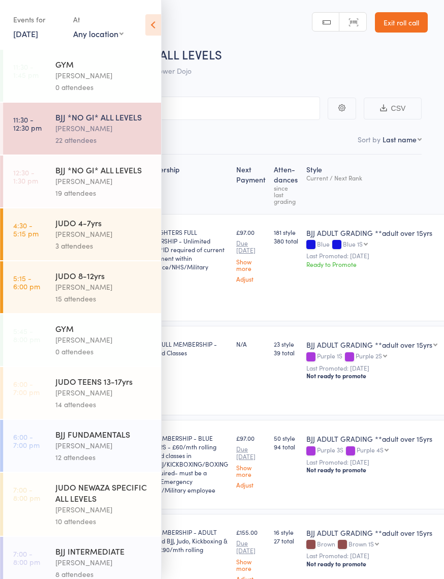
scroll to position [0, 7]
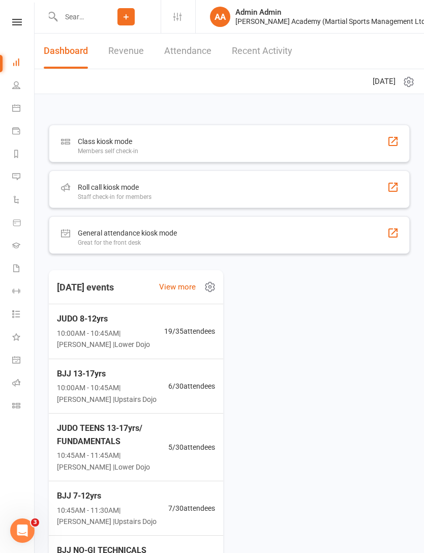
click at [85, 19] on input "text" at bounding box center [74, 17] width 34 height 14
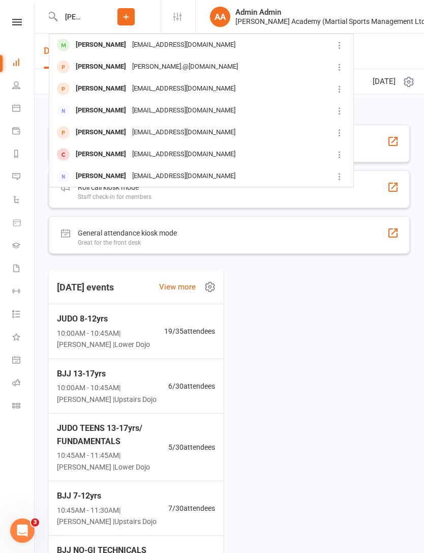
type input "Ian Douglas"
click at [234, 39] on div "Iain Douglas rangefield@duck.com" at bounding box center [191, 45] width 283 height 21
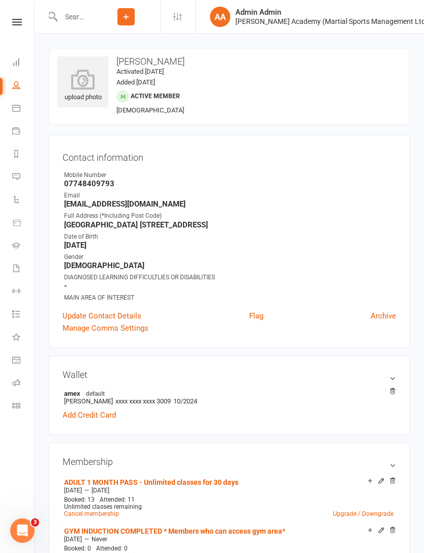
click at [18, 19] on icon at bounding box center [17, 22] width 10 height 7
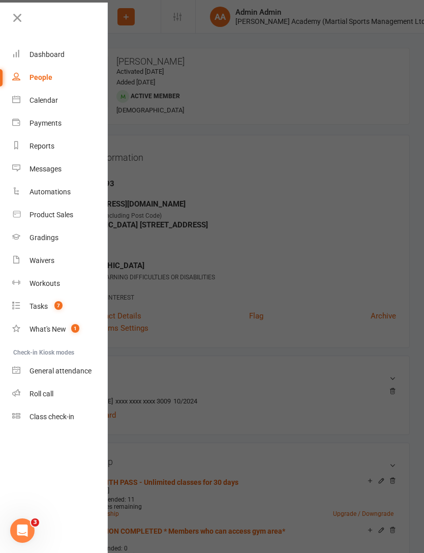
click at [265, 143] on div at bounding box center [212, 276] width 424 height 553
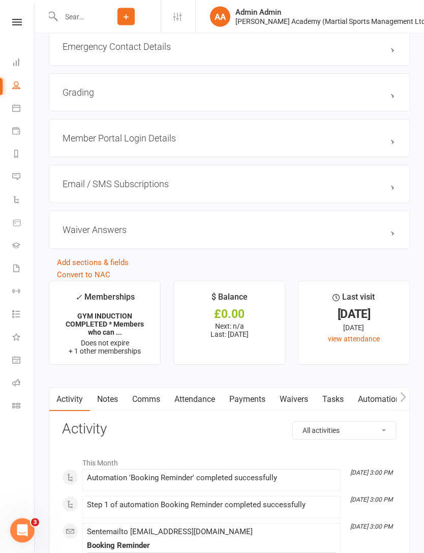
scroll to position [979, 0]
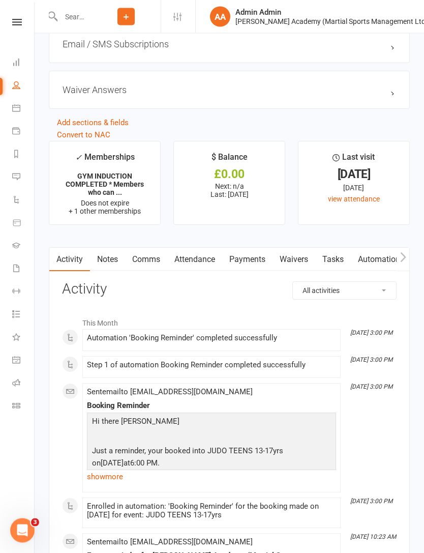
click at [241, 261] on link "Payments" at bounding box center [247, 259] width 50 height 23
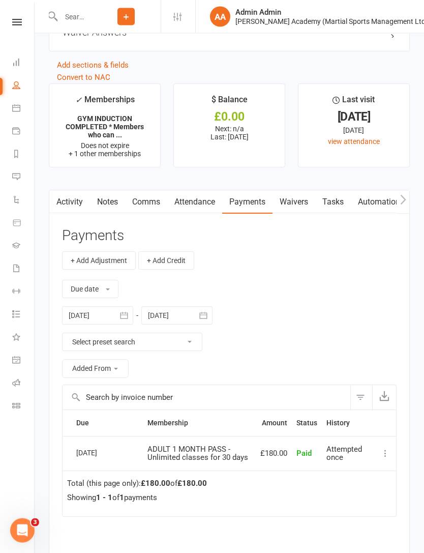
scroll to position [1176, 0]
click at [70, 211] on link "Activity" at bounding box center [69, 201] width 41 height 23
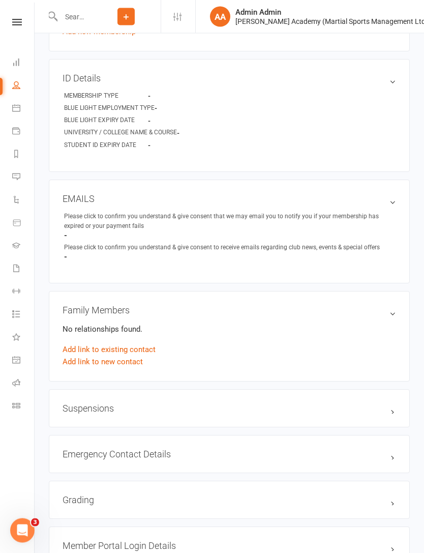
scroll to position [501, 0]
